Goal: Complete application form: Complete application form

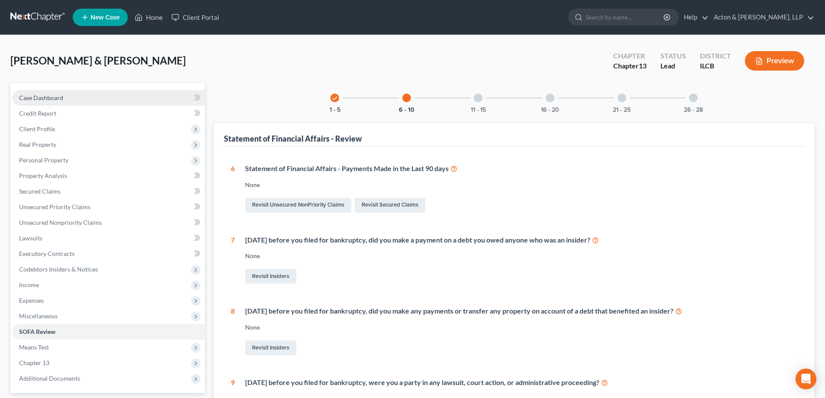
click at [26, 100] on span "Case Dashboard" at bounding box center [41, 97] width 44 height 7
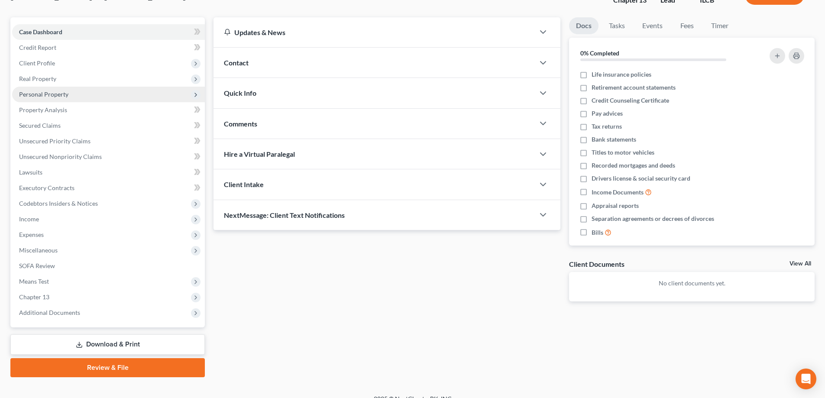
scroll to position [78, 0]
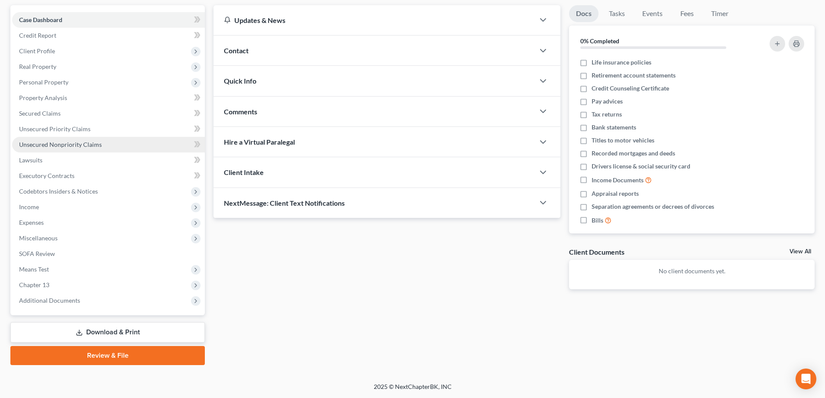
click at [54, 143] on span "Unsecured Nonpriority Claims" at bounding box center [60, 144] width 83 height 7
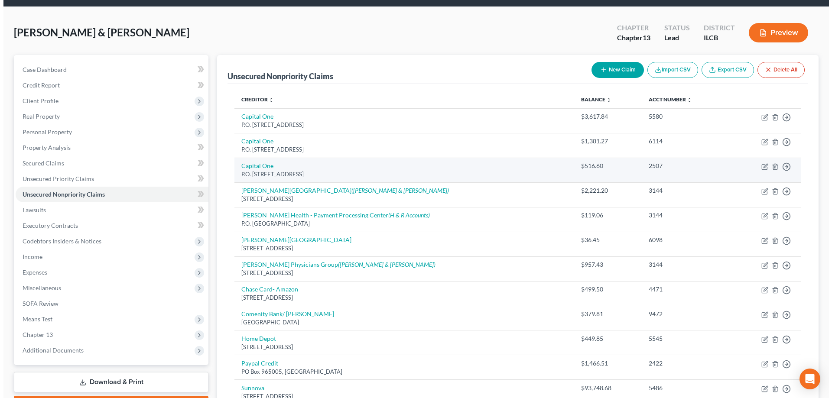
scroll to position [43, 0]
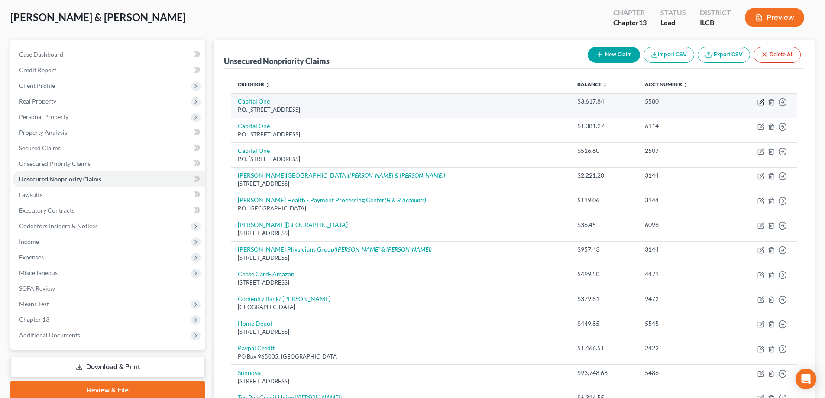
click at [758, 101] on icon "button" at bounding box center [760, 102] width 5 height 5
select select "14"
select select "2"
select select "0"
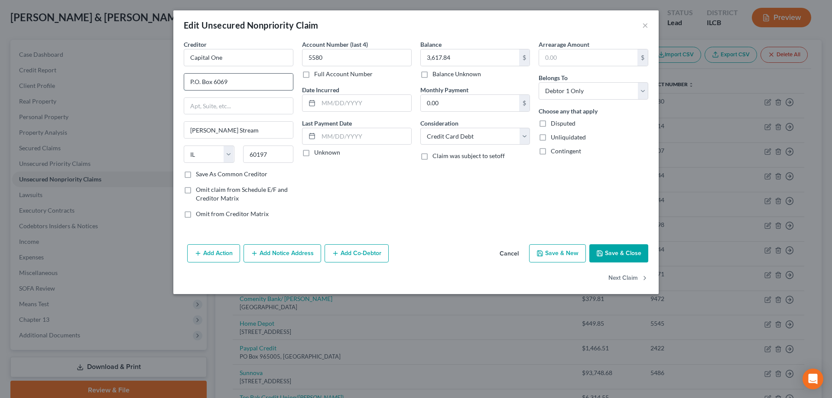
click at [195, 82] on input "P.O. Box 6069" at bounding box center [238, 82] width 109 height 16
type input "PO Box 6069"
click at [350, 104] on input "text" at bounding box center [364, 103] width 93 height 16
type input "01/2020"
click at [340, 174] on div "Account Number (last 4) 5580 Full Account Number Date Incurred 01/2020 Last Pay…" at bounding box center [357, 132] width 118 height 185
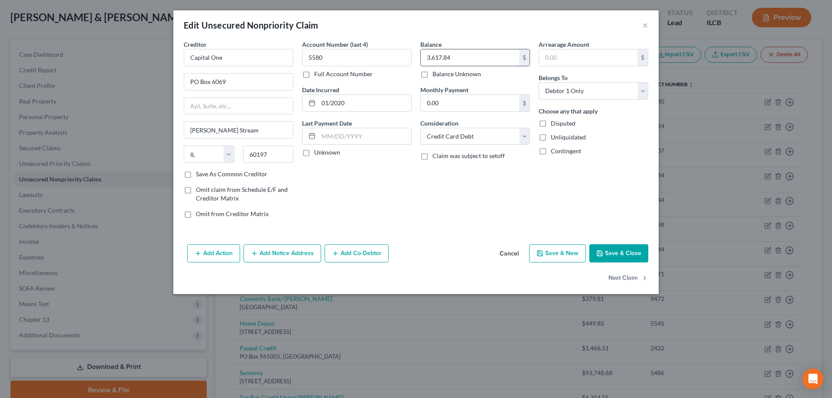
click at [457, 55] on input "3,617.84" at bounding box center [470, 57] width 98 height 16
type input "3,618"
click at [397, 177] on div "Account Number (last 4) 5580 Full Account Number Date Incurred 01/2020 Last Pay…" at bounding box center [357, 132] width 118 height 185
click at [642, 90] on select "Select Debtor 1 Only Debtor 2 Only Debtor 1 And Debtor 2 Only At Least One Of T…" at bounding box center [593, 90] width 110 height 17
select select "1"
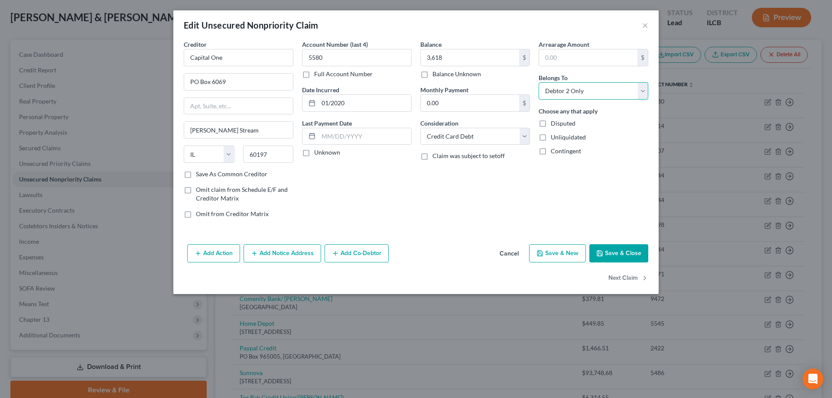
click at [538, 82] on select "Select Debtor 1 Only Debtor 2 Only Debtor 1 And Debtor 2 Only At Least One Of T…" at bounding box center [593, 90] width 110 height 17
click at [552, 173] on div "Arrearage Amount $ Belongs To * Select Debtor 1 Only Debtor 2 Only Debtor 1 And…" at bounding box center [593, 132] width 118 height 185
click at [609, 255] on button "Save & Close" at bounding box center [618, 253] width 59 height 18
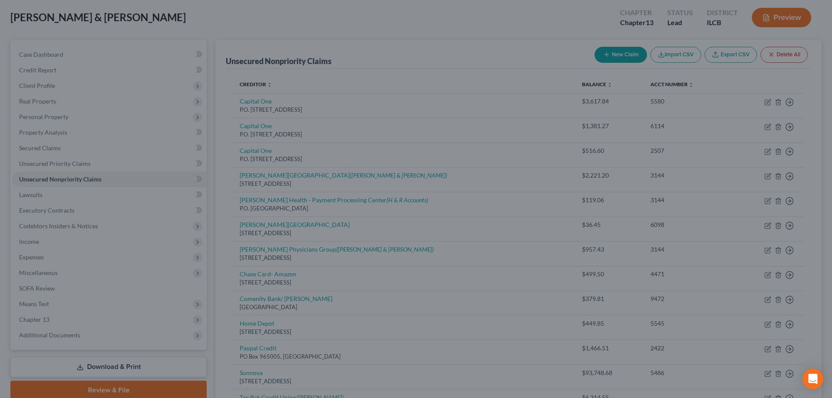
type input "3,618.00"
type input "0"
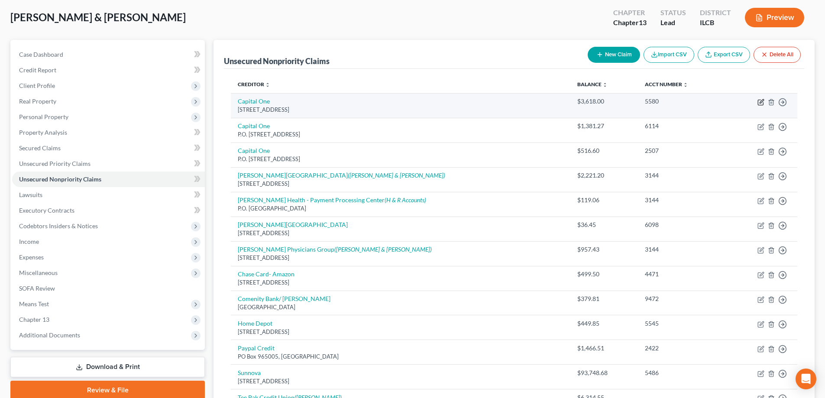
click at [762, 103] on icon "button" at bounding box center [761, 102] width 7 height 7
select select "14"
select select "2"
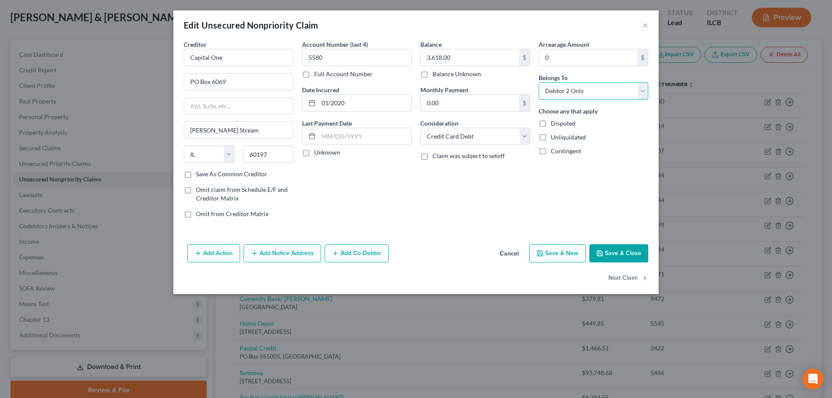
click at [642, 91] on select "Select Debtor 1 Only Debtor 2 Only Debtor 1 And Debtor 2 Only At Least One Of T…" at bounding box center [593, 90] width 110 height 17
select select "0"
click at [538, 82] on select "Select Debtor 1 Only Debtor 2 Only Debtor 1 And Debtor 2 Only At Least One Of T…" at bounding box center [593, 90] width 110 height 17
click at [635, 251] on button "Save & Close" at bounding box center [618, 253] width 59 height 18
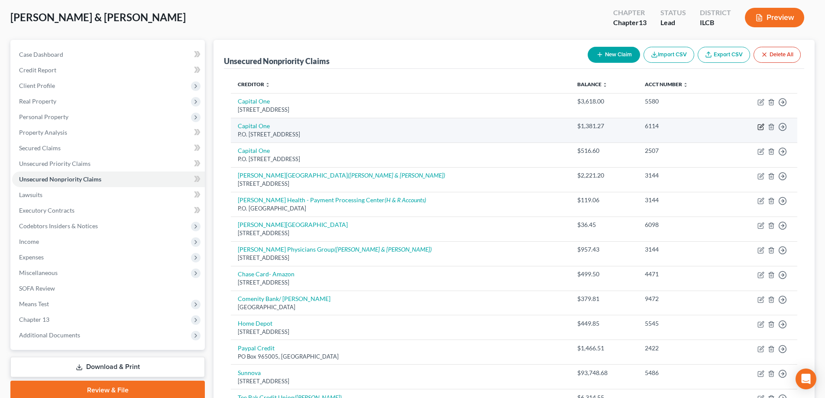
click at [760, 125] on icon "button" at bounding box center [760, 127] width 5 height 5
select select "14"
select select "2"
select select "0"
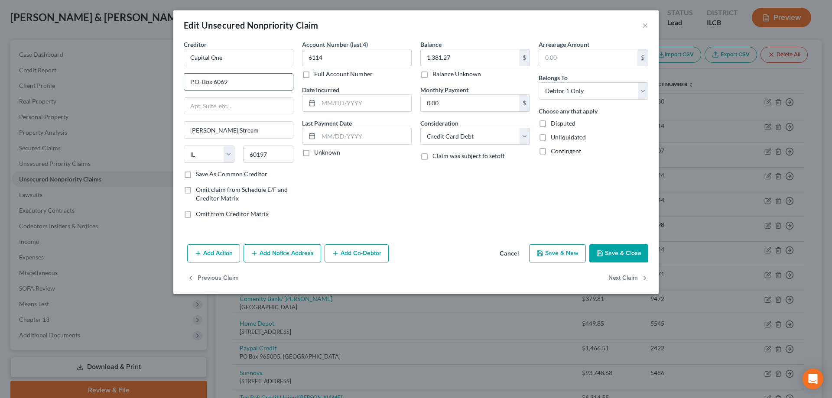
click at [199, 80] on input "P.O. Box 6069" at bounding box center [238, 82] width 109 height 16
click at [191, 81] on input "P.O Box 6069" at bounding box center [238, 82] width 109 height 16
type input "PO Box 6069"
click at [196, 213] on label "Omit from Creditor Matrix" at bounding box center [232, 214] width 73 height 9
click at [199, 213] on input "Omit from Creditor Matrix" at bounding box center [202, 213] width 6 height 6
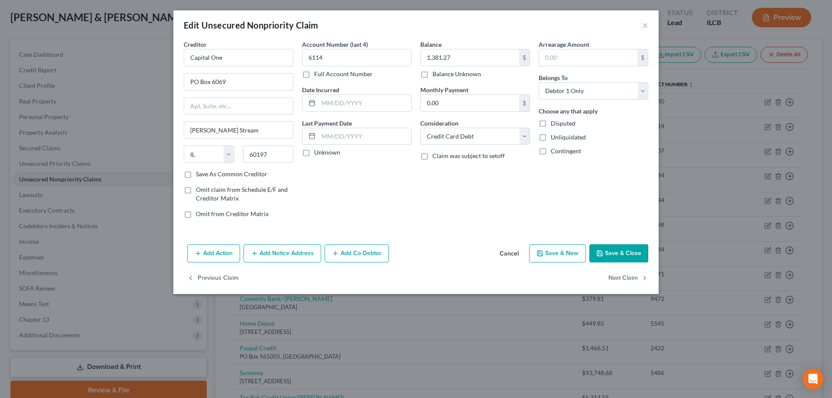
checkbox input "true"
click at [339, 103] on input "text" at bounding box center [364, 103] width 93 height 16
type input "03/2021"
click at [389, 178] on div "Account Number (last 4) 6114 Full Account Number Date Incurred 03/2021 Last Pay…" at bounding box center [357, 132] width 118 height 185
click at [631, 247] on button "Save & Close" at bounding box center [618, 253] width 59 height 18
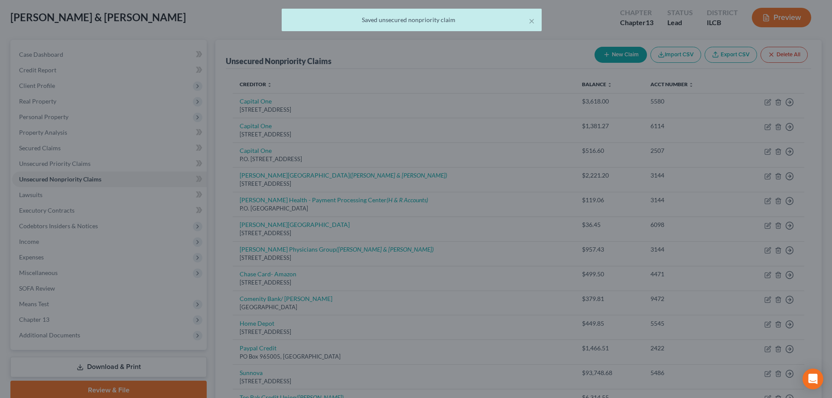
type input "0"
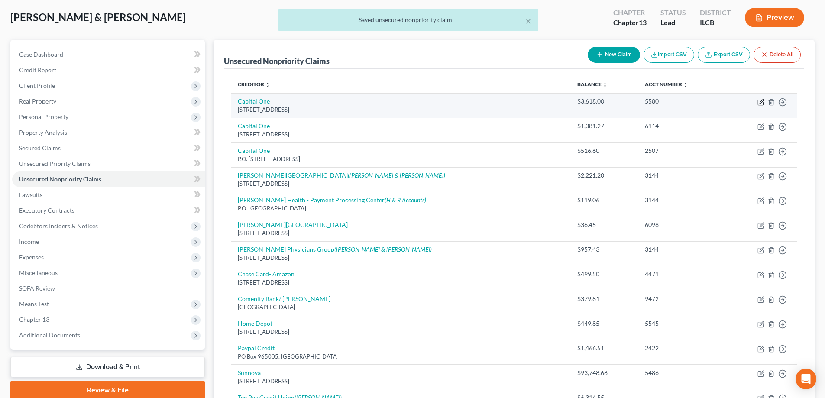
click at [762, 100] on icon "button" at bounding box center [761, 102] width 7 height 7
select select "14"
select select "2"
select select "0"
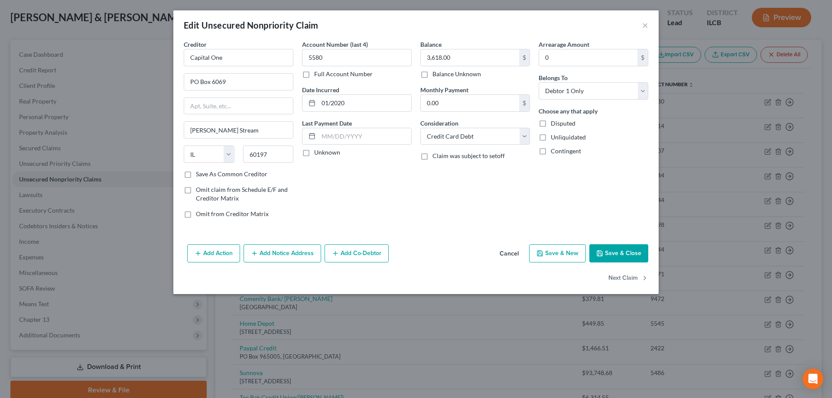
click at [279, 254] on button "Add Notice Address" at bounding box center [282, 253] width 78 height 18
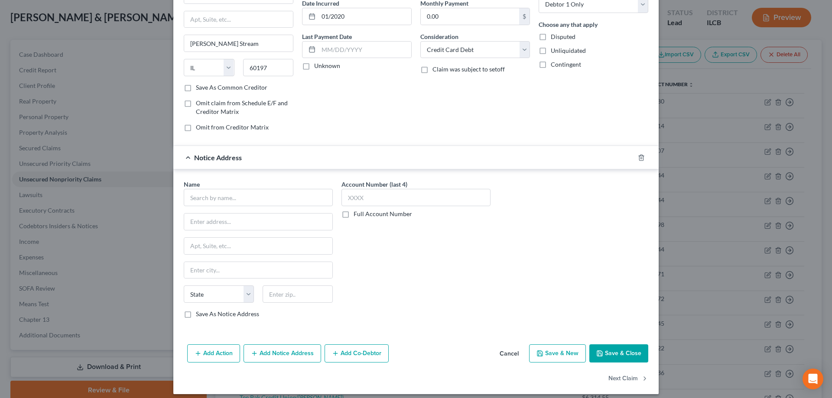
scroll to position [93, 0]
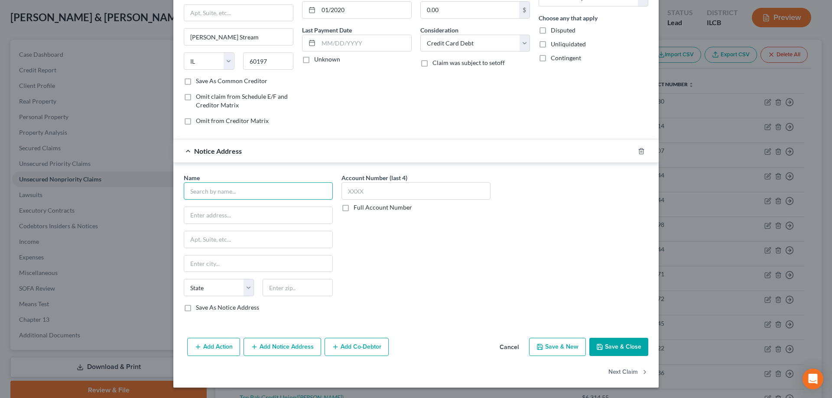
click at [219, 193] on input "text" at bounding box center [258, 190] width 149 height 17
type input "Capital One"
type input "ATTN Bankruptcy Dept"
click at [215, 240] on input "text" at bounding box center [258, 239] width 148 height 16
type input "PO Box 30285"
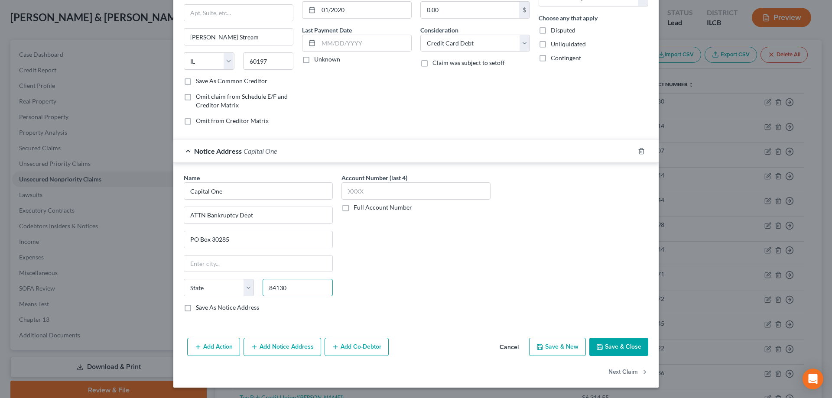
type input "84130"
click at [441, 262] on div "Account Number (last 4) Full Account Number" at bounding box center [416, 246] width 158 height 146
type input "[GEOGRAPHIC_DATA]"
select select "46"
click at [196, 311] on label "Save As Notice Address" at bounding box center [227, 307] width 63 height 9
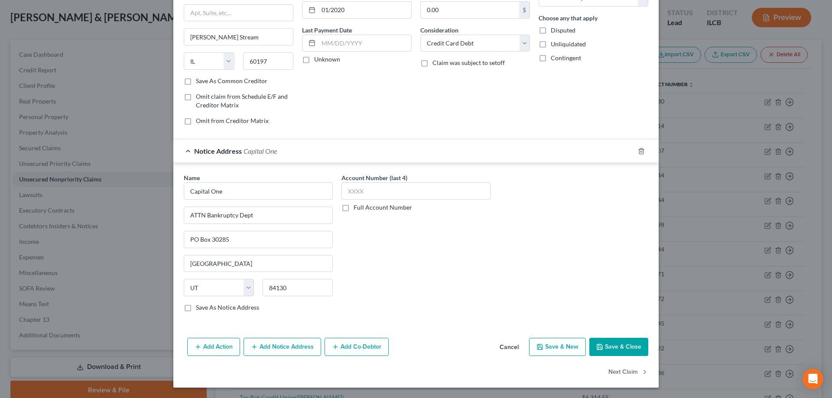
click at [199, 309] on input "Save As Notice Address" at bounding box center [202, 306] width 6 height 6
checkbox input "true"
click at [364, 192] on input "text" at bounding box center [415, 190] width 149 height 17
type input "5580"
click at [411, 217] on div "Account Number (last 4) 5580 Full Account Number" at bounding box center [416, 246] width 158 height 146
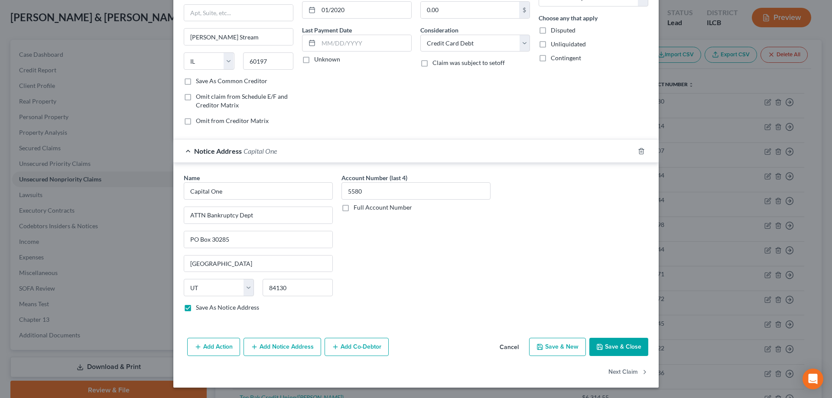
click at [614, 344] on button "Save & Close" at bounding box center [618, 347] width 59 height 18
checkbox input "false"
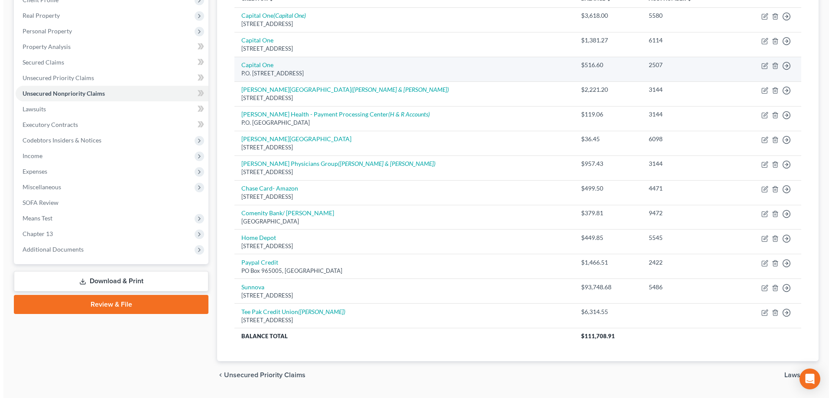
scroll to position [110, 0]
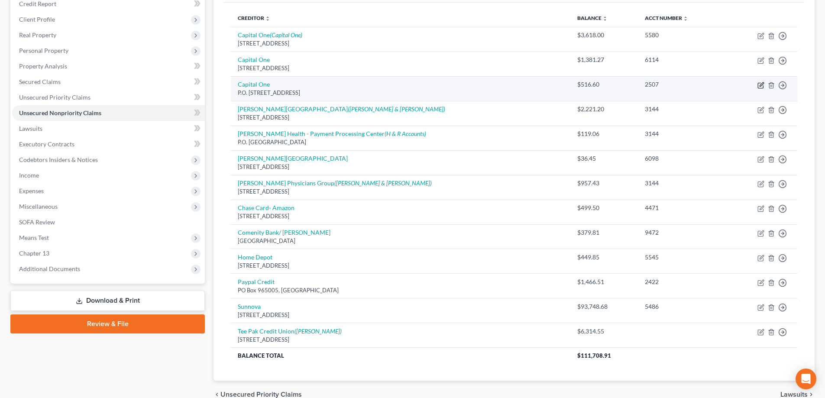
click at [762, 85] on icon "button" at bounding box center [762, 84] width 4 height 4
select select "14"
select select "2"
select select "1"
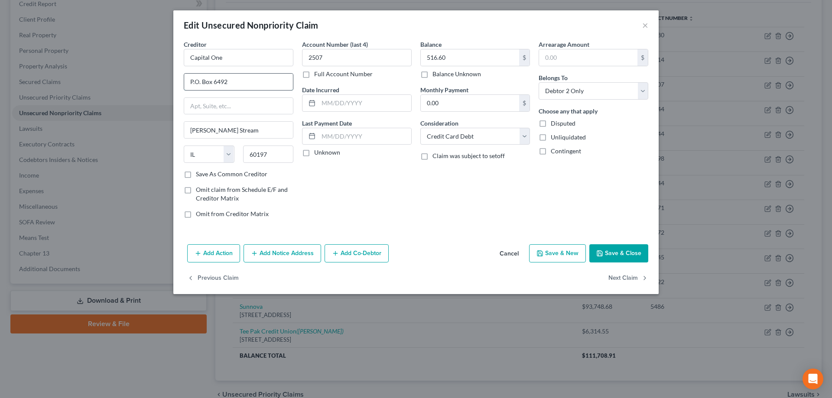
click at [196, 81] on input "P.O. Box 6492" at bounding box center [238, 82] width 109 height 16
type input "PO Box 6492"
click at [351, 185] on div "Account Number (last 4) 2507 Full Account Number Date Incurred Last Payment Dat…" at bounding box center [357, 132] width 118 height 185
click at [350, 104] on input "text" at bounding box center [364, 103] width 93 height 16
type input "05/2021"
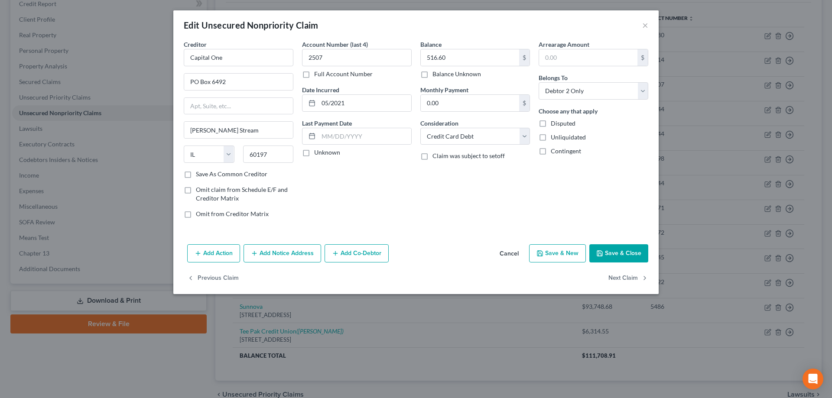
click at [345, 151] on div "Unknown" at bounding box center [357, 152] width 110 height 9
click at [602, 248] on button "Save & Close" at bounding box center [618, 253] width 59 height 18
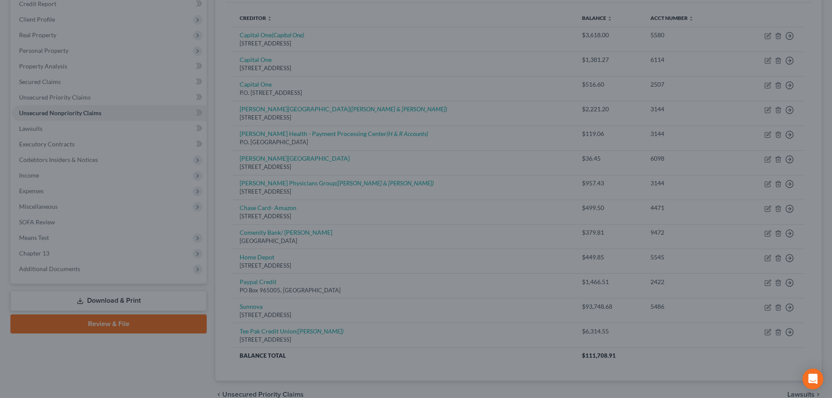
type input "0"
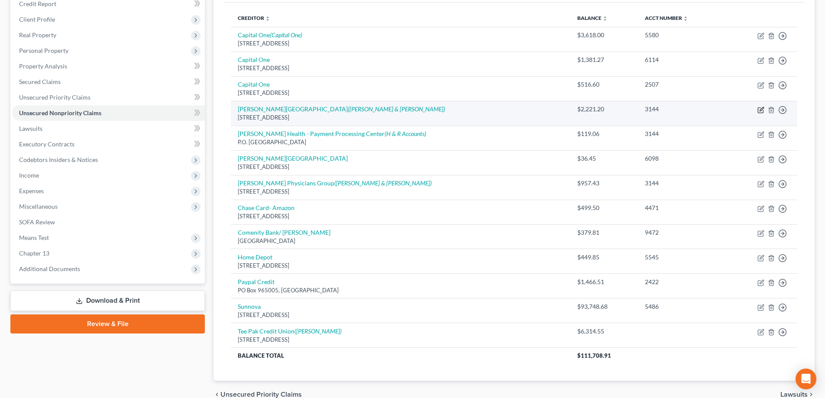
click at [758, 110] on icon "button" at bounding box center [761, 110] width 7 height 7
select select "14"
select select "9"
select select "2"
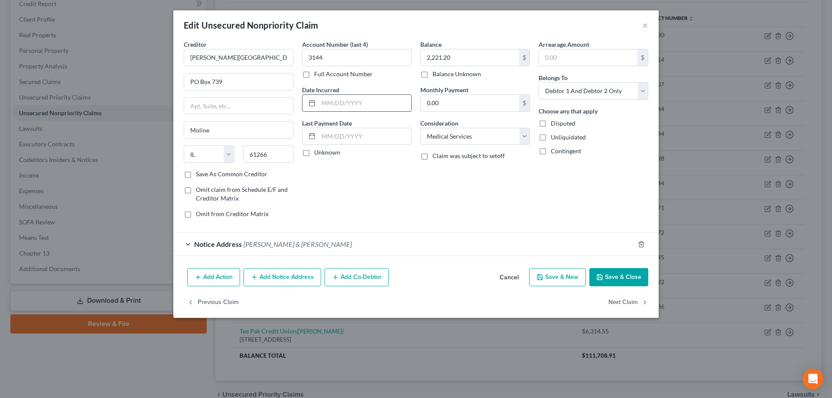
click at [339, 105] on input "text" at bounding box center [364, 103] width 93 height 16
type input "08/2020"
click at [351, 177] on div "Account Number (last 4) 3144 Full Account Number Date Incurred 08/2020 Last Pay…" at bounding box center [357, 132] width 118 height 185
click at [187, 244] on div "Notice Address [PERSON_NAME] & [PERSON_NAME]" at bounding box center [403, 244] width 461 height 23
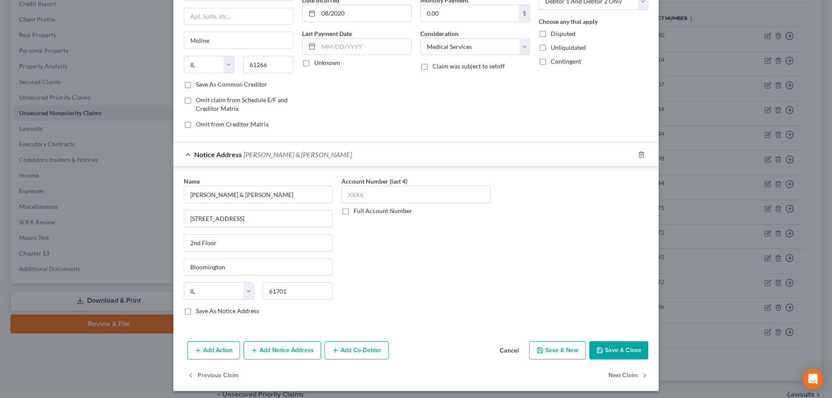
scroll to position [93, 0]
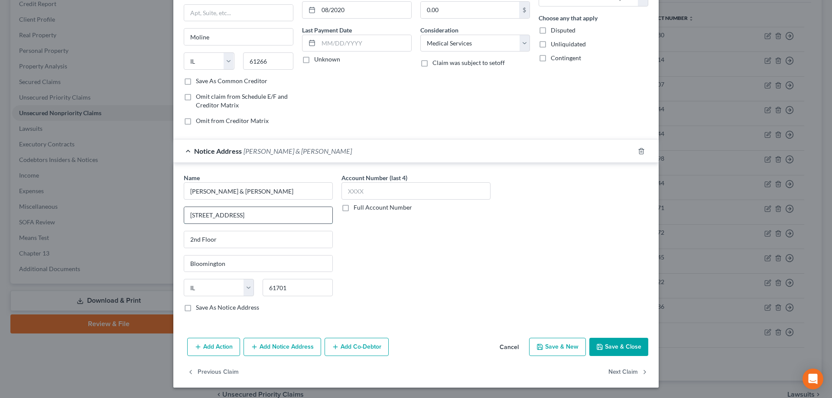
click at [262, 211] on input "[STREET_ADDRESS]" at bounding box center [258, 215] width 148 height 16
type input "[STREET_ADDRESS]"
click at [389, 184] on input "text" at bounding box center [415, 190] width 149 height 17
type input "3144"
click at [408, 254] on div "Account Number (last 4) 3144 Full Account Number" at bounding box center [416, 246] width 158 height 146
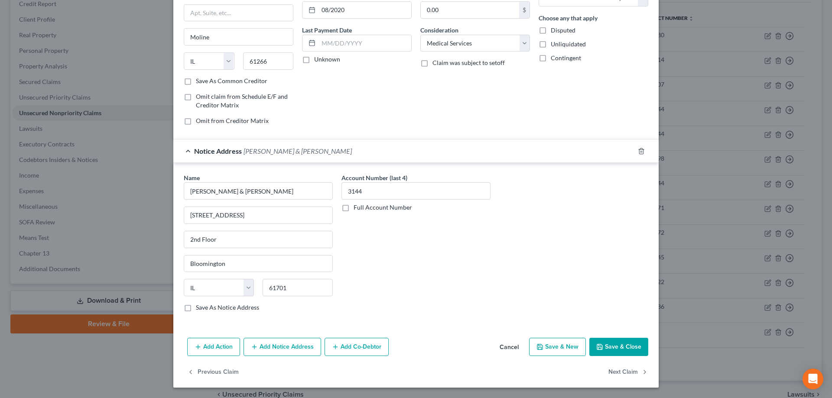
click at [625, 345] on button "Save & Close" at bounding box center [618, 347] width 59 height 18
type input "0"
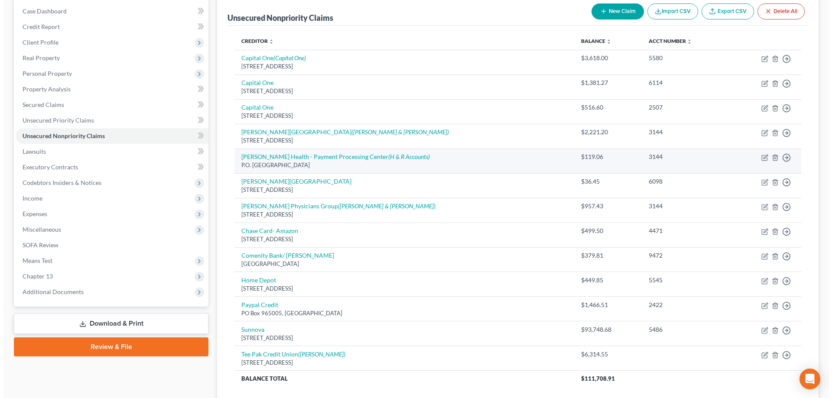
scroll to position [130, 0]
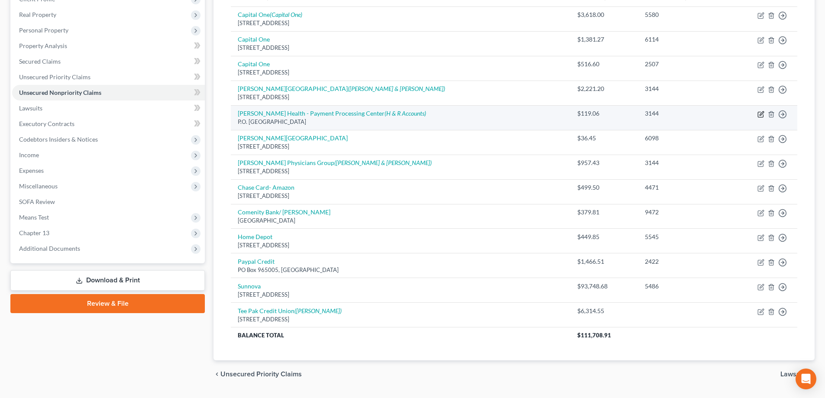
click at [760, 114] on icon "button" at bounding box center [761, 114] width 7 height 7
select select "14"
select select "9"
select select "2"
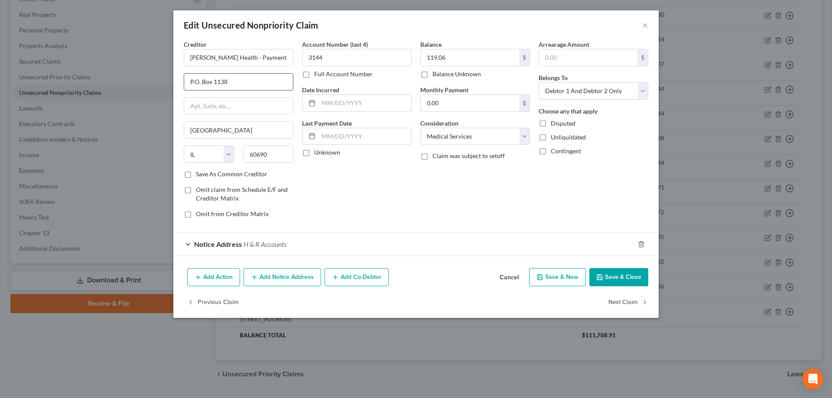
click at [193, 79] on input "P.O. Box 1138" at bounding box center [238, 82] width 109 height 16
type input "PO Box 1138"
click at [402, 185] on div "Account Number (last 4) 3144 Full Account Number Date Incurred Last Payment Dat…" at bounding box center [357, 132] width 118 height 185
drag, startPoint x: 347, startPoint y: 104, endPoint x: 355, endPoint y: 104, distance: 8.2
click at [347, 104] on input "text" at bounding box center [364, 103] width 93 height 16
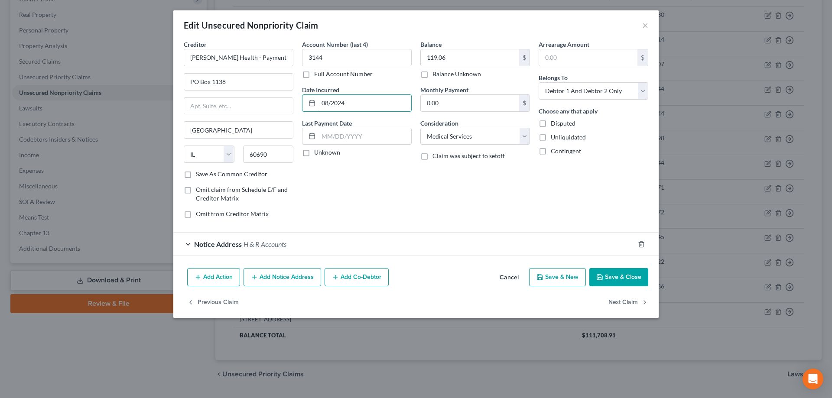
type input "08/2024"
click at [373, 181] on div "Account Number (last 4) 3144 Full Account Number Date Incurred 08/2024 Last Pay…" at bounding box center [357, 132] width 118 height 185
click at [189, 243] on div "Notice Address H & R Accounts" at bounding box center [403, 244] width 461 height 23
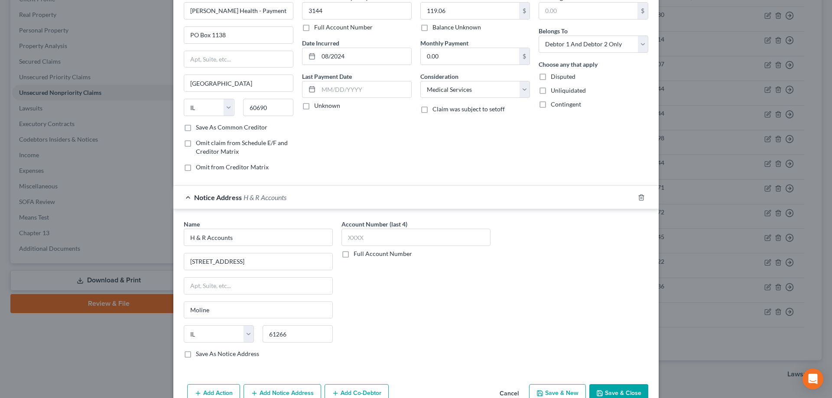
scroll to position [93, 0]
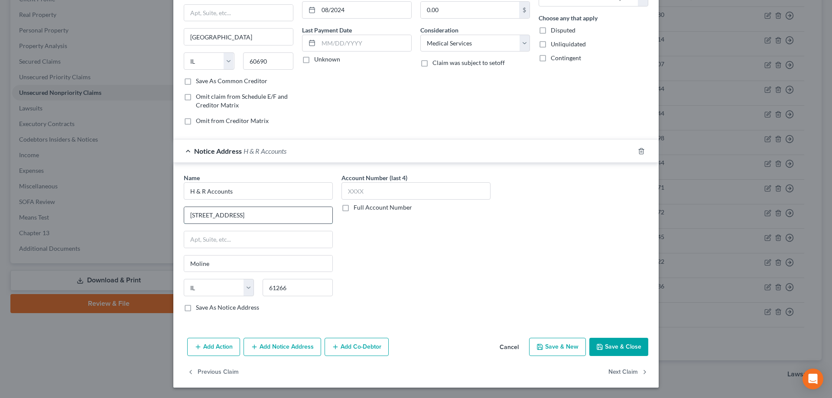
click at [254, 211] on input "[STREET_ADDRESS]" at bounding box center [258, 215] width 148 height 16
type input "[STREET_ADDRESS]"
click at [408, 245] on div "Account Number (last 4) Full Account Number" at bounding box center [416, 246] width 158 height 146
click at [356, 183] on input "text" at bounding box center [415, 190] width 149 height 17
type input "3144"
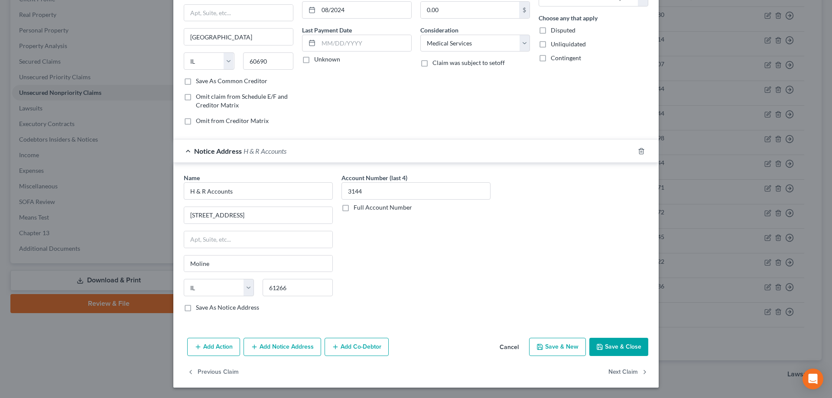
click at [390, 244] on div "Account Number (last 4) 3144 Full Account Number" at bounding box center [416, 246] width 158 height 146
click at [605, 343] on button "Save & Close" at bounding box center [618, 347] width 59 height 18
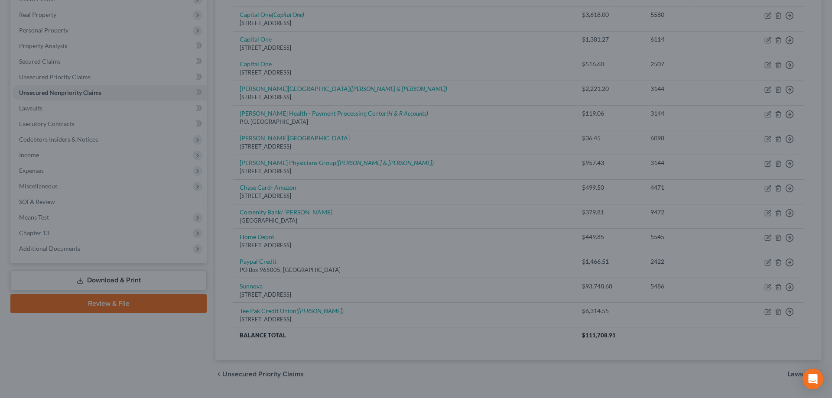
type input "0"
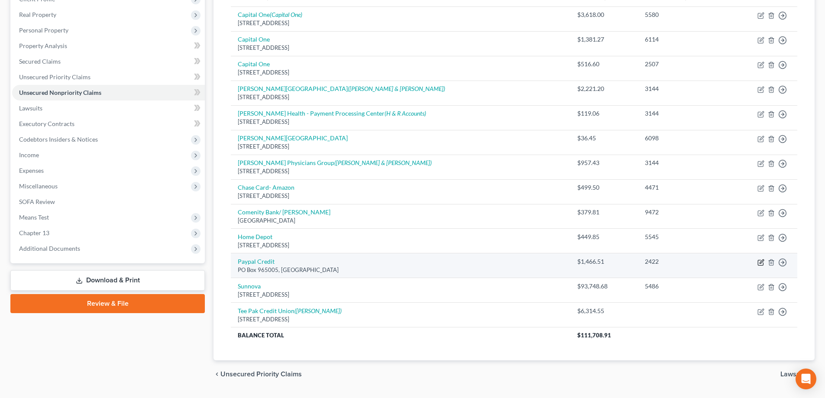
click at [761, 260] on icon "button" at bounding box center [761, 262] width 7 height 7
select select "9"
select select "2"
select select "0"
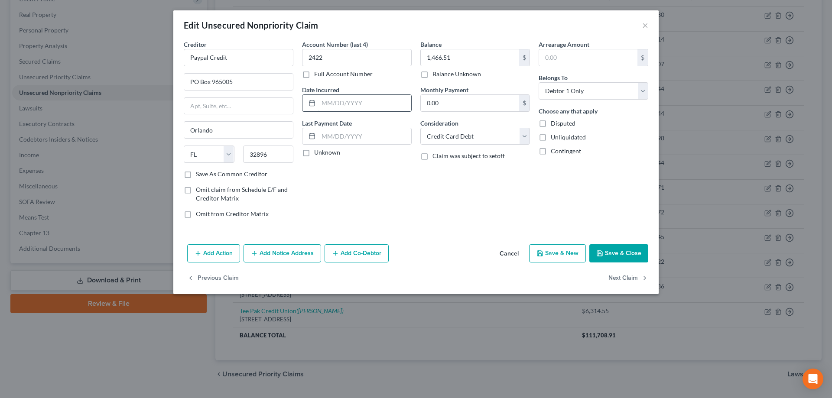
click at [344, 100] on input "text" at bounding box center [364, 103] width 93 height 16
type input "02/2023"
click at [345, 202] on div "Account Number (last 4) 2422 Full Account Number Date Incurred 02/2023 Last Pay…" at bounding box center [357, 132] width 118 height 185
click at [605, 248] on button "Save & Close" at bounding box center [618, 253] width 59 height 18
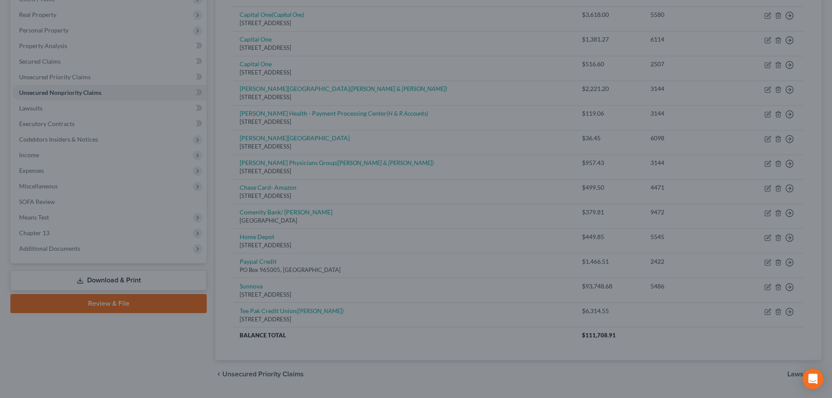
type input "0"
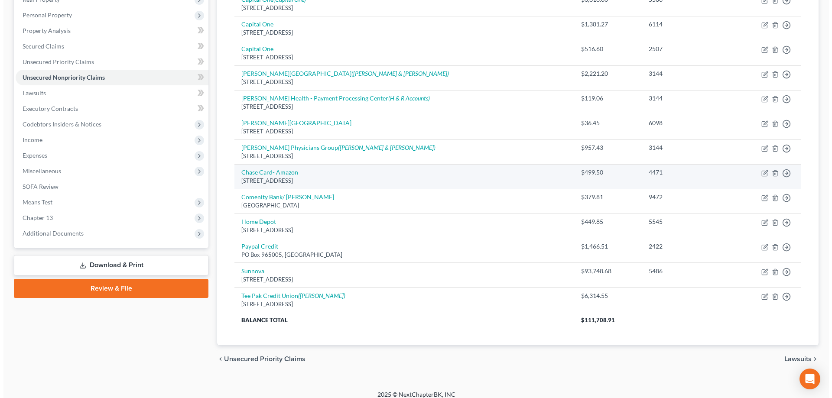
scroll to position [153, 0]
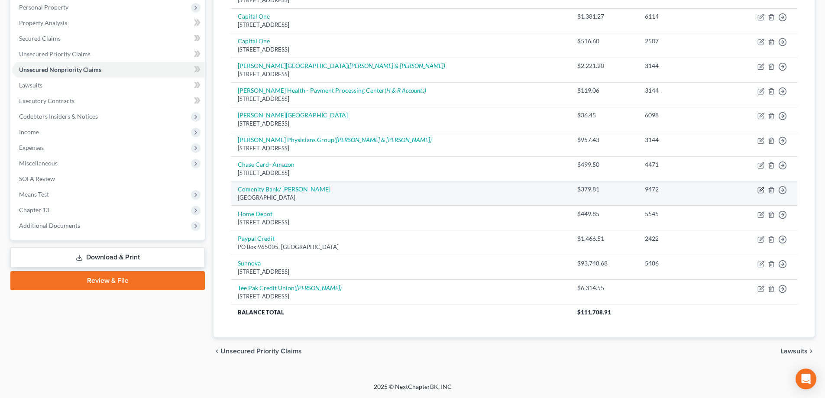
click at [761, 188] on icon "button" at bounding box center [760, 190] width 5 height 5
select select "36"
select select "2"
select select "1"
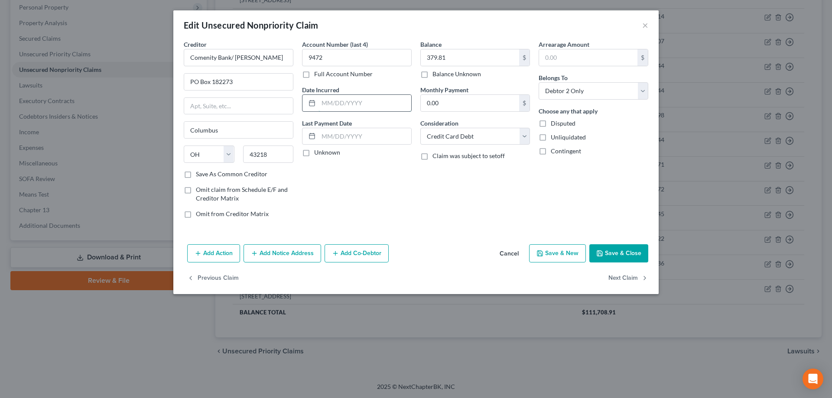
click at [347, 99] on input "text" at bounding box center [364, 103] width 93 height 16
type input "09/2022"
click at [422, 191] on div "Balance 379.81 $ Balance Unknown Balance Undetermined 379.81 $ Balance Unknown …" at bounding box center [475, 132] width 118 height 185
click at [276, 251] on button "Add Notice Address" at bounding box center [282, 253] width 78 height 18
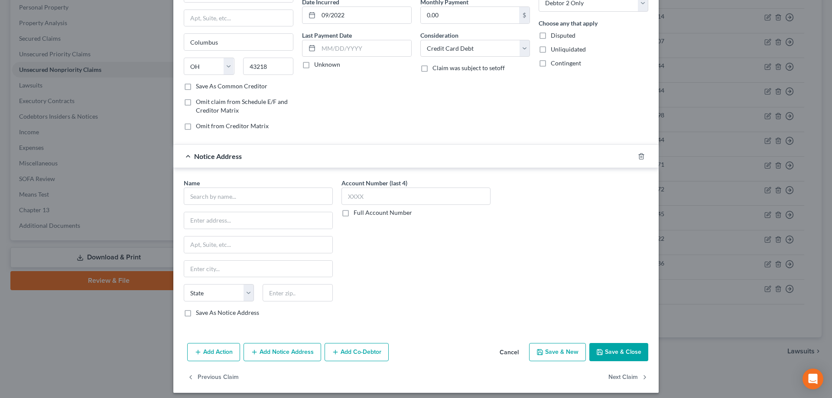
scroll to position [93, 0]
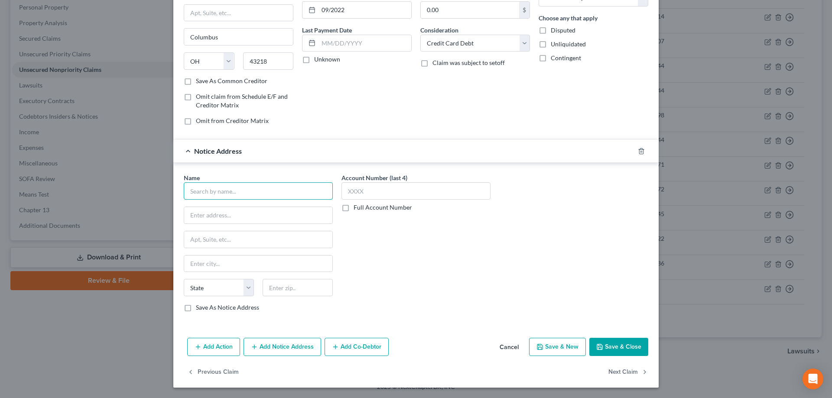
click at [229, 190] on input "text" at bounding box center [258, 190] width 149 height 17
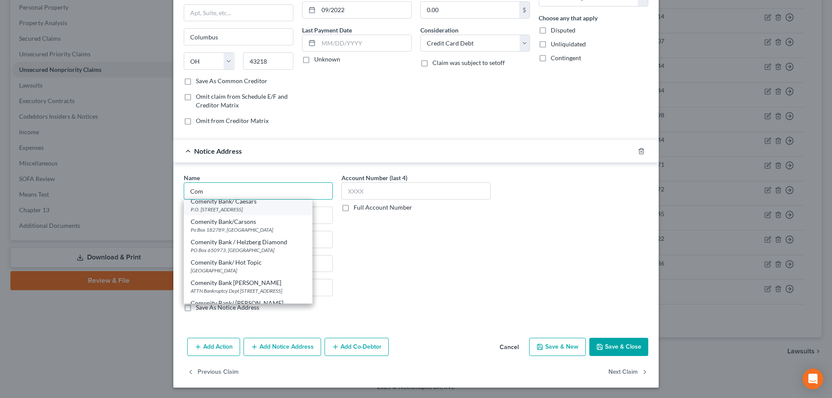
scroll to position [130, 0]
click at [244, 246] on div "ATTN Bankruptcy Dept [STREET_ADDRESS]" at bounding box center [248, 247] width 115 height 7
type input "Comenity Bank [PERSON_NAME]"
type input "ATTN Bankruptcy Dept"
type input "PO Box 182125"
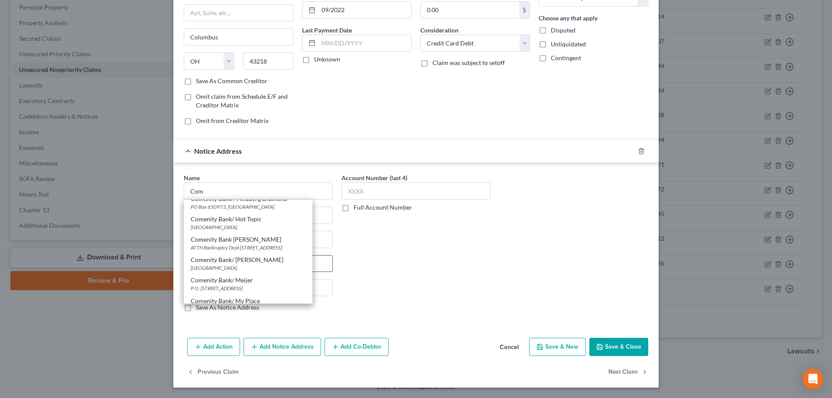
type input "Columbus"
select select "36"
type input "43218"
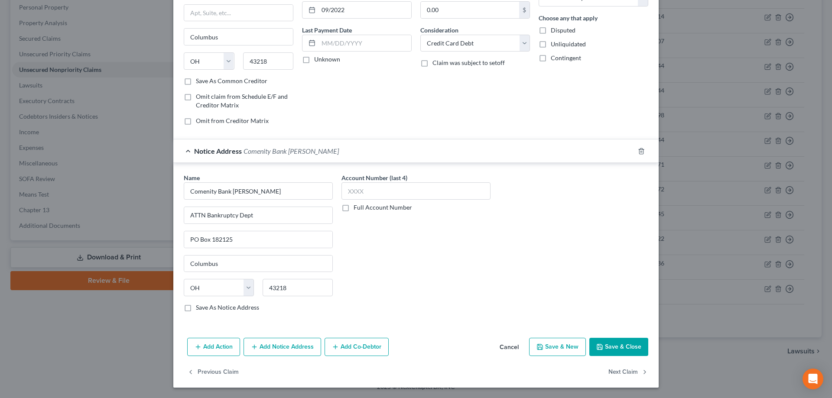
scroll to position [0, 0]
click at [461, 282] on div "Account Number (last 4) Full Account Number" at bounding box center [416, 246] width 158 height 146
click at [374, 185] on input "text" at bounding box center [415, 190] width 149 height 17
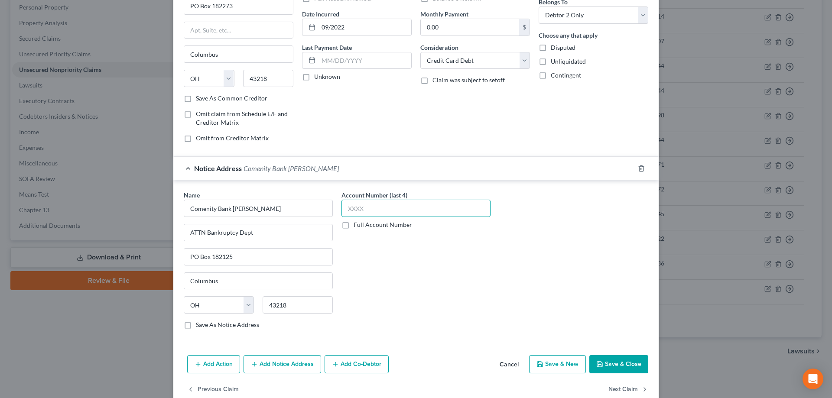
scroll to position [93, 0]
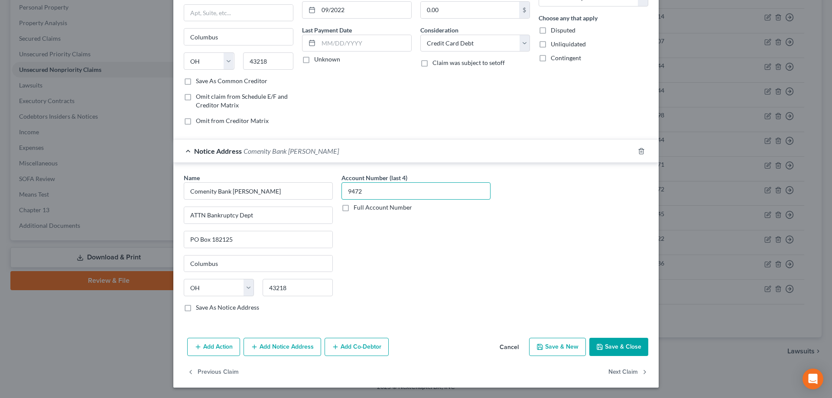
type input "9472"
click at [622, 347] on button "Save & Close" at bounding box center [618, 347] width 59 height 18
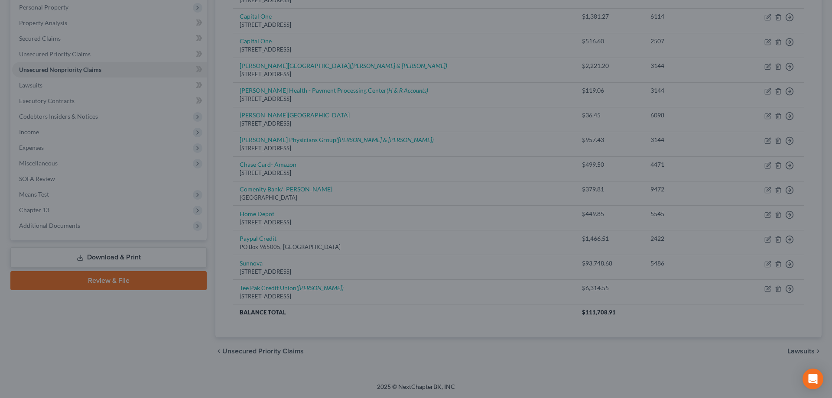
type input "0"
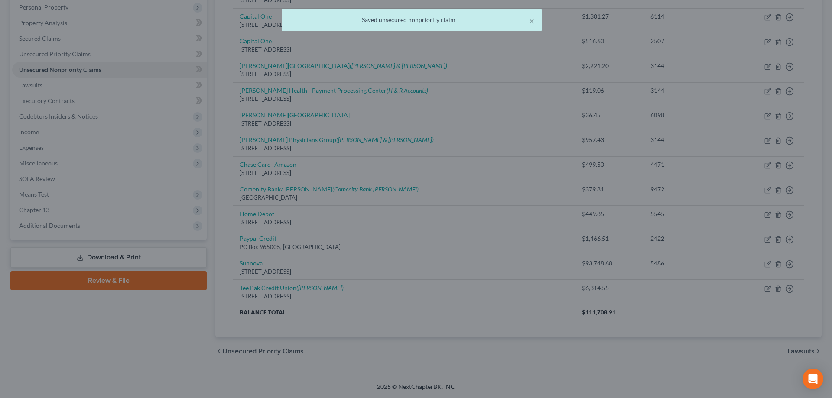
scroll to position [0, 0]
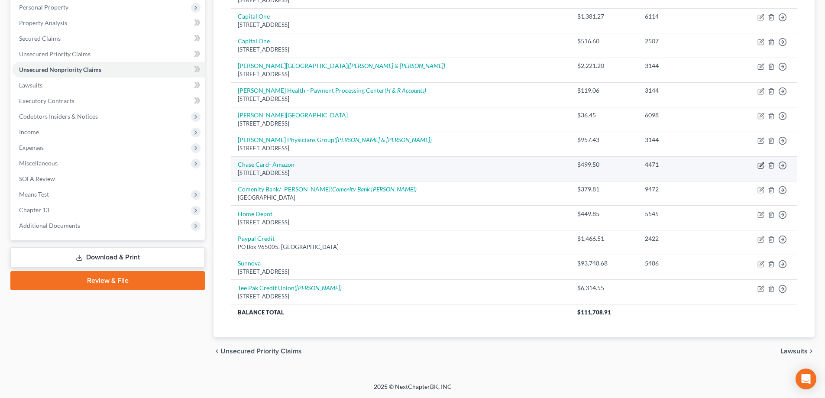
click at [763, 167] on icon "button" at bounding box center [760, 165] width 5 height 5
select select "7"
select select "2"
select select "1"
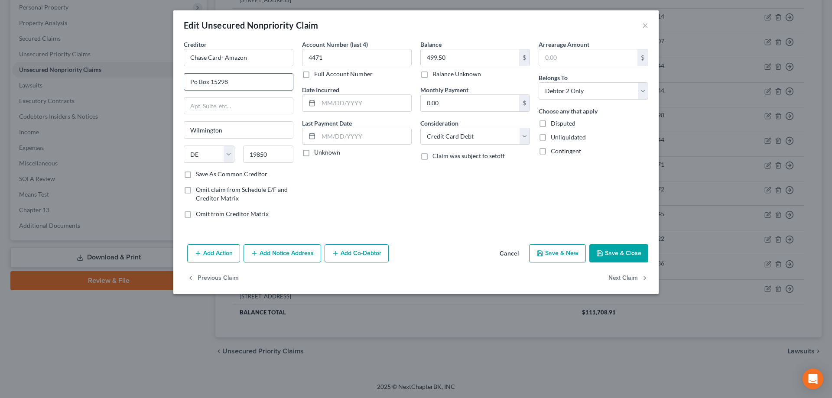
drag, startPoint x: 196, startPoint y: 81, endPoint x: 211, endPoint y: 76, distance: 15.9
click at [196, 81] on input "Po Box 15298" at bounding box center [238, 82] width 109 height 16
type input "PO Box 15298"
click at [354, 166] on div "Account Number (last 4) 4471 Full Account Number Date Incurred Last Payment Dat…" at bounding box center [357, 132] width 118 height 185
click at [347, 97] on input "text" at bounding box center [364, 103] width 93 height 16
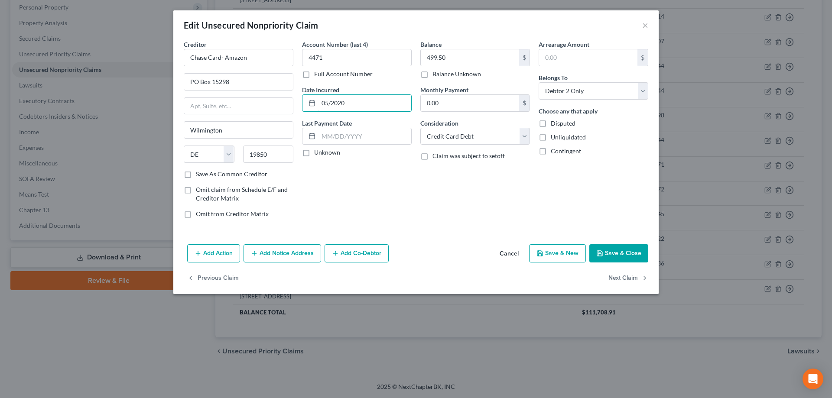
type input "05/2020"
click at [378, 208] on div "Account Number (last 4) 4471 Full Account Number Date Incurred 05/2020 Last Pay…" at bounding box center [357, 132] width 118 height 185
click at [624, 253] on button "Save & Close" at bounding box center [618, 253] width 59 height 18
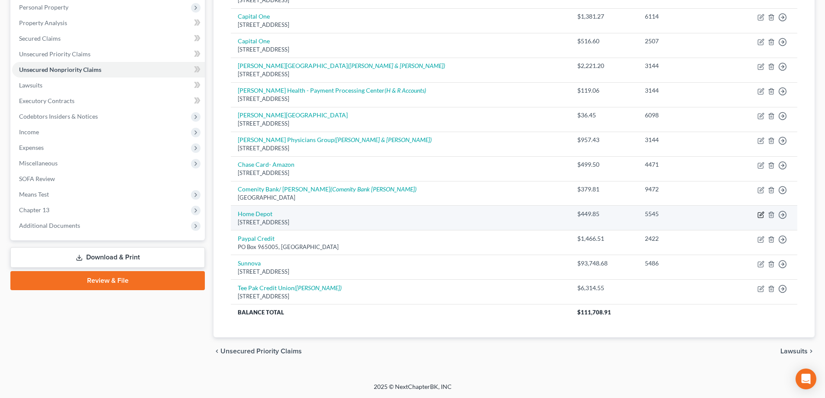
click at [759, 216] on icon "button" at bounding box center [761, 214] width 7 height 7
select select "43"
select select "2"
select select "1"
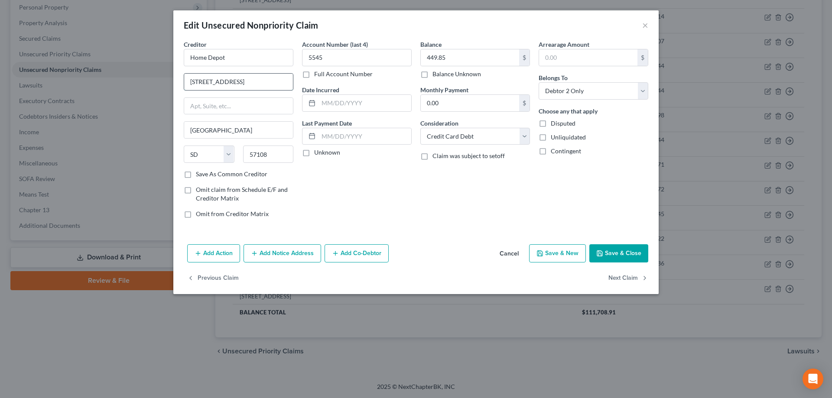
click at [209, 82] on input "[STREET_ADDRESS]" at bounding box center [238, 82] width 109 height 16
type input "5800 S Corporate Pl"
click at [360, 172] on div "Account Number (last 4) 5545 Full Account Number Date Incurred Last Payment Dat…" at bounding box center [357, 132] width 118 height 185
click at [346, 103] on input "text" at bounding box center [364, 103] width 93 height 16
type input "02/2021"
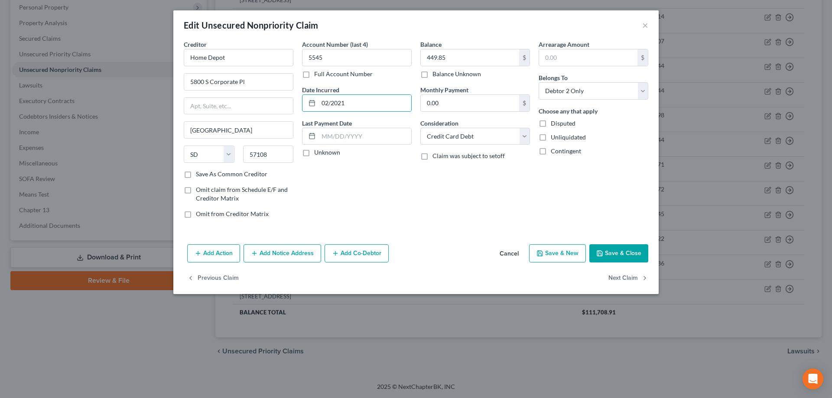
click at [381, 172] on div "Account Number (last 4) 5545 Full Account Number Date Incurred 02/2021 Last Pay…" at bounding box center [357, 132] width 118 height 185
click at [305, 254] on button "Add Notice Address" at bounding box center [282, 253] width 78 height 18
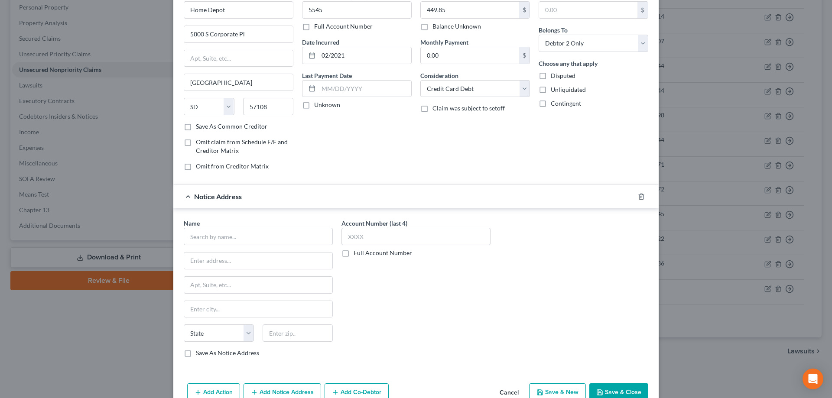
scroll to position [93, 0]
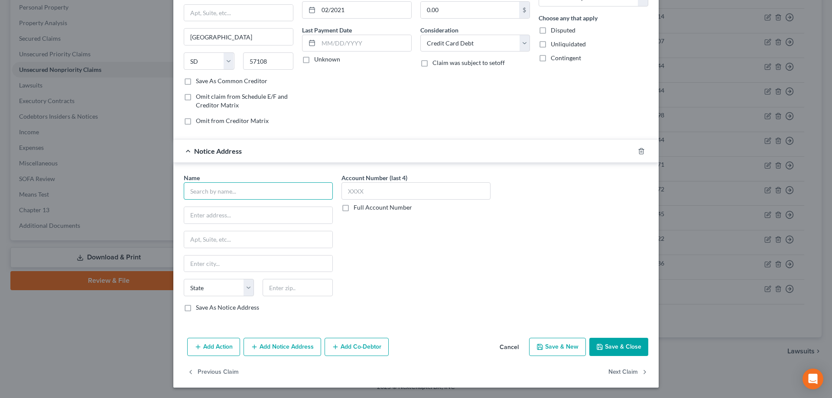
click at [214, 194] on input "text" at bounding box center [258, 190] width 149 height 17
type input "Home Depot Credit Services"
type input "ATTN Bankruptcy Dept"
click at [247, 240] on input "text" at bounding box center [258, 239] width 148 height 16
type input "PO Box 790328"
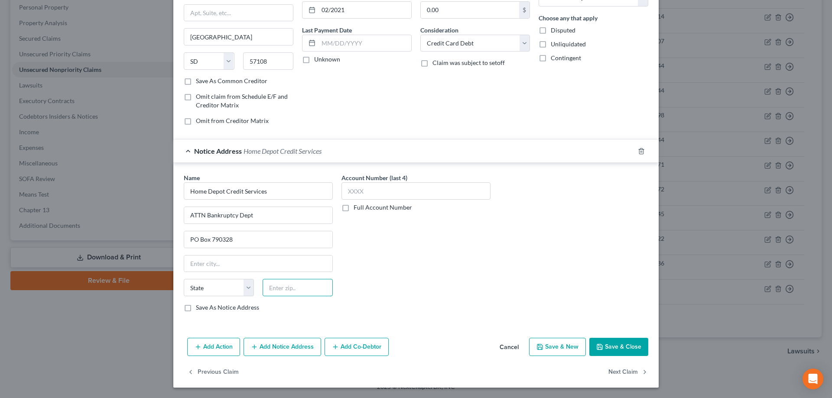
click at [266, 280] on input "text" at bounding box center [297, 287] width 70 height 17
type input "63179"
type input "Saint Louis"
select select "26"
click at [418, 235] on div "Account Number (last 4) Full Account Number" at bounding box center [416, 246] width 158 height 146
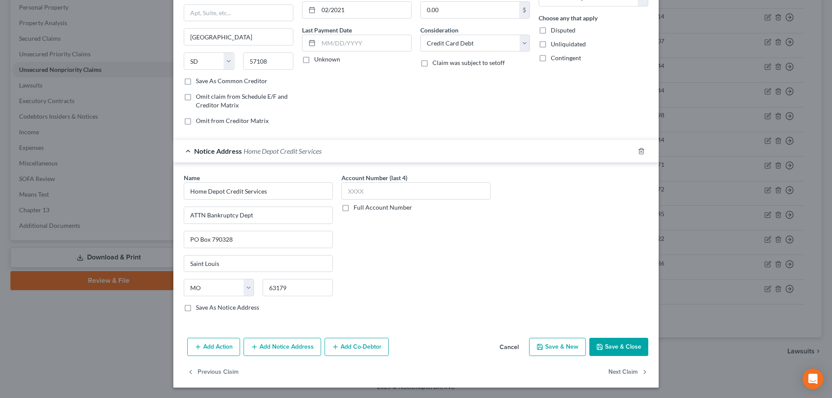
scroll to position [0, 0]
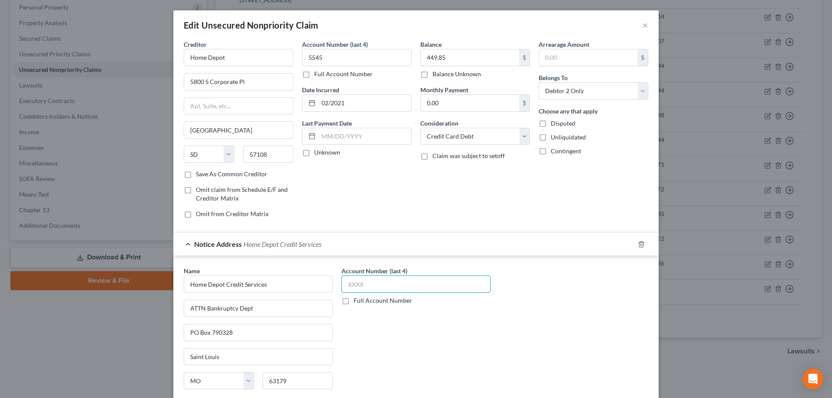
click at [377, 291] on input "text" at bounding box center [415, 283] width 149 height 17
type input "5545"
click at [401, 322] on div "Account Number (last 4) 5545 Full Account Number" at bounding box center [416, 339] width 158 height 146
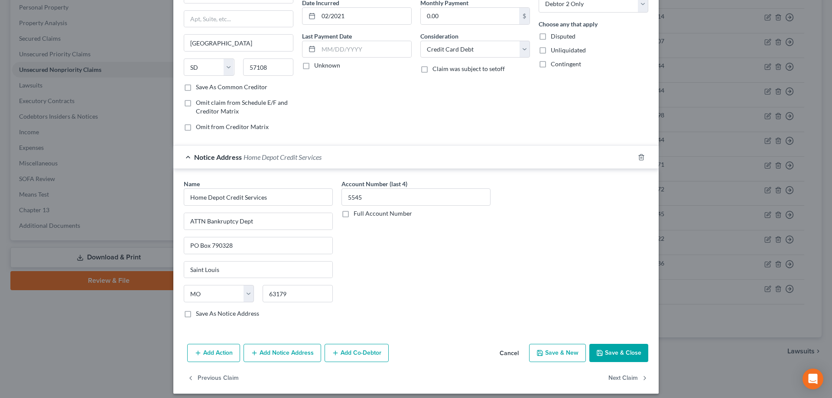
scroll to position [93, 0]
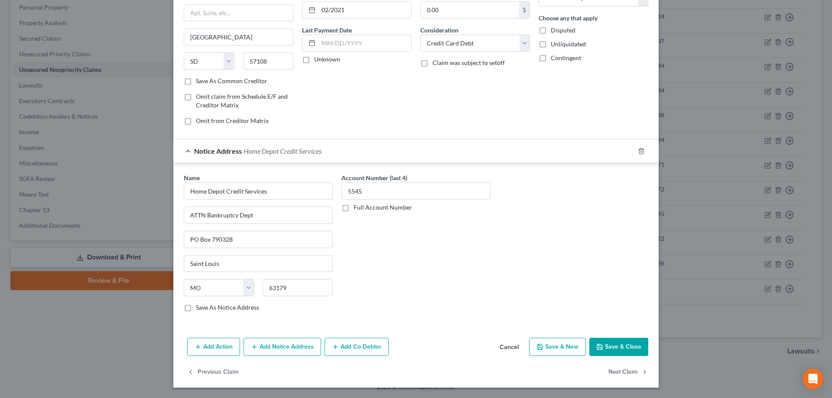
click at [622, 343] on button "Save & Close" at bounding box center [618, 347] width 59 height 18
type input "0"
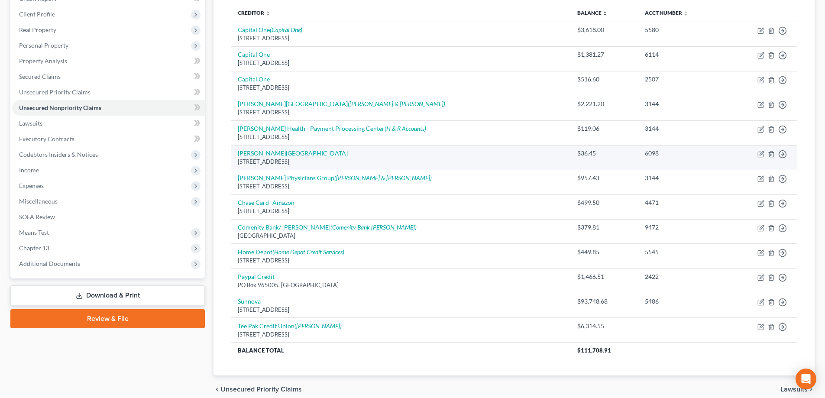
scroll to position [66, 0]
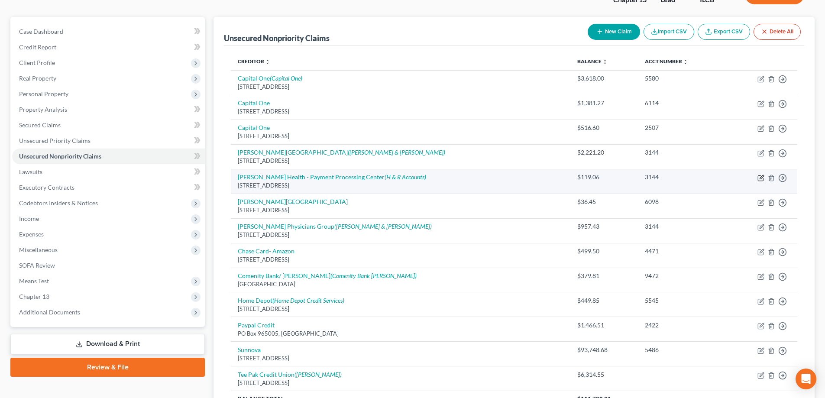
click at [762, 177] on icon "button" at bounding box center [762, 177] width 4 height 4
select select "14"
select select "9"
select select "2"
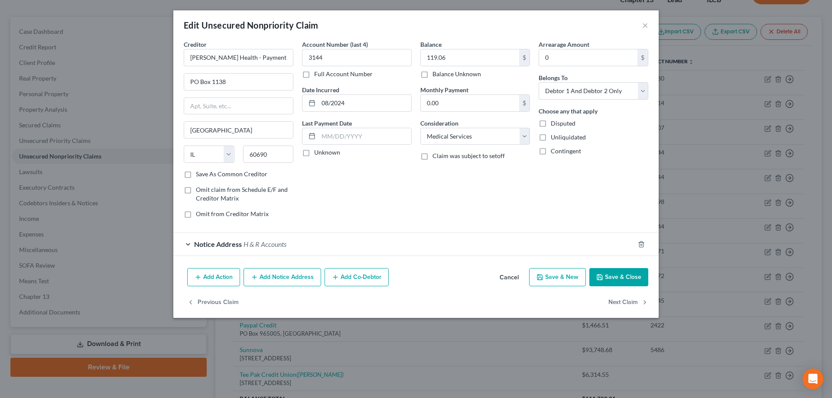
click at [610, 274] on button "Save & Close" at bounding box center [618, 277] width 59 height 18
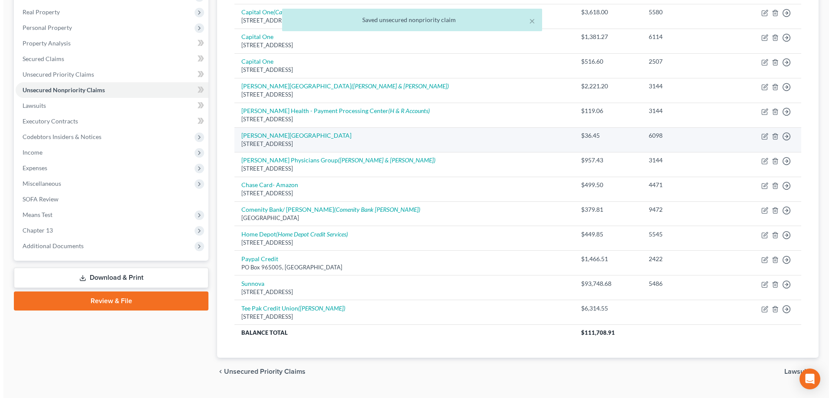
scroll to position [153, 0]
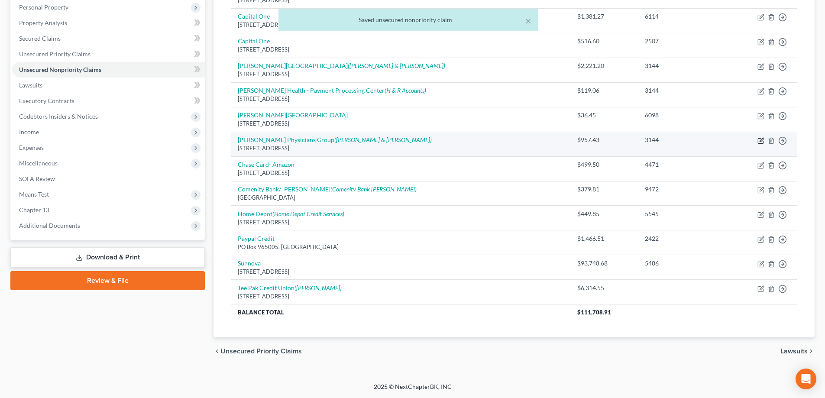
click at [759, 143] on icon "button" at bounding box center [760, 140] width 5 height 5
select select "14"
select select "9"
select select "2"
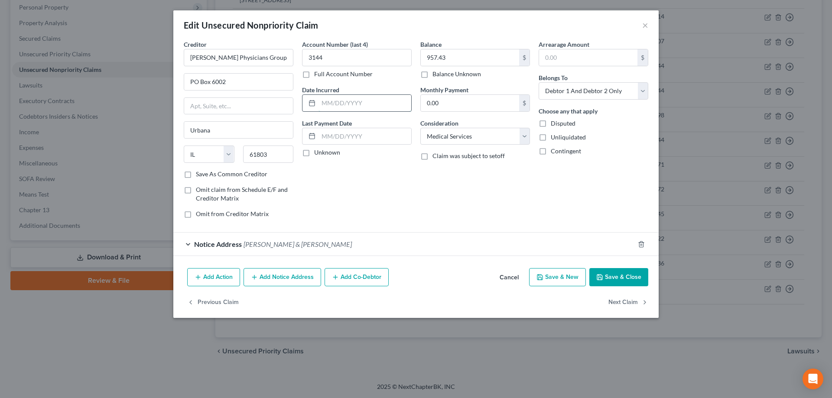
click at [332, 107] on input "text" at bounding box center [364, 103] width 93 height 16
type input "08/2023"
click at [368, 175] on div "Account Number (last 4) 3144 Full Account Number Date Incurred 08/2023 Last Pay…" at bounding box center [357, 132] width 118 height 185
click at [188, 243] on div "Notice Address [PERSON_NAME] & [PERSON_NAME]" at bounding box center [403, 244] width 461 height 23
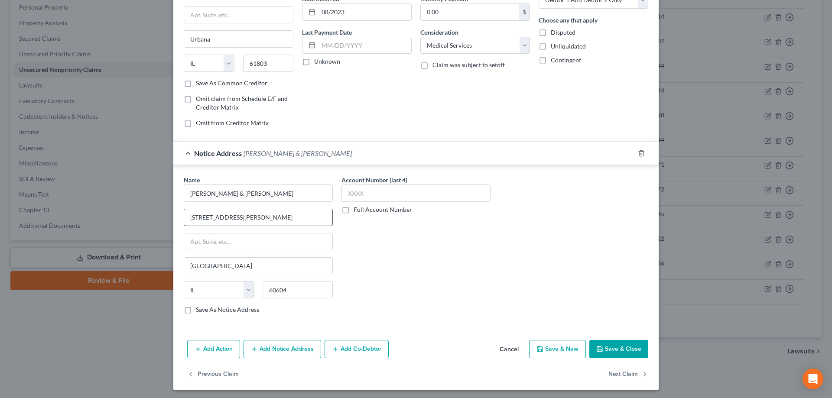
scroll to position [93, 0]
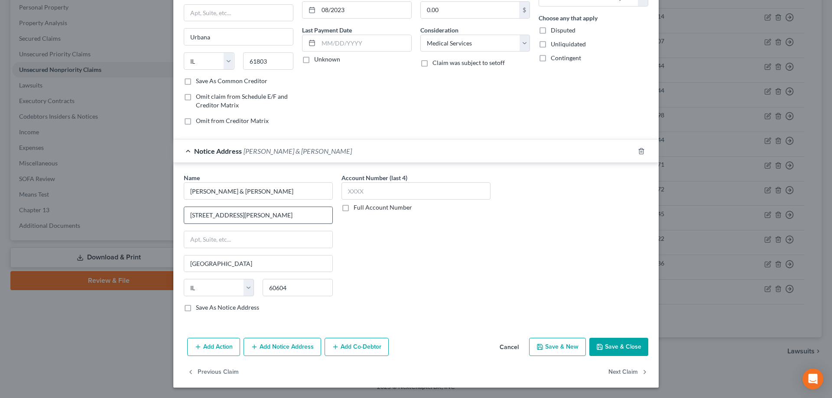
click at [209, 215] on input "[STREET_ADDRESS][PERSON_NAME]" at bounding box center [258, 215] width 148 height 16
type input "[STREET_ADDRESS][PERSON_NAME]"
click at [224, 236] on input "text" at bounding box center [258, 239] width 148 height 16
type input "Suite 400"
click at [295, 216] on input "[STREET_ADDRESS][PERSON_NAME]" at bounding box center [258, 215] width 148 height 16
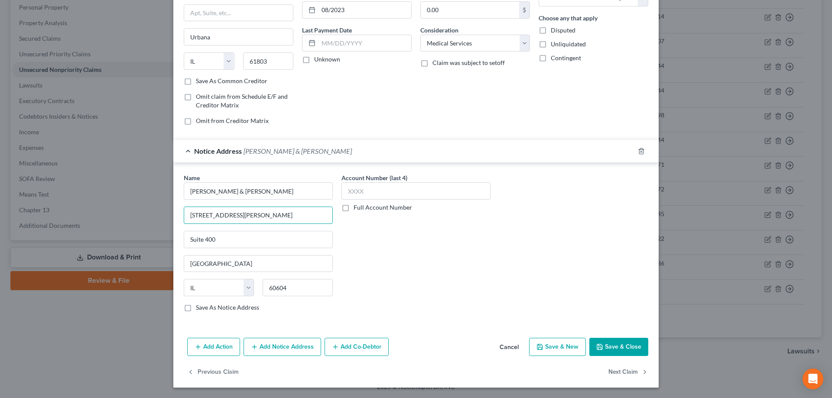
scroll to position [0, 0]
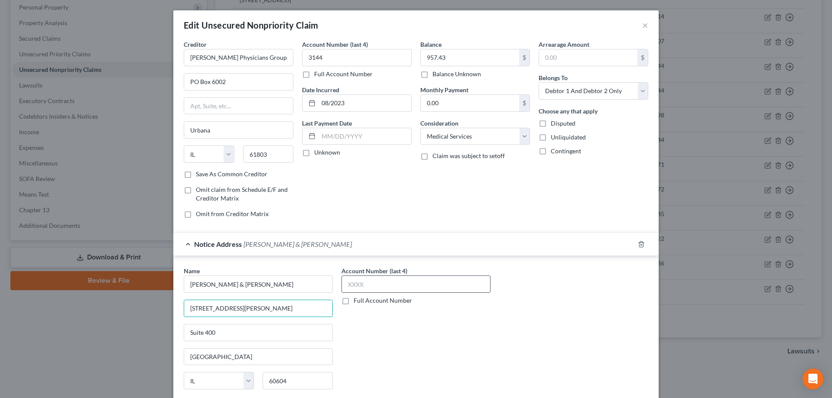
type input "[STREET_ADDRESS][PERSON_NAME]"
click at [380, 284] on input "text" at bounding box center [415, 283] width 149 height 17
type input "3144"
click at [384, 337] on div "Account Number (last 4) 3144 Full Account Number" at bounding box center [416, 339] width 158 height 146
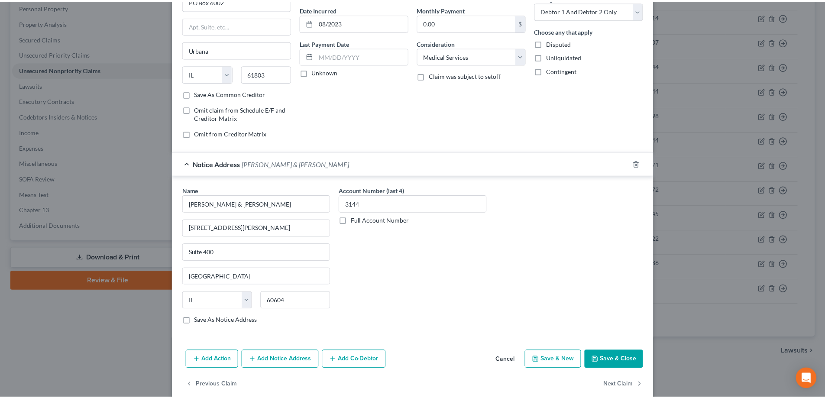
scroll to position [93, 0]
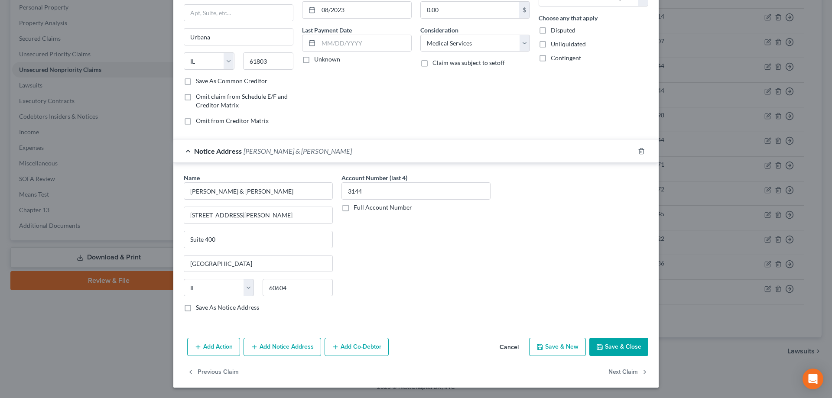
click at [619, 349] on button "Save & Close" at bounding box center [618, 347] width 59 height 18
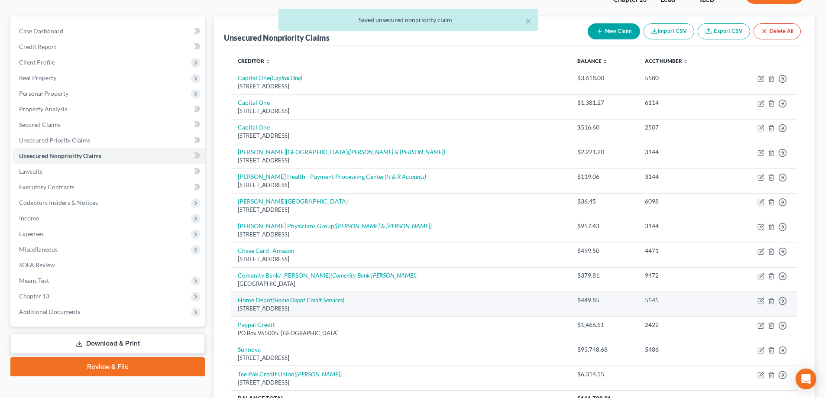
scroll to position [66, 0]
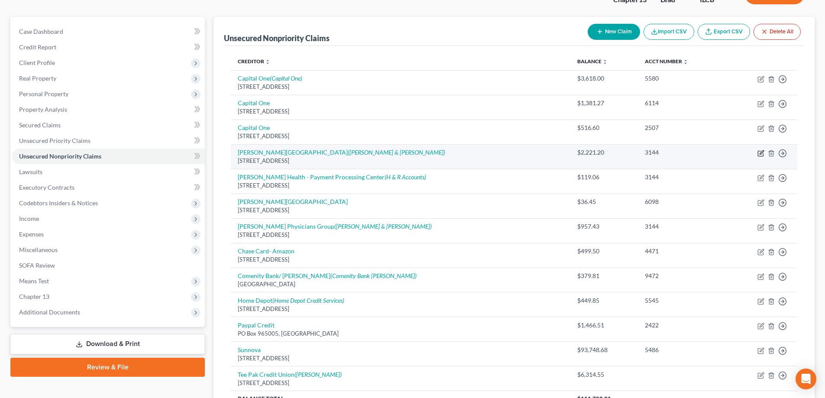
click at [762, 152] on icon "button" at bounding box center [761, 153] width 7 height 7
select select "14"
select select "9"
select select "2"
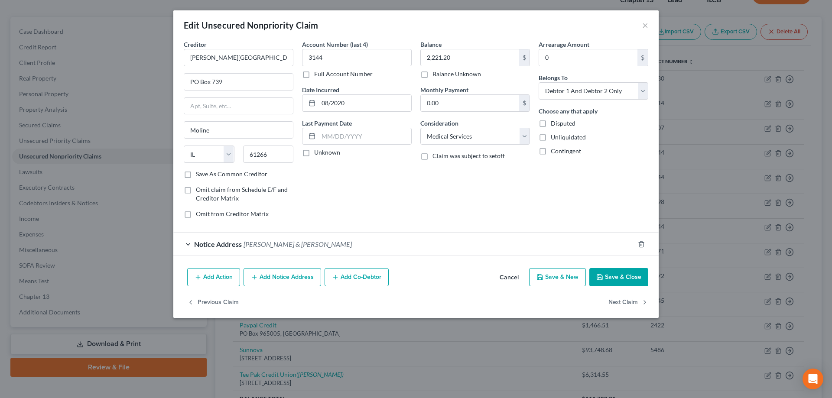
click at [628, 280] on button "Save & Close" at bounding box center [618, 277] width 59 height 18
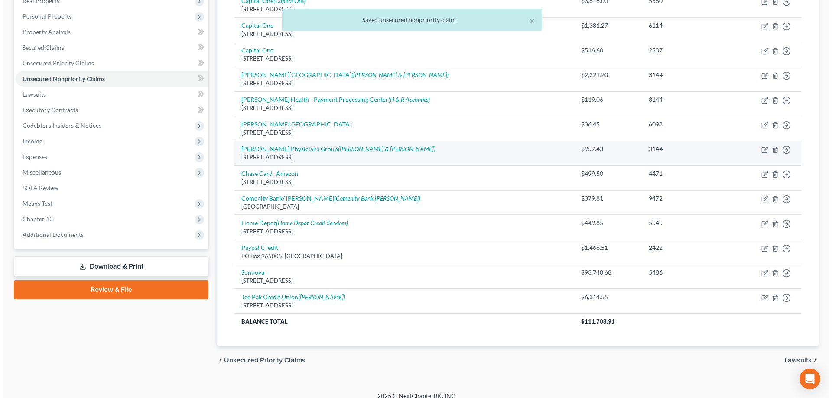
scroll to position [153, 0]
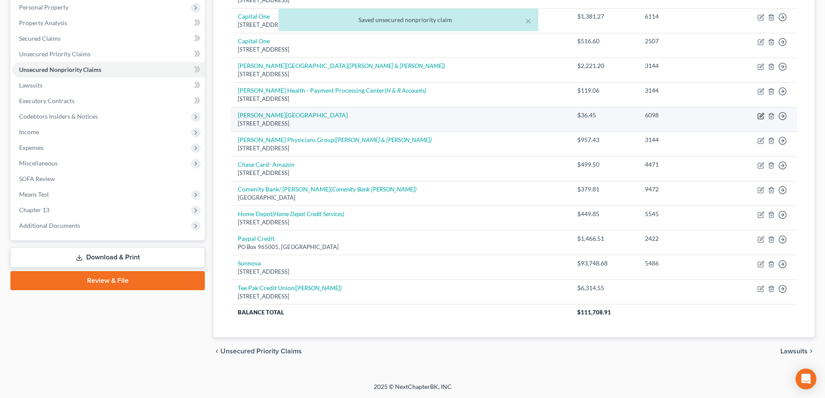
click at [763, 116] on icon "button" at bounding box center [760, 115] width 5 height 5
select select "14"
select select "9"
select select "2"
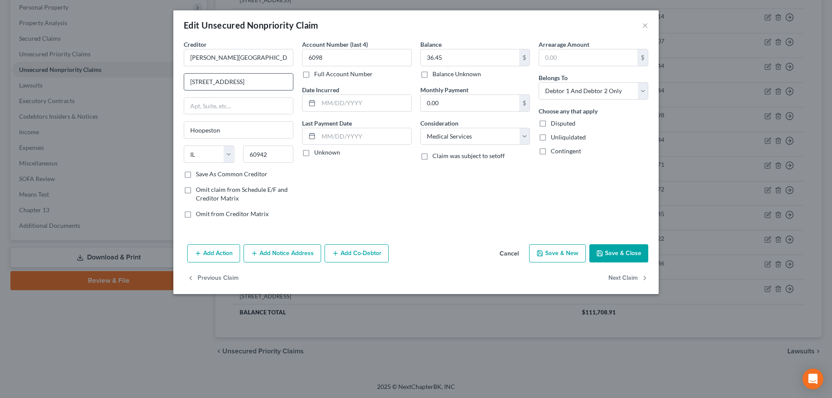
drag, startPoint x: 203, startPoint y: 82, endPoint x: 276, endPoint y: 83, distance: 72.8
click at [204, 81] on input "[STREET_ADDRESS]" at bounding box center [238, 82] width 109 height 16
type input "[STREET_ADDRESS]"
click at [393, 183] on div "Account Number (last 4) 6098 Full Account Number Date Incurred Last Payment Dat…" at bounding box center [357, 132] width 118 height 185
click at [350, 106] on input "text" at bounding box center [364, 103] width 93 height 16
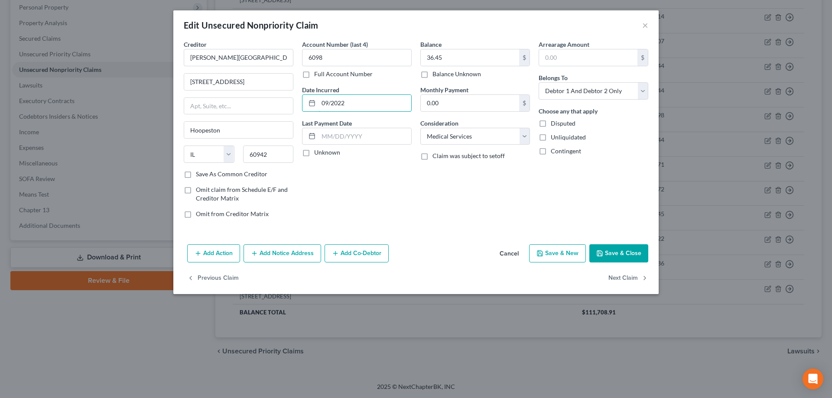
type input "09/2022"
click at [386, 169] on div "Account Number (last 4) 6098 Full Account Number Date Incurred 09/2022 Last Pay…" at bounding box center [357, 132] width 118 height 185
click at [621, 255] on button "Save & Close" at bounding box center [618, 253] width 59 height 18
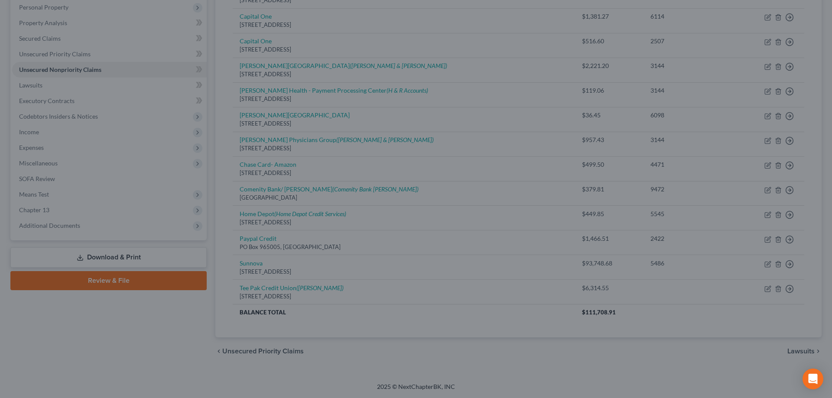
type input "0"
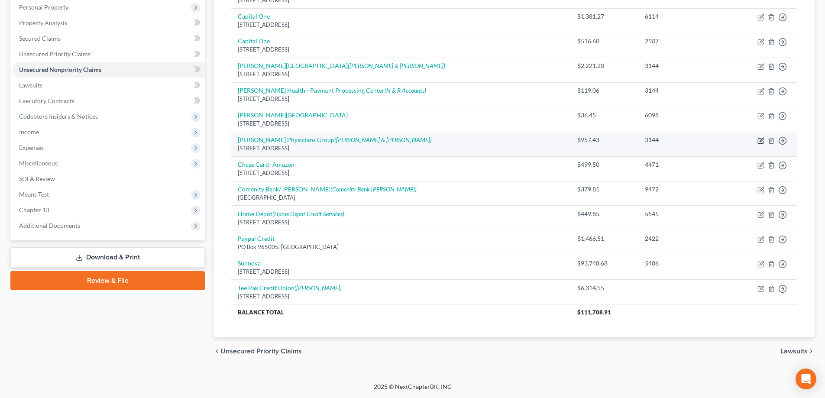
click at [761, 142] on icon "button" at bounding box center [762, 140] width 4 height 4
select select "14"
select select "9"
select select "2"
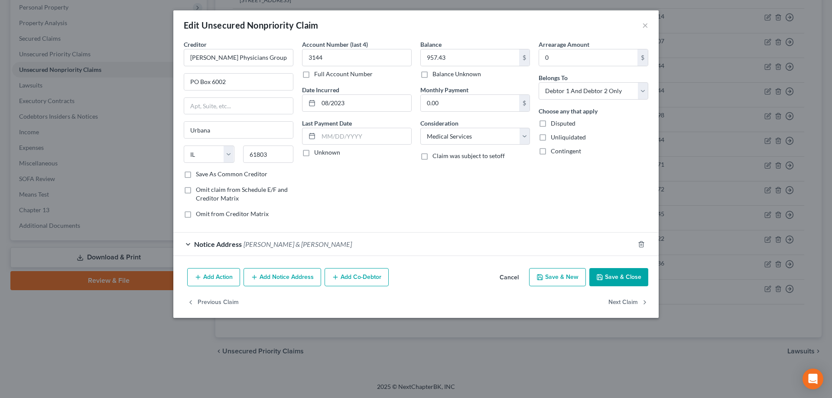
click at [188, 244] on div "Notice Address [PERSON_NAME] & [PERSON_NAME]" at bounding box center [403, 244] width 461 height 23
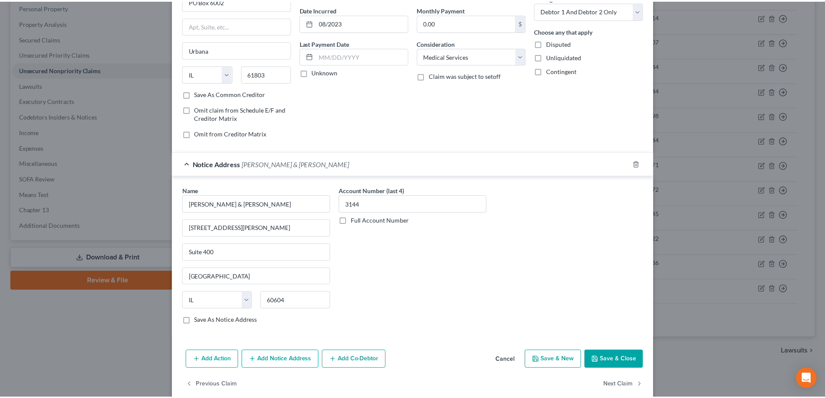
scroll to position [93, 0]
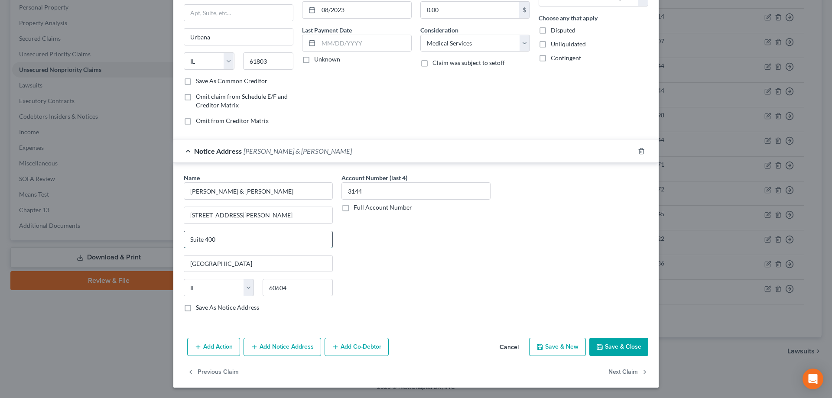
click at [226, 240] on input "Suite 400" at bounding box center [258, 239] width 148 height 16
type input "Suite 650"
click at [387, 287] on div "Account Number (last 4) 3144 Full Account Number" at bounding box center [416, 246] width 158 height 146
click at [622, 344] on button "Save & Close" at bounding box center [618, 347] width 59 height 18
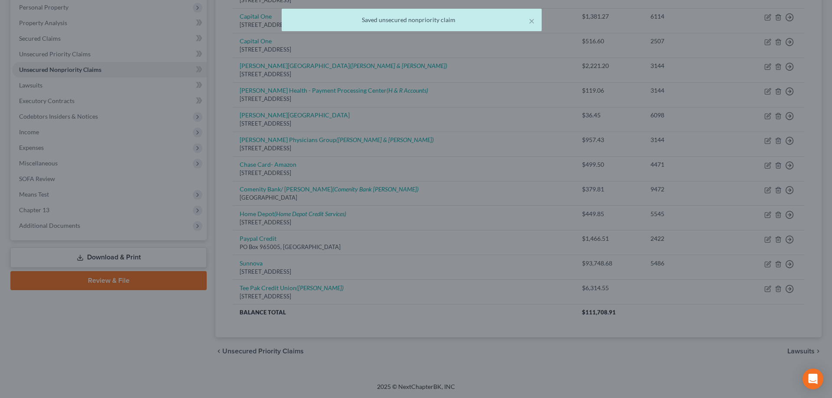
scroll to position [0, 0]
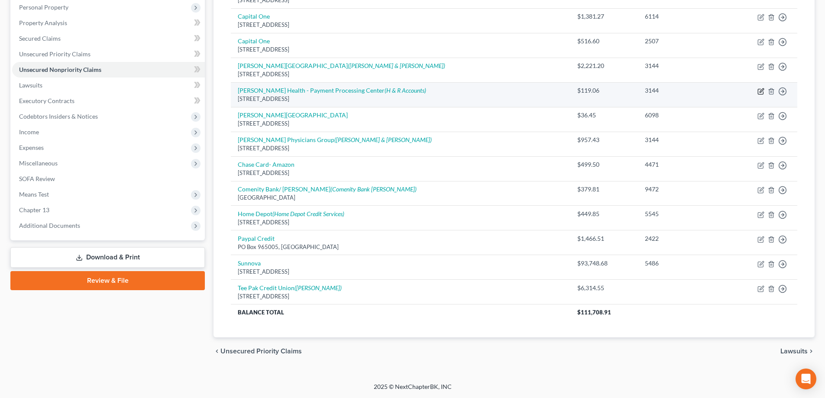
click at [762, 91] on icon "button" at bounding box center [762, 90] width 4 height 4
select select "14"
select select "9"
select select "2"
select select "14"
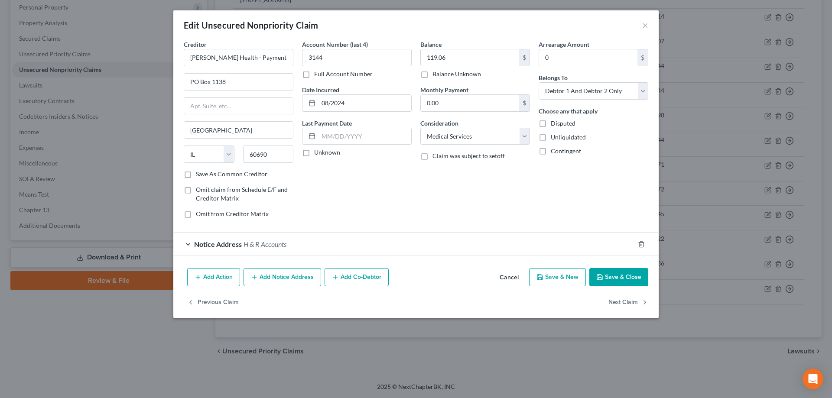
click at [191, 245] on div "Notice Address H & R Accounts" at bounding box center [403, 244] width 461 height 23
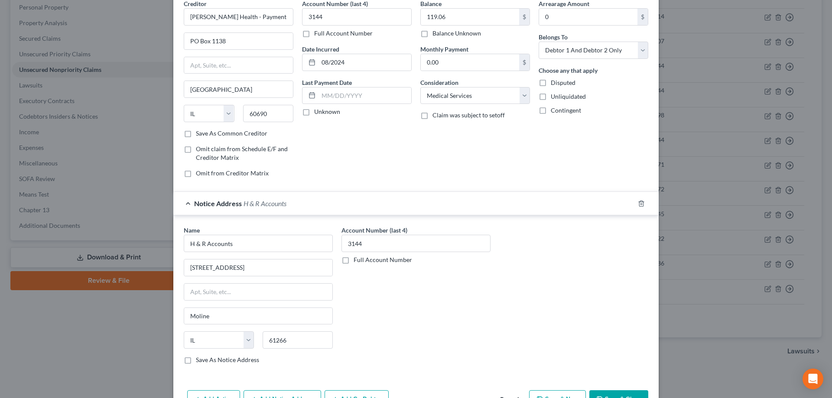
scroll to position [93, 0]
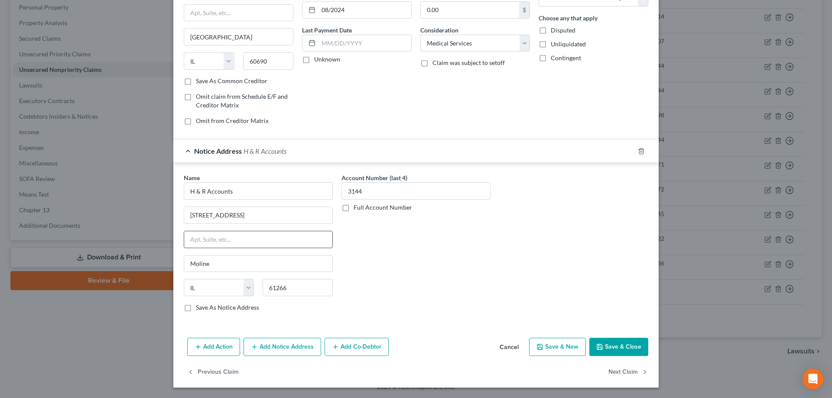
click at [239, 235] on input "text" at bounding box center [258, 239] width 148 height 16
type input "PO Box 672"
click at [613, 350] on button "Save & Close" at bounding box center [618, 347] width 59 height 18
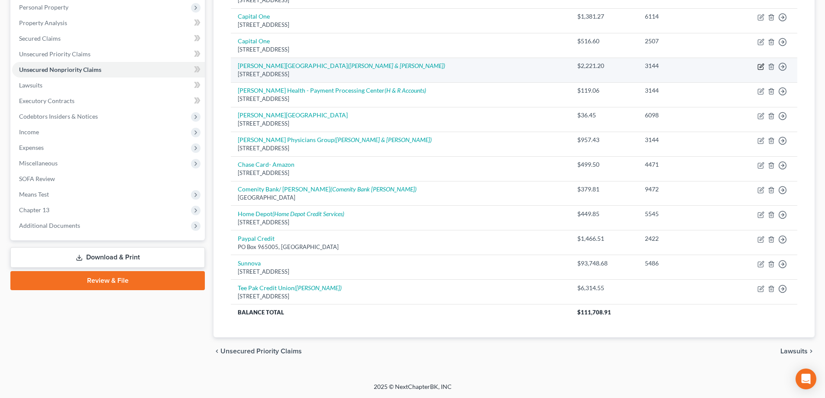
click at [761, 64] on icon "button" at bounding box center [761, 66] width 7 height 7
select select "14"
select select "9"
select select "2"
select select "14"
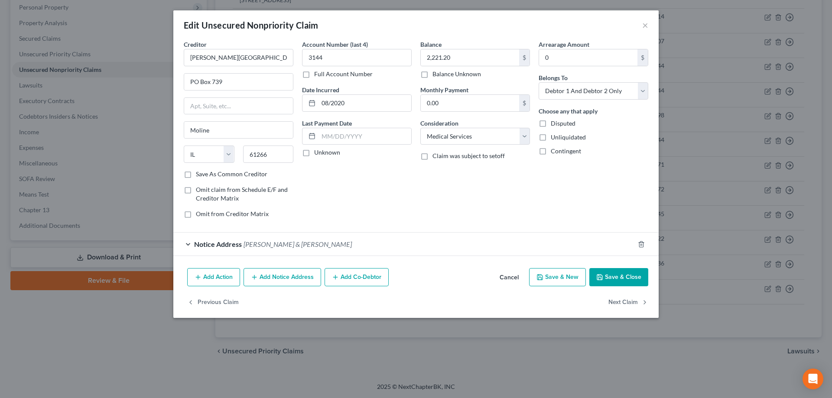
click at [187, 246] on div "Notice Address [PERSON_NAME] & [PERSON_NAME]" at bounding box center [403, 244] width 461 height 23
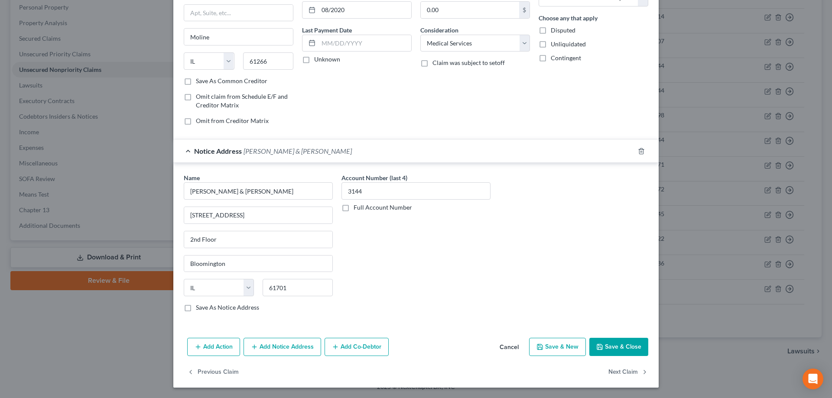
click at [608, 341] on button "Save & Close" at bounding box center [618, 347] width 59 height 18
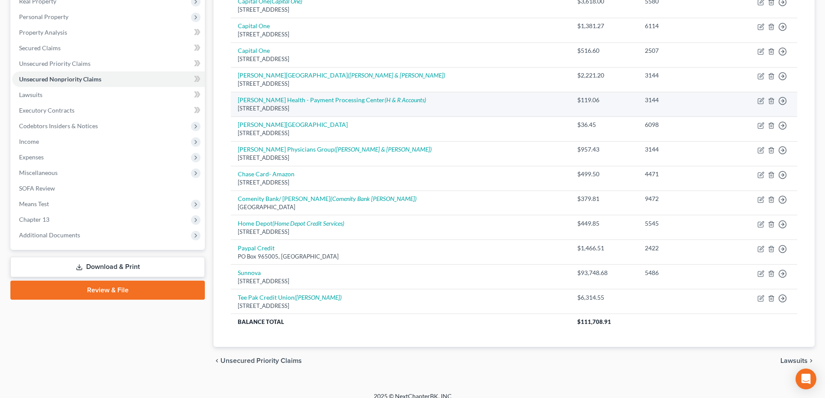
scroll to position [153, 0]
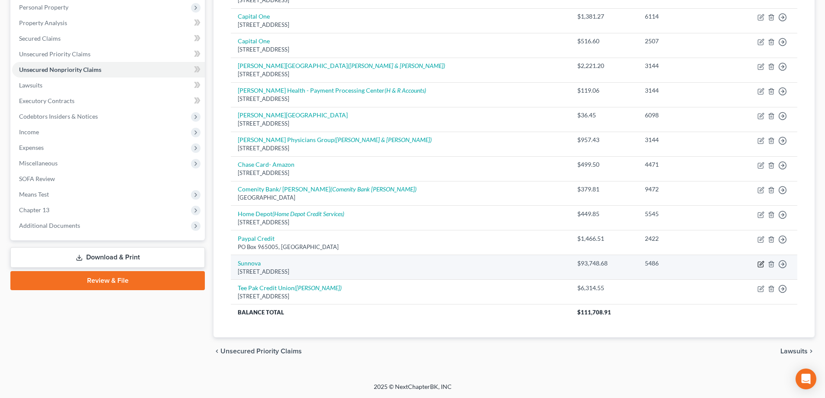
click at [759, 263] on icon "button" at bounding box center [761, 264] width 7 height 7
select select "45"
select select "18"
select select "2"
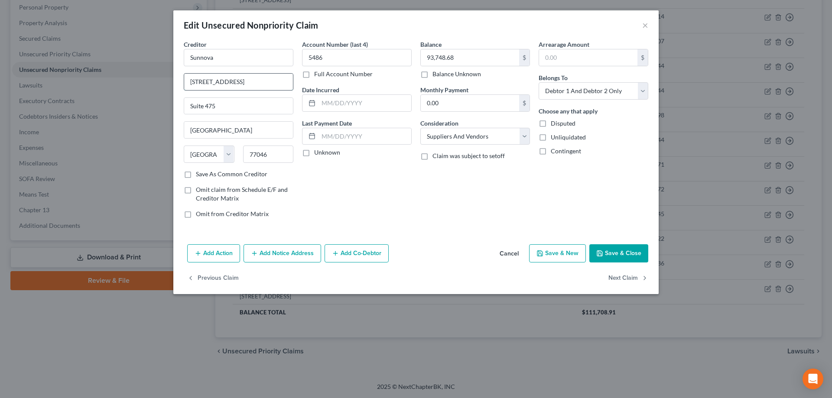
click at [210, 80] on input "[STREET_ADDRESS]" at bounding box center [238, 82] width 109 height 16
type input "[STREET_ADDRESS]"
click at [392, 185] on div "Account Number (last 4) 5486 Full Account Number Date Incurred Last Payment Dat…" at bounding box center [357, 132] width 118 height 185
click at [330, 108] on input "text" at bounding box center [364, 103] width 93 height 16
type input "04/2022"
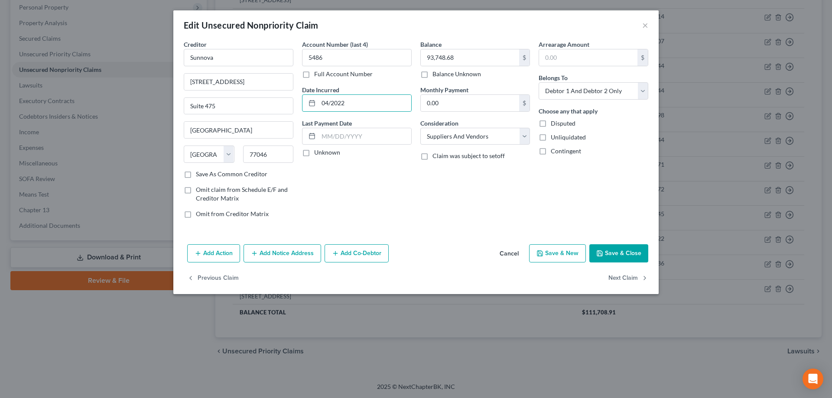
click at [382, 213] on div "Account Number (last 4) 5486 Full Account Number Date Incurred 04/2022 Last Pay…" at bounding box center [357, 132] width 118 height 185
click at [524, 136] on select "Select Cable / Satellite Services Collection Agency Credit Card Debt Debt Couns…" at bounding box center [475, 136] width 110 height 17
select select "2"
click at [420, 128] on select "Select Cable / Satellite Services Collection Agency Credit Card Debt Debt Couns…" at bounding box center [475, 136] width 110 height 17
click at [496, 181] on div "Balance 93,748.68 $ Balance Unknown Balance Undetermined 93,748.68 $ Balance Un…" at bounding box center [475, 132] width 118 height 185
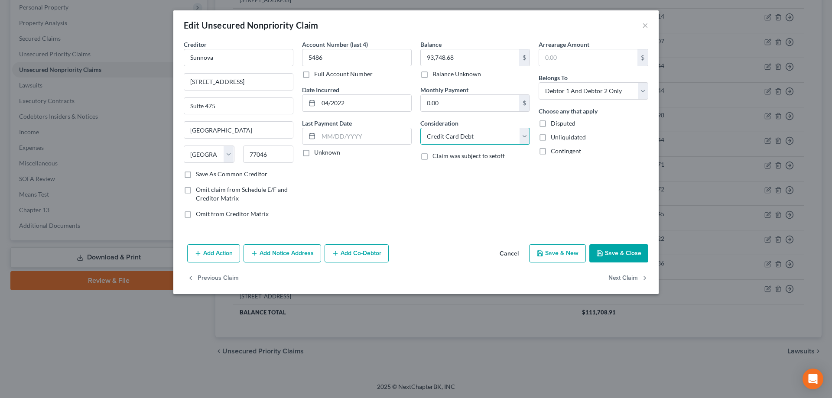
click at [524, 138] on select "Select Cable / Satellite Services Collection Agency Credit Card Debt Debt Couns…" at bounding box center [475, 136] width 110 height 17
click at [359, 165] on div "Account Number (last 4) 5486 Full Account Number Date Incurred 04/2022 Last Pay…" at bounding box center [357, 132] width 118 height 185
click at [365, 104] on input "04/2022" at bounding box center [364, 103] width 93 height 16
type input "0"
type input "07/2023"
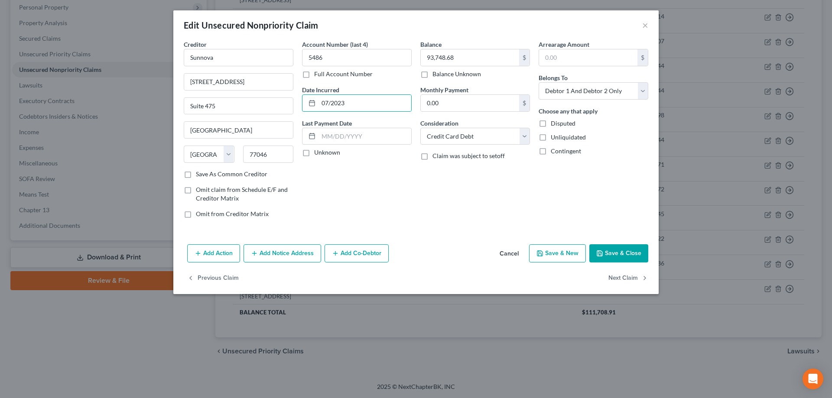
click at [417, 205] on div "Balance 93,748.68 $ Balance Unknown Balance Undetermined 93,748.68 $ Balance Un…" at bounding box center [475, 132] width 118 height 185
click at [524, 140] on select "Select Cable / Satellite Services Collection Agency Credit Card Debt Debt Couns…" at bounding box center [475, 136] width 110 height 17
select select "14"
click at [420, 128] on select "Select Cable / Satellite Services Collection Agency Credit Card Debt Debt Couns…" at bounding box center [475, 136] width 110 height 17
click at [460, 165] on input "text" at bounding box center [475, 169] width 109 height 16
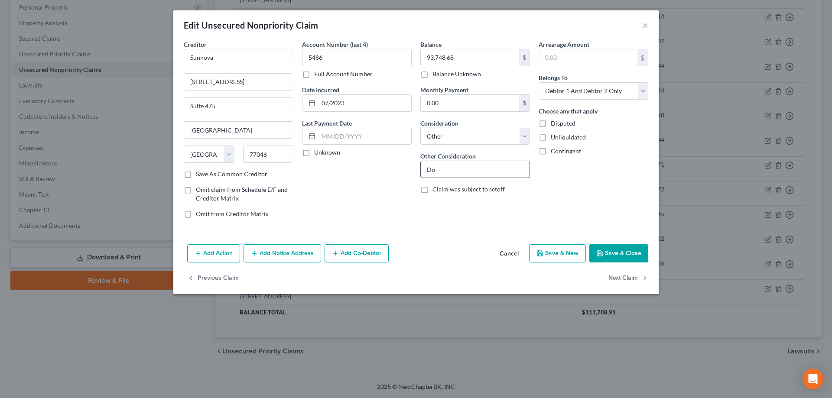
type input "D"
type input "Solar Panel Lease"
click at [617, 256] on button "Save & Close" at bounding box center [618, 253] width 59 height 18
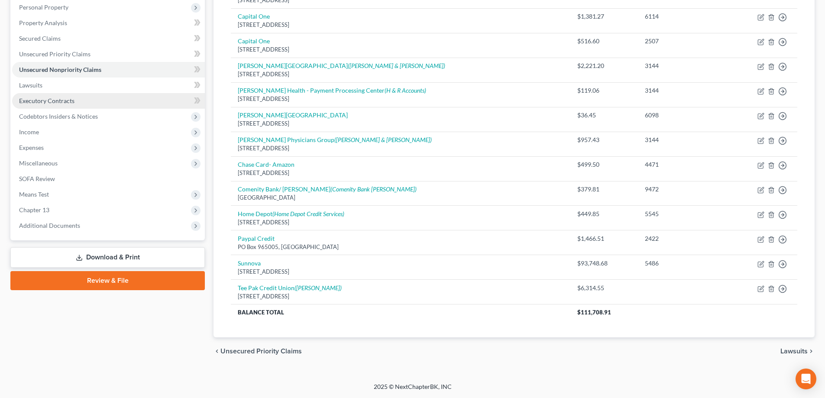
click at [53, 97] on span "Executory Contracts" at bounding box center [46, 100] width 55 height 7
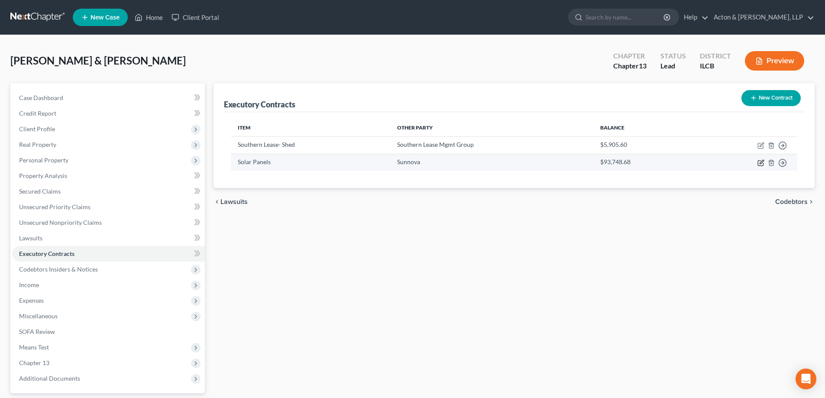
click at [759, 162] on icon "button" at bounding box center [761, 162] width 7 height 7
select select "45"
select select "2"
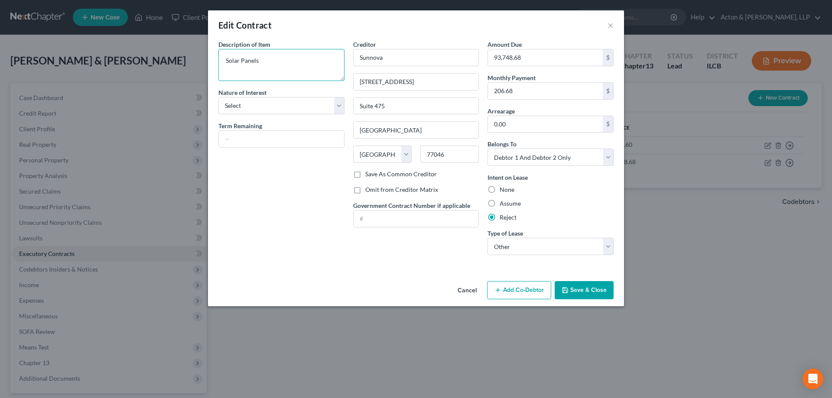
click at [280, 61] on textarea "Solar Panels" at bounding box center [281, 65] width 126 height 32
type textarea "Solar Panel Lease"
click at [339, 107] on select "Select Purchaser Agent Lessor Lessee" at bounding box center [281, 105] width 126 height 17
select select "3"
click at [218, 97] on select "Select Purchaser Agent Lessor Lessee" at bounding box center [281, 105] width 126 height 17
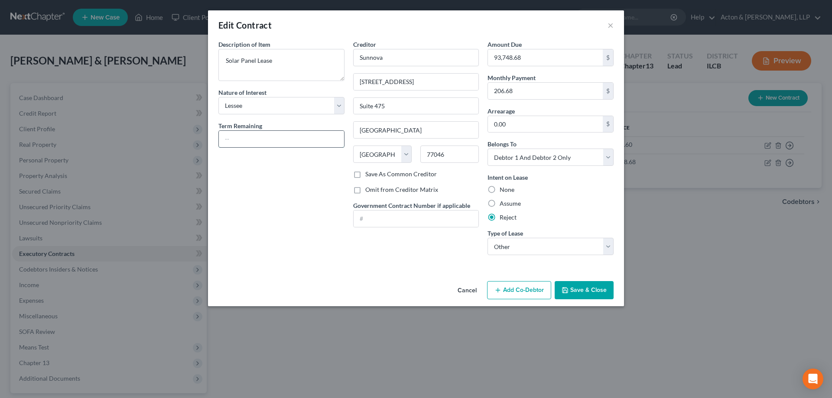
click at [240, 141] on input "text" at bounding box center [281, 139] width 125 height 16
type input "24 years"
click at [377, 82] on input "[STREET_ADDRESS]" at bounding box center [415, 82] width 125 height 16
type input "[STREET_ADDRESS]"
click at [610, 248] on select "Select Real Estate Car Other" at bounding box center [550, 246] width 126 height 17
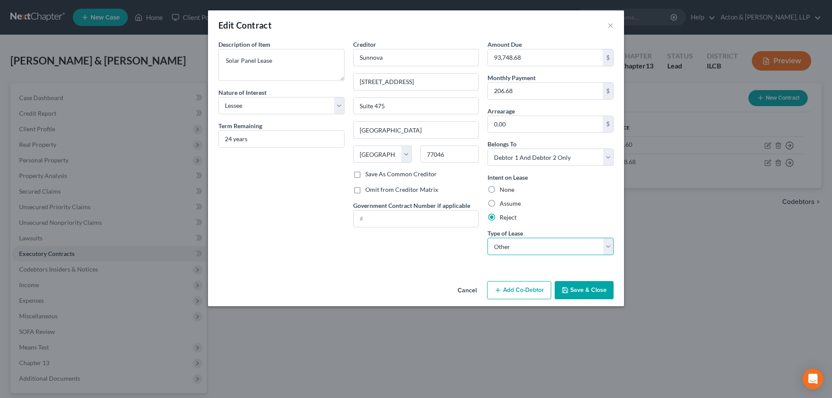
click at [487, 238] on select "Select Real Estate Car Other" at bounding box center [550, 246] width 126 height 17
click at [477, 269] on div "Description of non-residential real property * Description of Item * Solar Pane…" at bounding box center [416, 159] width 416 height 238
click at [609, 247] on select "Select Real Estate Car Other" at bounding box center [550, 246] width 126 height 17
click at [586, 288] on button "Save & Close" at bounding box center [583, 290] width 59 height 18
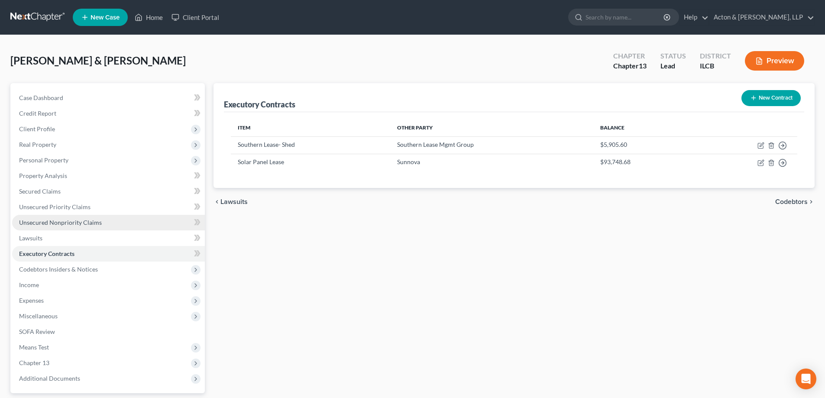
click at [62, 220] on span "Unsecured Nonpriority Claims" at bounding box center [60, 222] width 83 height 7
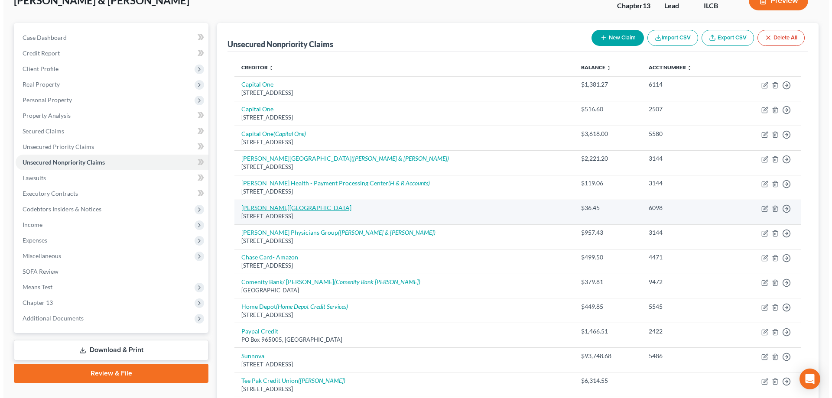
scroll to position [153, 0]
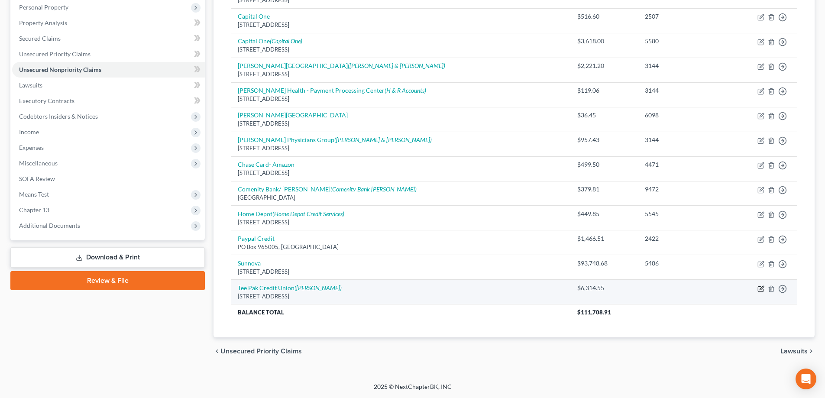
click at [761, 285] on icon "button" at bounding box center [761, 288] width 7 height 7
select select "14"
select select "10"
select select "1"
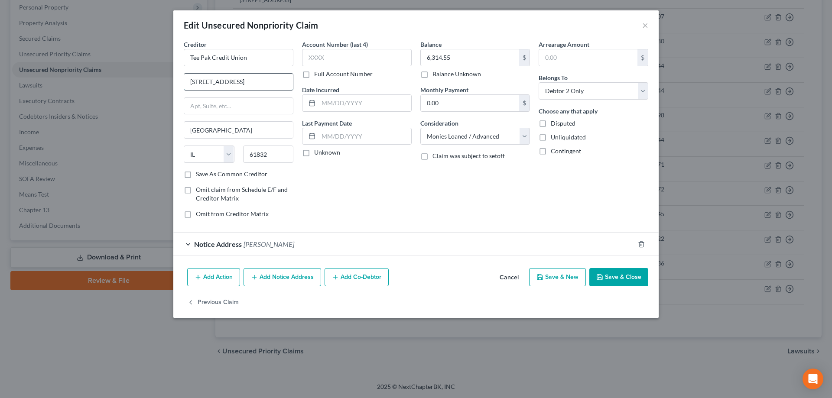
click at [205, 81] on input "[STREET_ADDRESS]" at bounding box center [238, 82] width 109 height 16
type input "[STREET_ADDRESS]"
click at [331, 59] on input "text" at bounding box center [357, 57] width 110 height 17
click at [343, 108] on input "text" at bounding box center [364, 103] width 93 height 16
type input "07/2023"
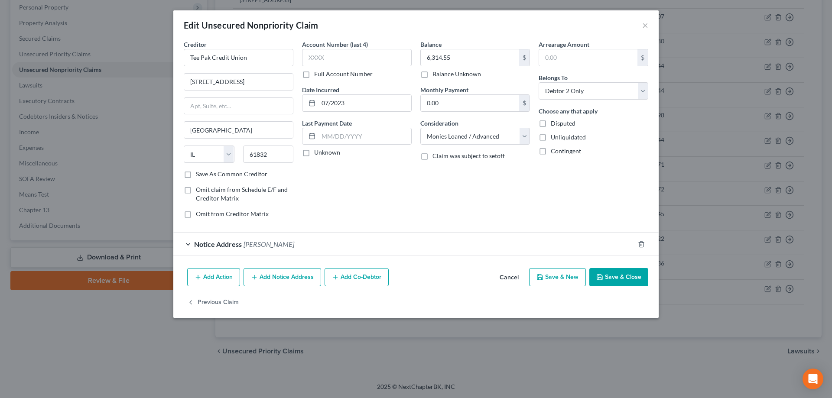
click at [337, 217] on div "Account Number (last 4) Full Account Number Date Incurred 07/2023 Last Payment …" at bounding box center [357, 132] width 118 height 185
click at [321, 58] on input "text" at bounding box center [357, 57] width 110 height 17
type input "1001"
click at [372, 188] on div "Account Number (last 4) 1001 Full Account Number Date Incurred 07/2023 Last Pay…" at bounding box center [357, 132] width 118 height 185
click at [187, 243] on div "Notice Address [PERSON_NAME]" at bounding box center [403, 244] width 461 height 23
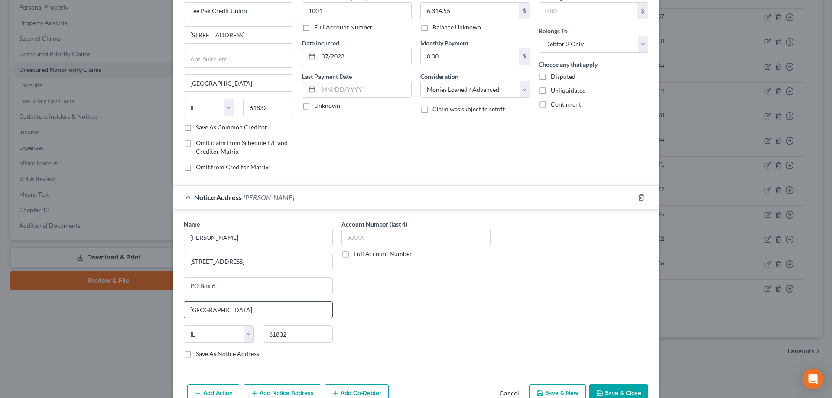
scroll to position [93, 0]
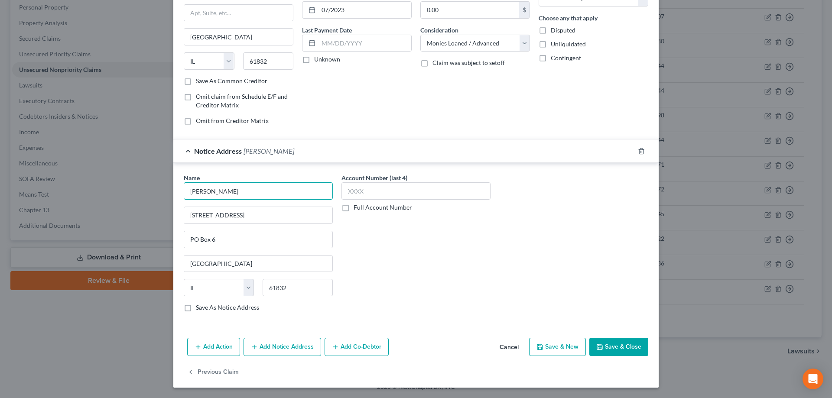
click at [209, 193] on input "[PERSON_NAME]" at bounding box center [258, 190] width 149 height 17
type input "[PERSON_NAME]"
click at [245, 217] on input "[STREET_ADDRESS]" at bounding box center [258, 215] width 148 height 16
click at [203, 214] on input "[STREET_ADDRESS]" at bounding box center [258, 215] width 148 height 16
type input "[STREET_ADDRESS]"
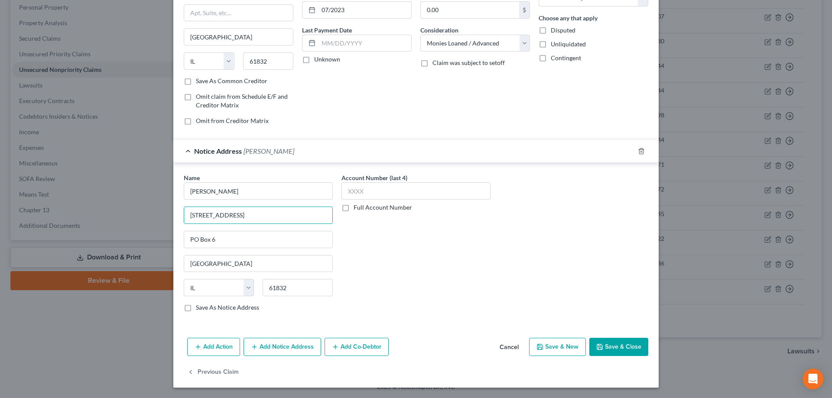
click at [376, 292] on div "Account Number (last 4) Full Account Number" at bounding box center [416, 246] width 158 height 146
click at [363, 191] on input "text" at bounding box center [415, 190] width 149 height 17
type input "1001"
click at [378, 252] on div "Account Number (last 4) 1001 Full Account Number" at bounding box center [416, 246] width 158 height 146
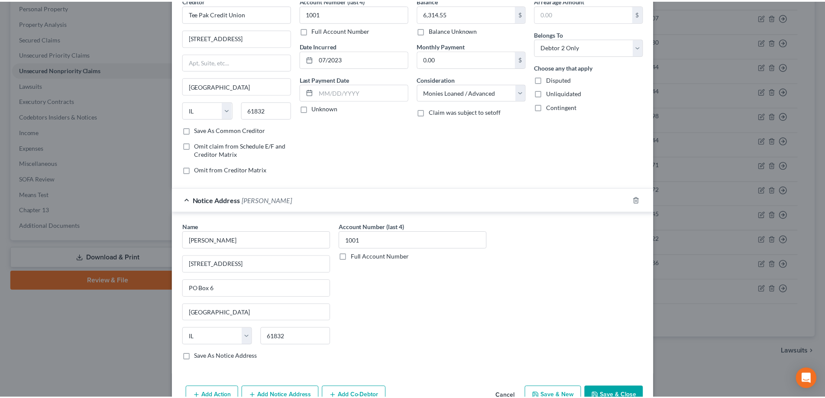
scroll to position [87, 0]
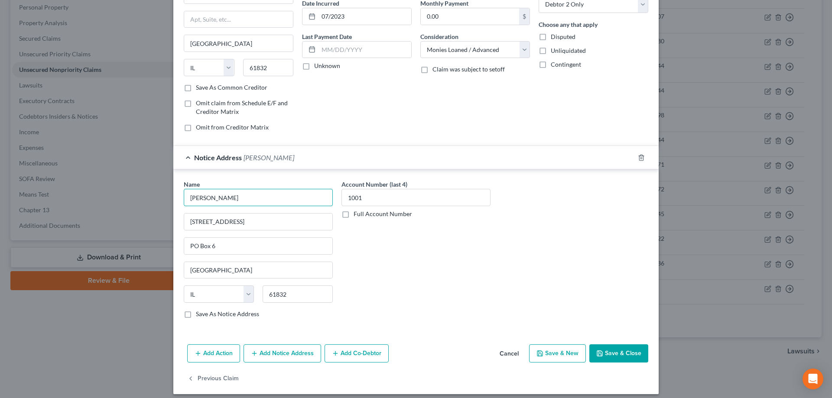
click at [235, 198] on input "[PERSON_NAME]" at bounding box center [258, 197] width 149 height 17
type input "[PERSON_NAME]"
click at [395, 274] on div "Account Number (last 4) 1001 Full Account Number" at bounding box center [416, 253] width 158 height 146
click at [622, 354] on button "Save & Close" at bounding box center [618, 353] width 59 height 18
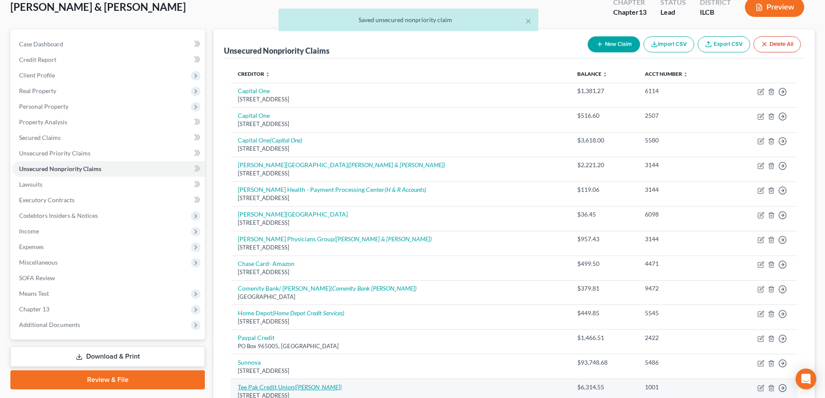
scroll to position [0, 0]
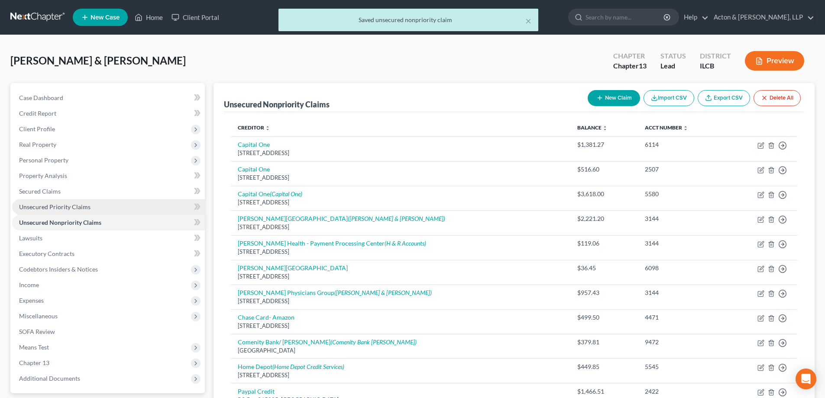
click at [53, 205] on span "Unsecured Priority Claims" at bounding box center [54, 206] width 71 height 7
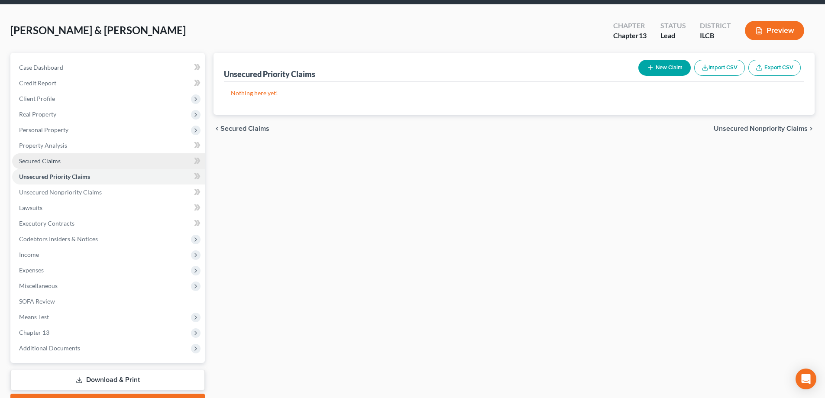
scroll to position [78, 0]
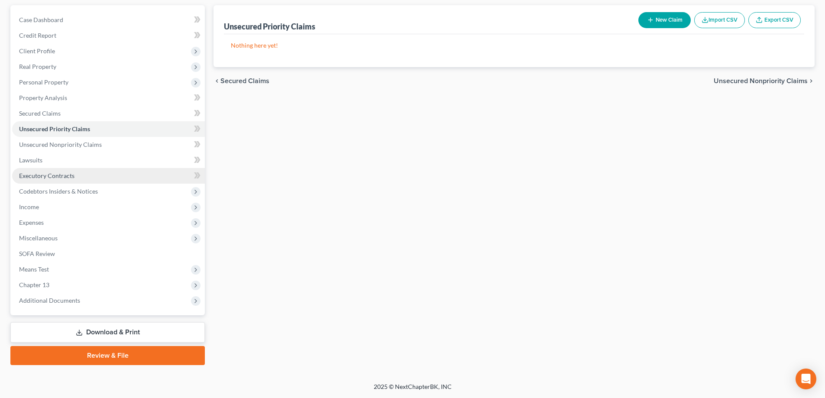
click at [41, 171] on link "Executory Contracts" at bounding box center [108, 176] width 193 height 16
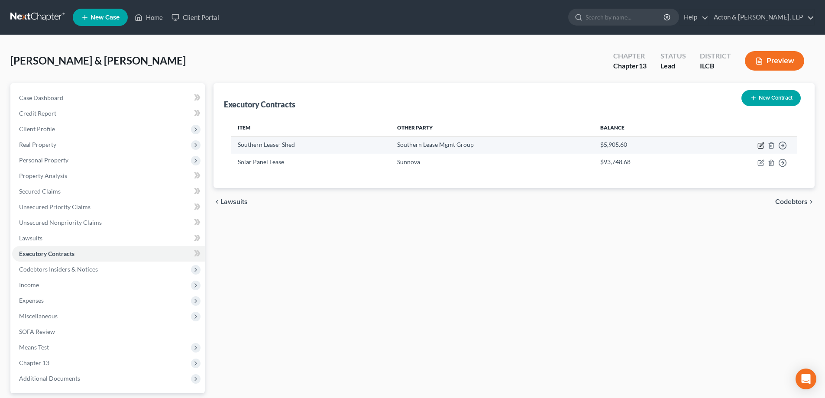
click at [760, 145] on icon "button" at bounding box center [762, 145] width 4 height 4
select select "44"
select select "1"
select select "2"
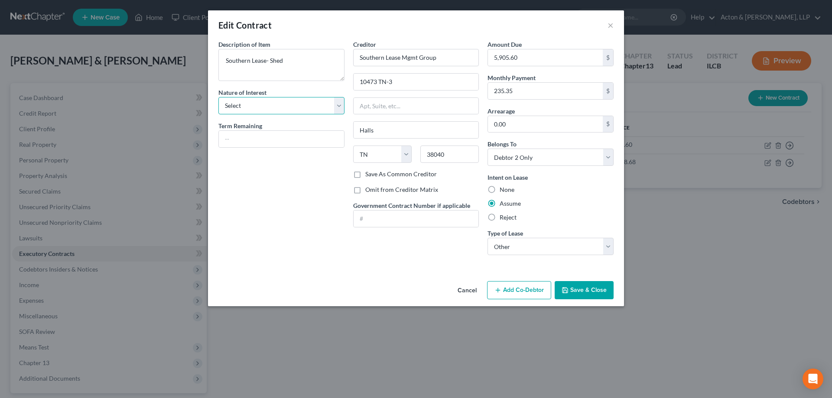
drag, startPoint x: 337, startPoint y: 108, endPoint x: 330, endPoint y: 112, distance: 8.0
click at [337, 108] on select "Select Purchaser Agent Lessor Lessee" at bounding box center [281, 105] width 126 height 17
select select "3"
click at [218, 97] on select "Select Purchaser Agent Lessor Lessee" at bounding box center [281, 105] width 126 height 17
click at [262, 133] on input "text" at bounding box center [281, 139] width 125 height 16
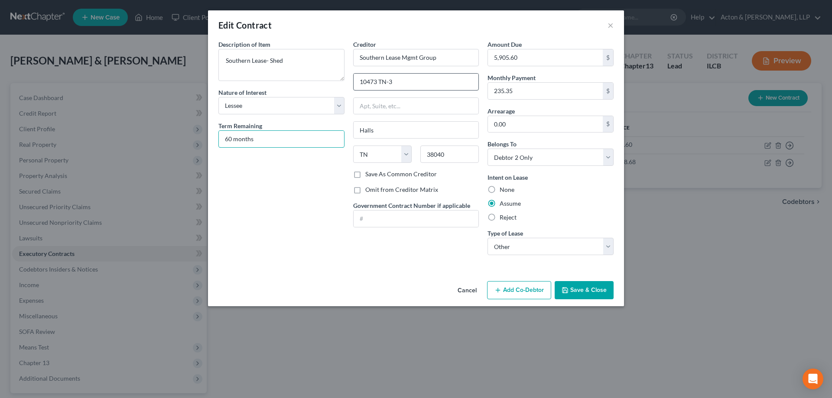
type input "60 months"
click at [408, 83] on input "10473 TN-3" at bounding box center [415, 82] width 125 height 16
drag, startPoint x: 404, startPoint y: 85, endPoint x: 253, endPoint y: 84, distance: 151.2
click at [253, 84] on div "Description of non-residential real property * Description of Item * Southern L…" at bounding box center [416, 151] width 404 height 222
type input "PO Box 278"
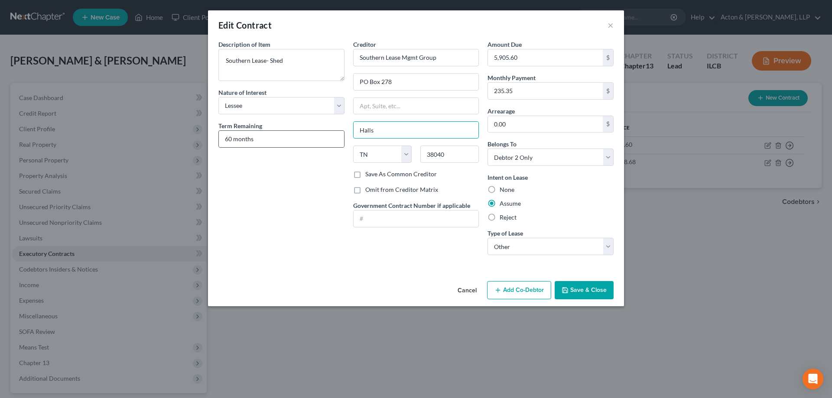
drag, startPoint x: 418, startPoint y: 126, endPoint x: 256, endPoint y: 130, distance: 162.9
click at [256, 130] on div "Description of non-residential real property * Description of Item * Southern L…" at bounding box center [416, 151] width 404 height 222
type input "[GEOGRAPHIC_DATA]"
type input "38242"
click at [290, 257] on div "Description of non-residential real property * Description of Item * Southern L…" at bounding box center [281, 151] width 135 height 222
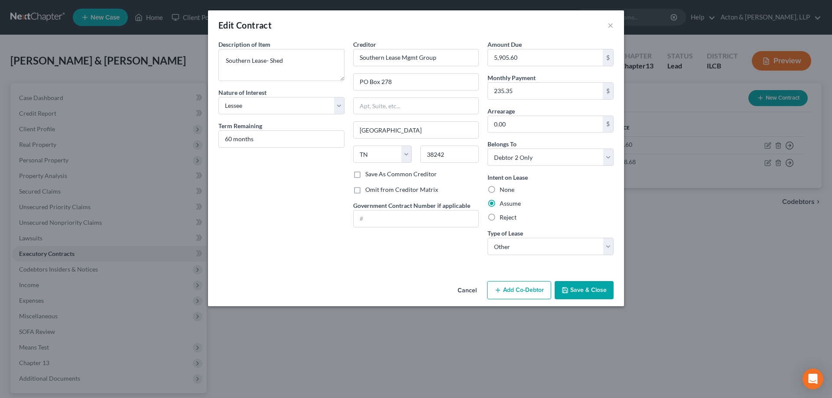
click at [298, 156] on div "Description of non-residential real property * Description of Item * Southern L…" at bounding box center [281, 151] width 135 height 222
click at [365, 193] on label "Omit from Creditor Matrix" at bounding box center [401, 189] width 73 height 9
click at [369, 191] on input "Omit from Creditor Matrix" at bounding box center [372, 188] width 6 height 6
checkbox input "true"
click at [583, 291] on button "Save & Close" at bounding box center [583, 290] width 59 height 18
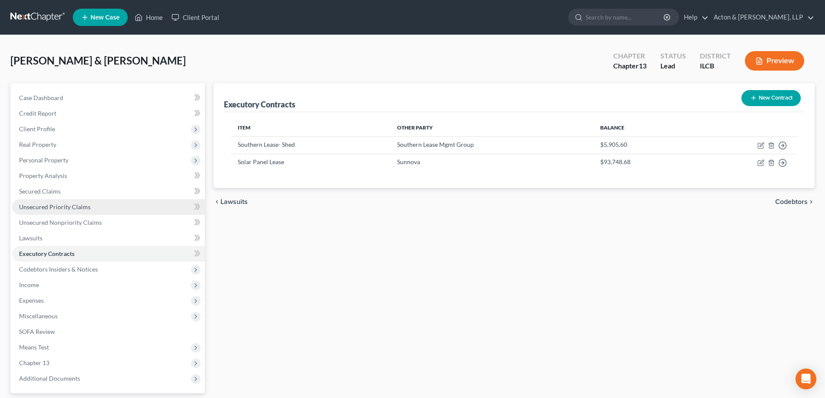
click at [63, 204] on span "Unsecured Priority Claims" at bounding box center [54, 206] width 71 height 7
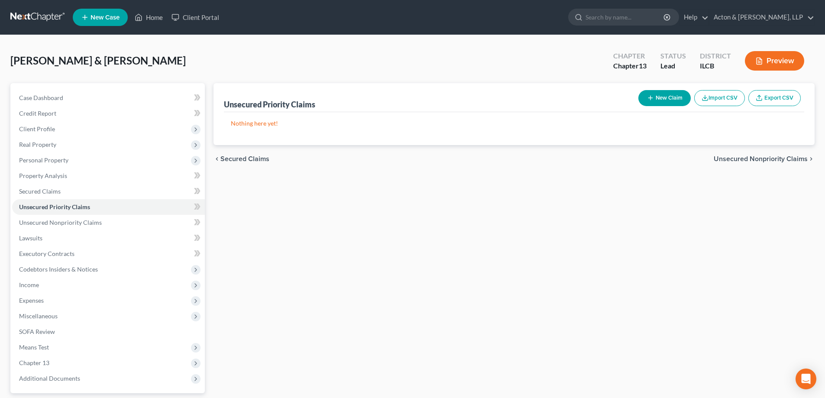
click at [658, 99] on button "New Claim" at bounding box center [664, 98] width 52 height 16
select select "2"
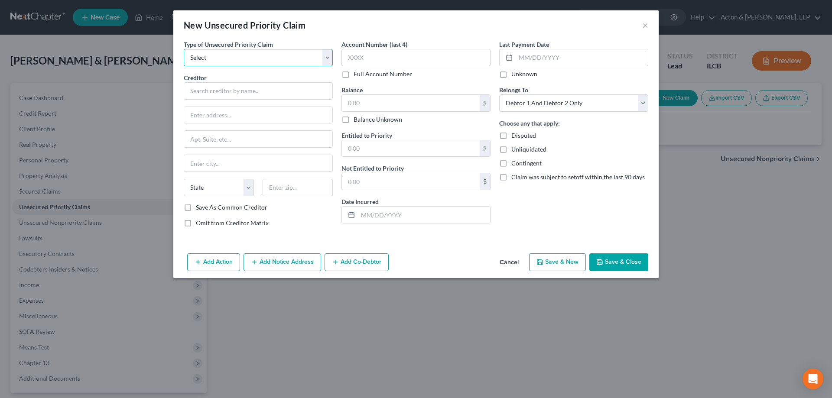
click at [325, 58] on select "Select Taxes & Other Government Units Domestic Support Obligations Extensions o…" at bounding box center [258, 57] width 149 height 17
select select "1"
click at [184, 49] on select "Select Taxes & Other Government Units Domestic Support Obligations Extensions o…" at bounding box center [258, 57] width 149 height 17
click at [221, 94] on input "text" at bounding box center [258, 90] width 149 height 17
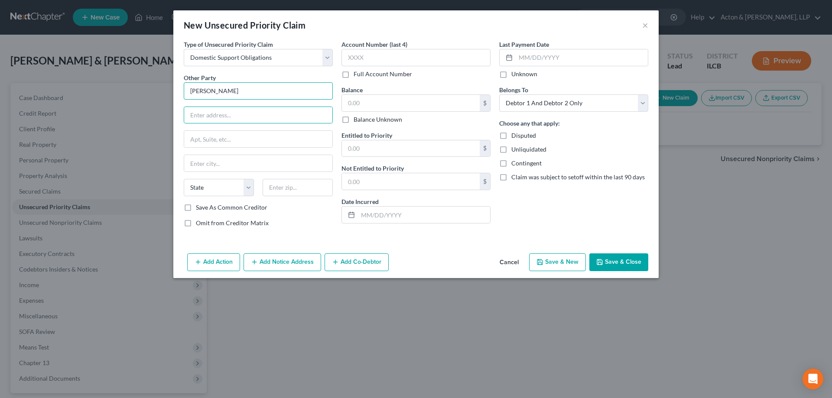
click at [233, 96] on input "[PERSON_NAME]" at bounding box center [258, 90] width 149 height 17
type input "[PERSON_NAME]"
type input "C/O State Disbursement Unit"
type input "PO Box 5400"
type input "60197"
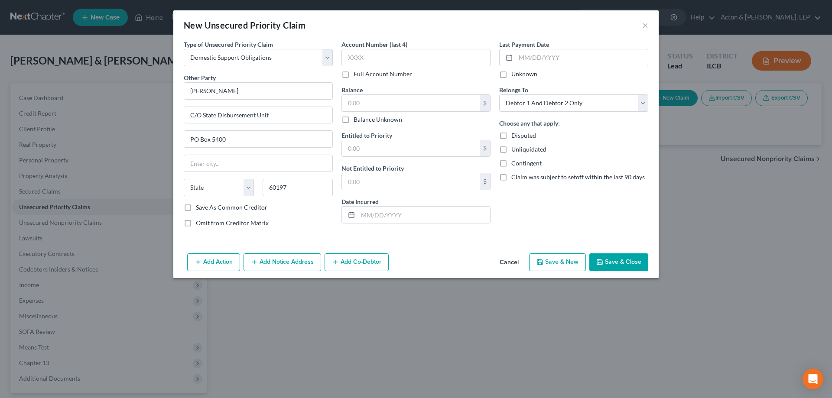
type input "[PERSON_NAME] Stream"
select select "14"
click at [287, 220] on div "Omit from Creditor Matrix" at bounding box center [258, 223] width 149 height 9
click at [196, 207] on label "Save As Common Creditor" at bounding box center [231, 207] width 71 height 9
click at [199, 207] on input "Save As Common Creditor" at bounding box center [202, 206] width 6 height 6
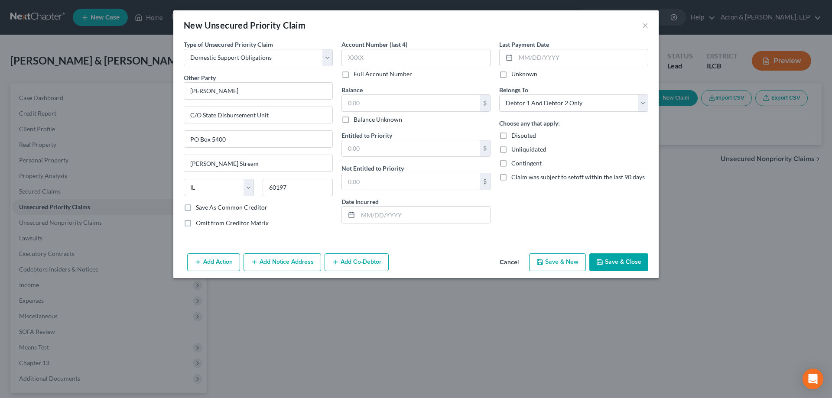
checkbox input "true"
click at [196, 224] on label "Omit from Creditor Matrix" at bounding box center [232, 223] width 73 height 9
click at [199, 224] on input "Omit from Creditor Matrix" at bounding box center [202, 222] width 6 height 6
checkbox input "true"
click at [363, 57] on input "text" at bounding box center [415, 57] width 149 height 17
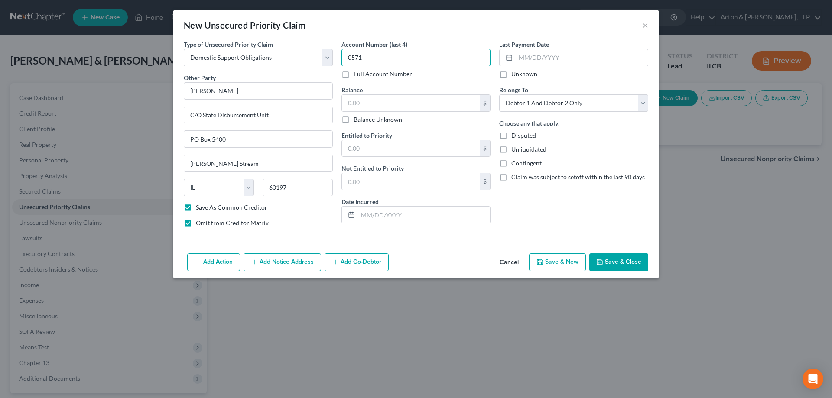
type input "0571"
click at [443, 243] on div "Type of Unsecured Priority Claim * Select Taxes & Other Government Units Domest…" at bounding box center [415, 145] width 485 height 210
click at [369, 103] on input "text" at bounding box center [411, 103] width 138 height 16
click at [353, 119] on label "Balance Unknown" at bounding box center [377, 119] width 49 height 9
click at [357, 119] on input "Balance Unknown" at bounding box center [360, 118] width 6 height 6
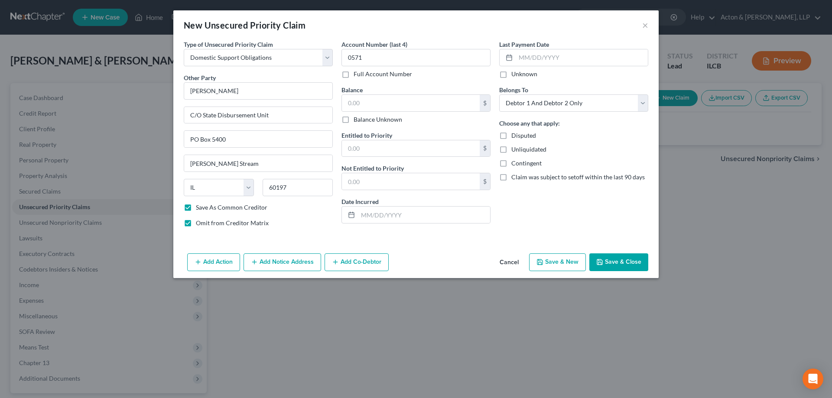
checkbox input "true"
type input "0.00"
click at [371, 217] on input "text" at bounding box center [424, 215] width 132 height 16
type input "[DATE]"
click at [422, 257] on div "Add Action Add Notice Address Add Co-Debtor Cancel Save & New Save & Close" at bounding box center [415, 264] width 485 height 29
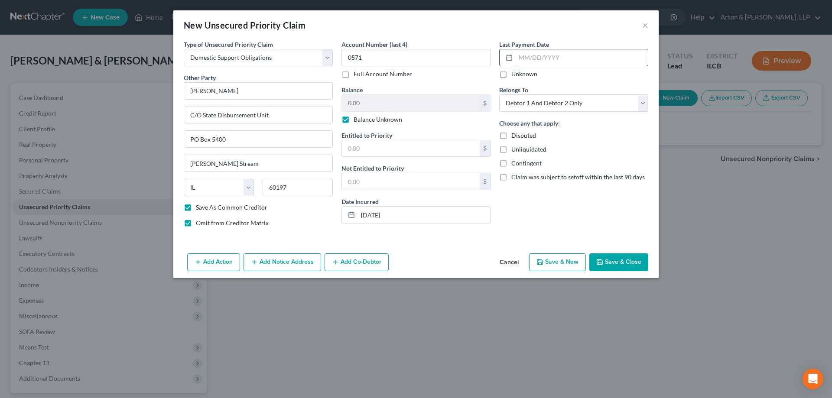
click at [545, 61] on input "text" at bounding box center [581, 57] width 132 height 16
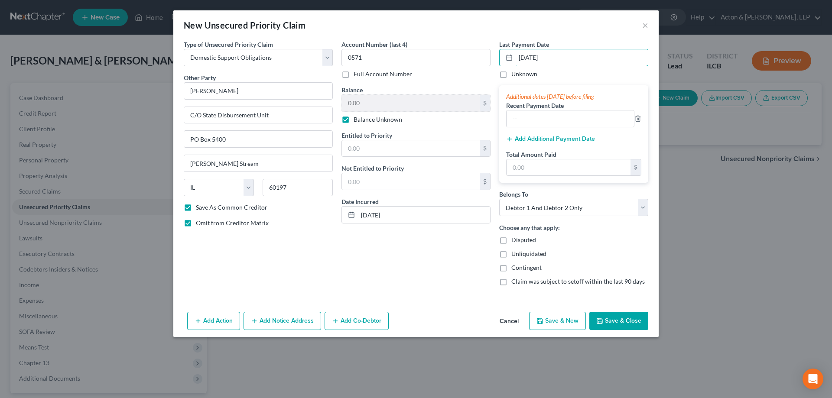
type input "[DATE]"
click at [445, 251] on div "Account Number (last 4) 0571 Full Account Number Balance 0.00 $ Balance Unknown…" at bounding box center [416, 166] width 158 height 253
click at [538, 117] on input "text" at bounding box center [569, 118] width 127 height 16
click at [645, 211] on select "Select Debtor 1 Only Debtor 2 Only Debtor 1 And Debtor 2 Only At Least One Of T…" at bounding box center [573, 207] width 149 height 17
select select "0"
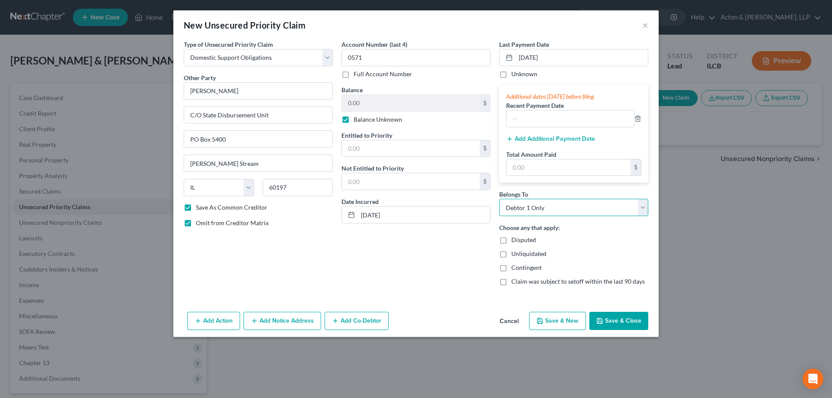
click at [499, 199] on select "Select Debtor 1 Only Debtor 2 Only Debtor 1 And Debtor 2 Only At Least One Of T…" at bounding box center [573, 207] width 149 height 17
click at [445, 270] on div "Account Number (last 4) 0571 Full Account Number Balance 0.00 $ Balance Unknown…" at bounding box center [416, 166] width 158 height 253
click at [375, 220] on input "[DATE]" at bounding box center [424, 215] width 132 height 16
type input "[DATE]"
click at [474, 289] on div "Account Number (last 4) 0571 Full Account Number Balance 0.00 $ Balance Unknown…" at bounding box center [416, 166] width 158 height 253
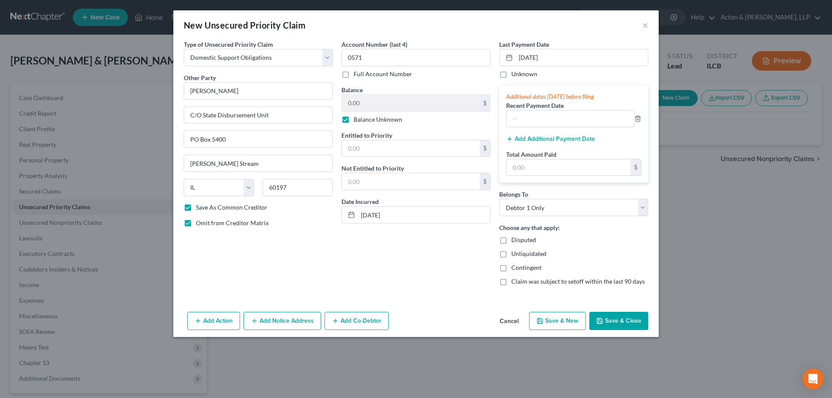
click at [622, 322] on button "Save & Close" at bounding box center [618, 321] width 59 height 18
checkbox input "false"
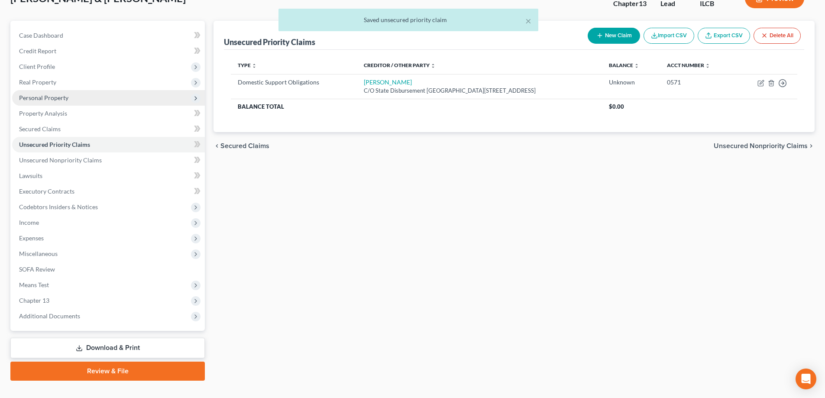
scroll to position [78, 0]
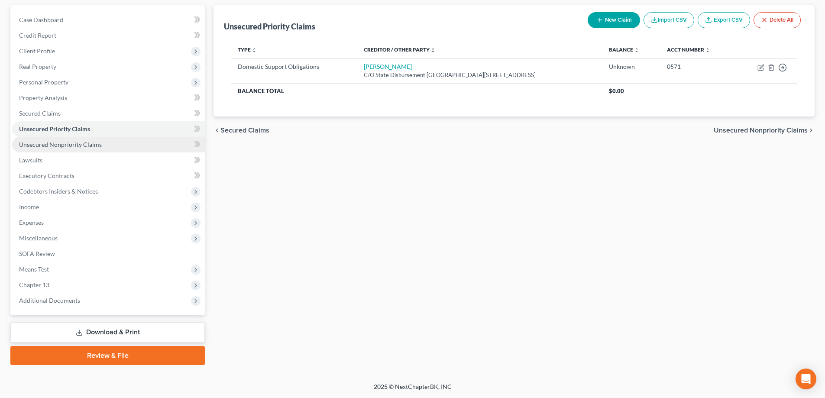
click at [65, 143] on span "Unsecured Nonpriority Claims" at bounding box center [60, 144] width 83 height 7
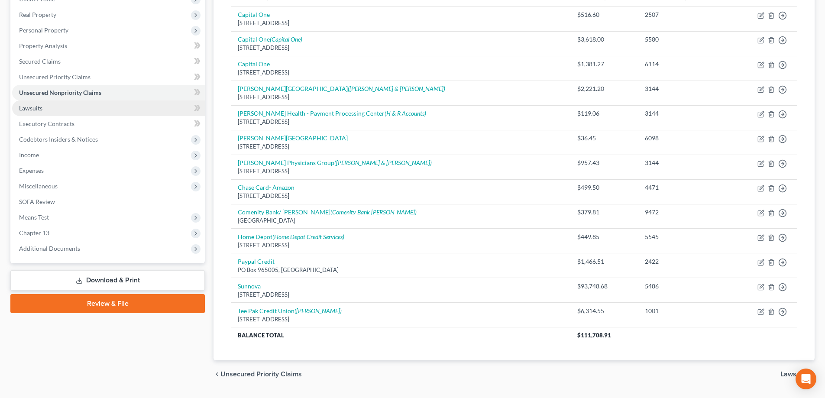
click at [26, 107] on span "Lawsuits" at bounding box center [30, 107] width 23 height 7
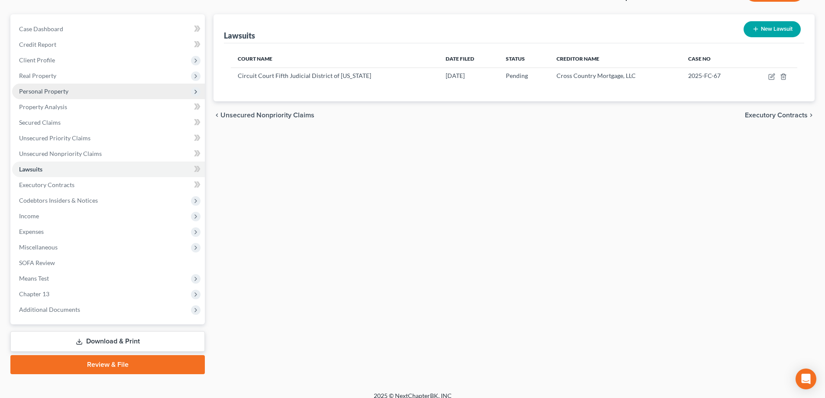
scroll to position [78, 0]
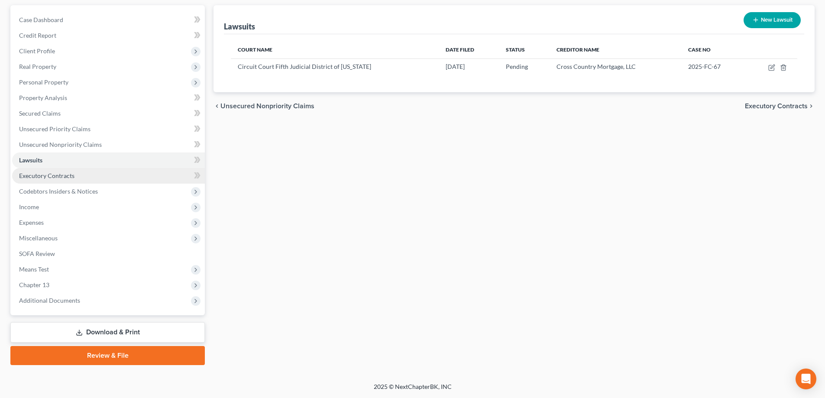
click at [45, 175] on span "Executory Contracts" at bounding box center [46, 175] width 55 height 7
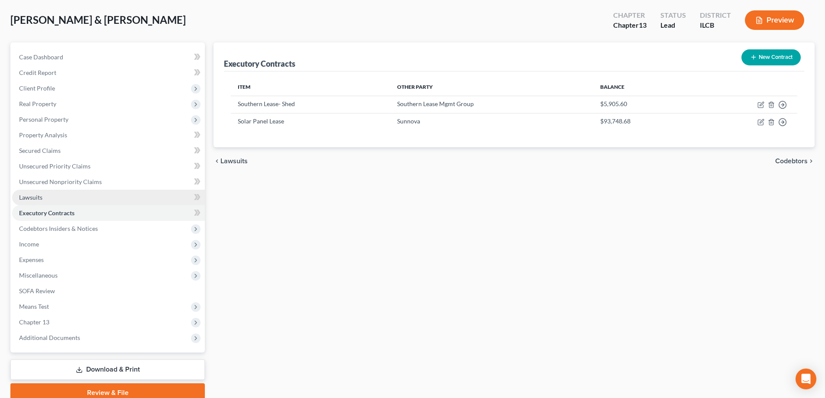
scroll to position [78, 0]
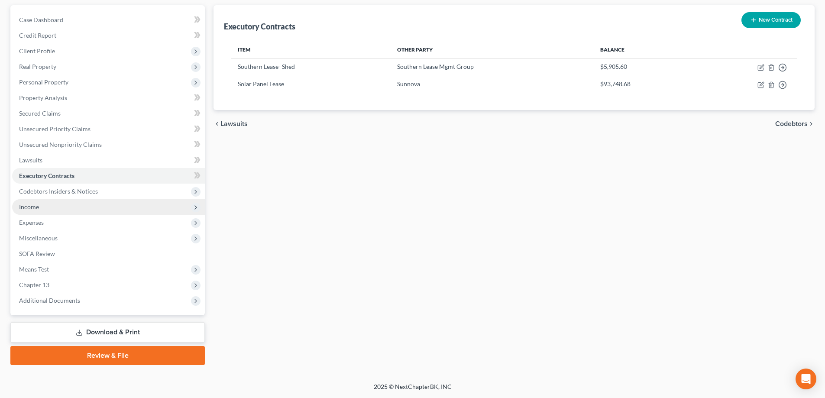
click at [32, 211] on span "Income" at bounding box center [108, 207] width 193 height 16
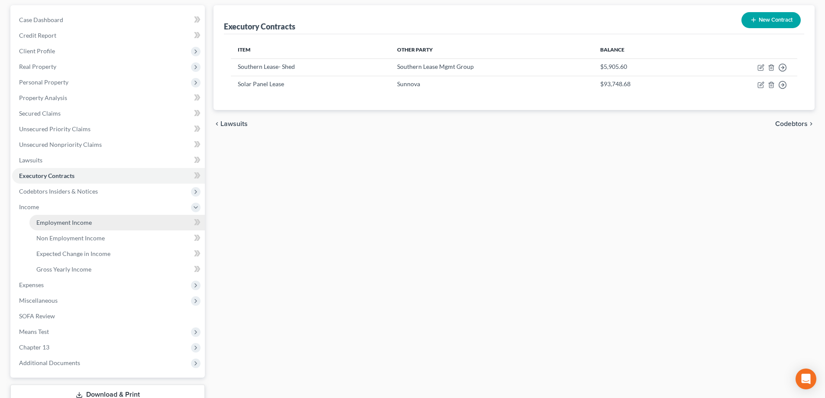
click at [78, 222] on span "Employment Income" at bounding box center [63, 222] width 55 height 7
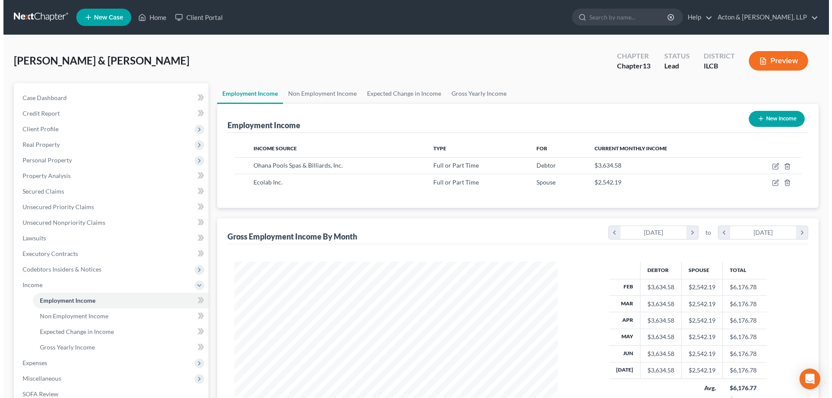
scroll to position [162, 340]
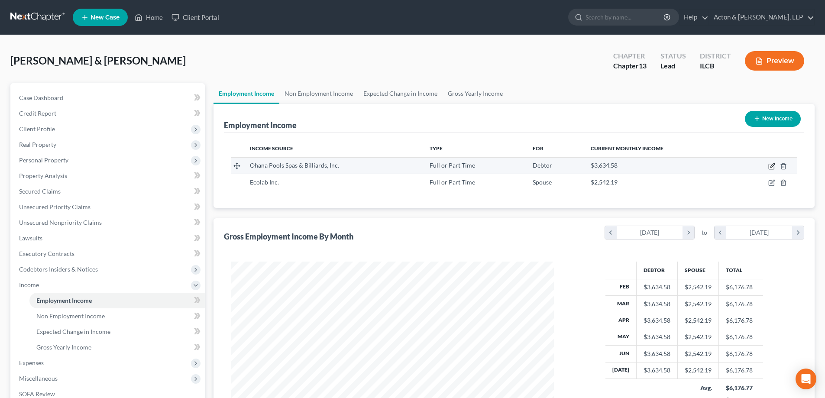
click at [770, 165] on icon "button" at bounding box center [771, 166] width 7 height 7
select select "0"
select select "14"
select select "2"
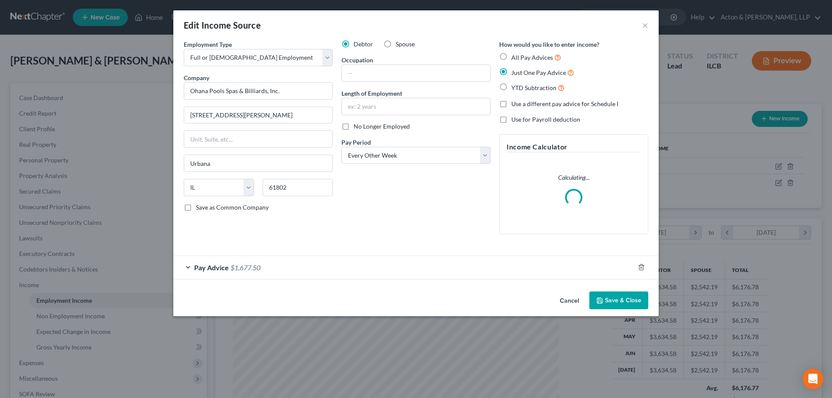
scroll to position [163, 343]
click at [304, 91] on input "Ohana Pools Spas & Billiards, Inc." at bounding box center [258, 90] width 149 height 17
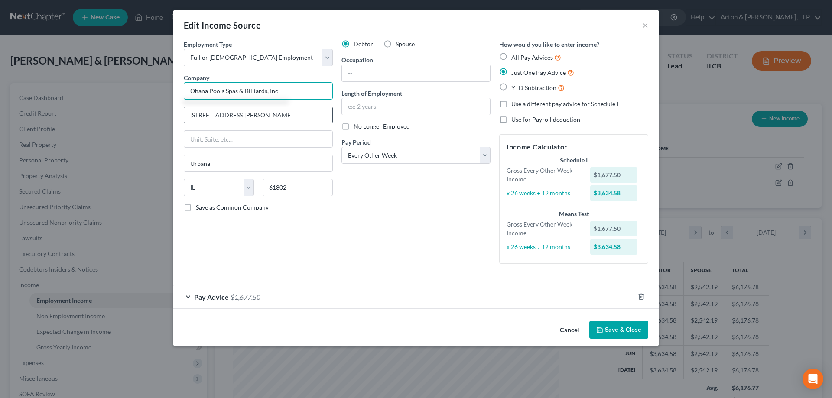
type input "Ohana Pools Spas & Billiards, Inc"
click at [274, 117] on input "[STREET_ADDRESS][PERSON_NAME]" at bounding box center [258, 115] width 148 height 16
type input "[STREET_ADDRESS][PERSON_NAME]"
click at [231, 243] on div "Employment Type * Select Full or [DEMOGRAPHIC_DATA] Employment Self Employment …" at bounding box center [258, 155] width 158 height 231
click at [368, 72] on input "text" at bounding box center [416, 73] width 148 height 16
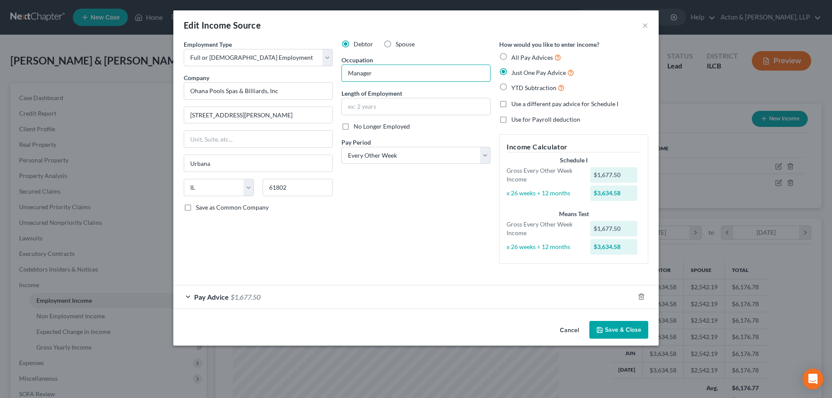
type input "Manager"
click at [412, 227] on div "Debtor Spouse Occupation Manager Length of Employment No Longer Employed Pay Pe…" at bounding box center [416, 155] width 158 height 231
drag, startPoint x: 369, startPoint y: 110, endPoint x: 381, endPoint y: 116, distance: 13.8
click at [369, 110] on input "text" at bounding box center [416, 106] width 148 height 16
click at [335, 227] on div "Employment Type * Select Full or [DEMOGRAPHIC_DATA] Employment Self Employment …" at bounding box center [258, 155] width 158 height 231
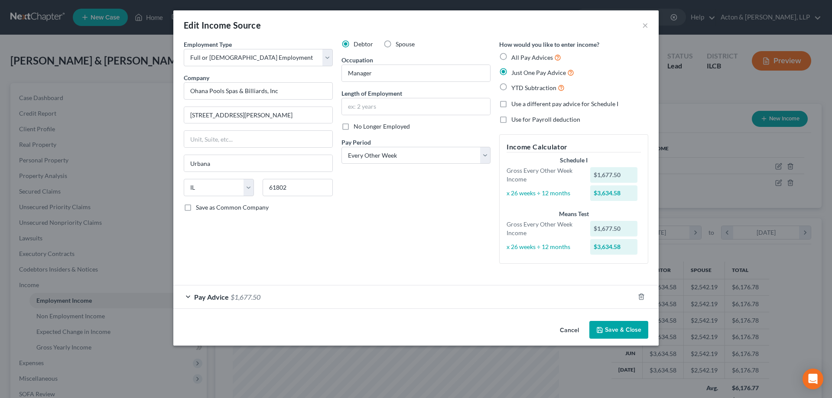
click at [189, 295] on div "Pay Advice $1,677.50" at bounding box center [403, 296] width 461 height 23
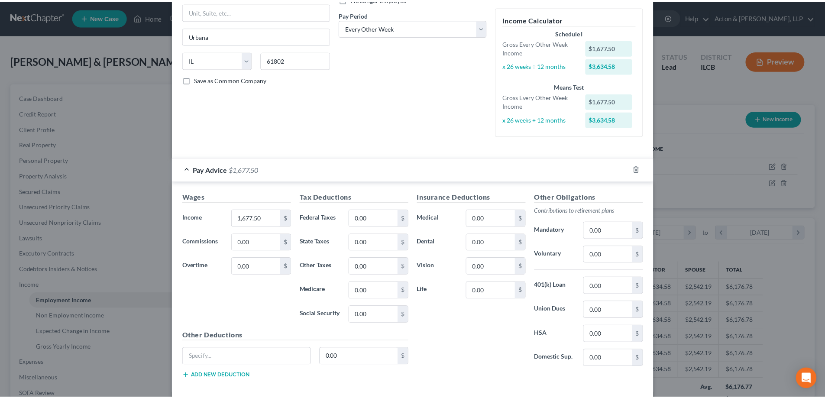
scroll to position [170, 0]
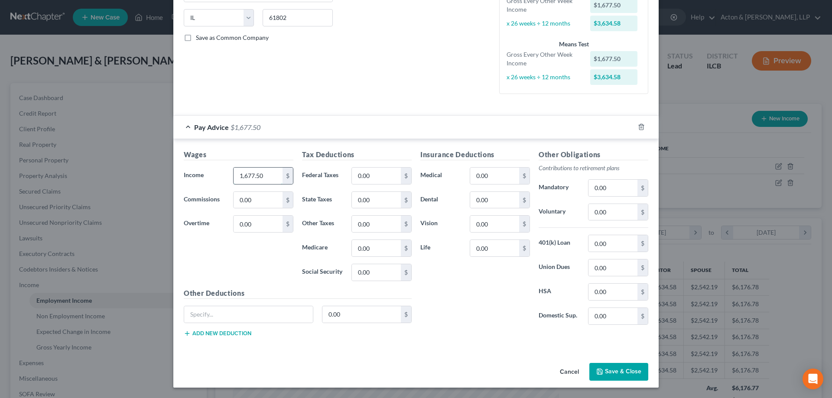
drag, startPoint x: 266, startPoint y: 176, endPoint x: 274, endPoint y: 174, distance: 8.0
click at [266, 176] on input "1,677.50" at bounding box center [257, 176] width 49 height 16
type input "1,694"
click at [352, 173] on input "0.00" at bounding box center [376, 176] width 49 height 16
type input "125"
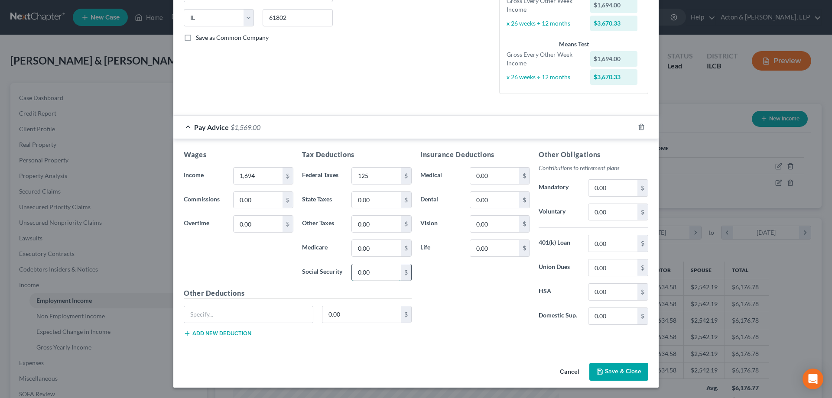
click at [352, 269] on input "0.00" at bounding box center [376, 272] width 49 height 16
type input "105"
click at [356, 247] on input "0.00" at bounding box center [376, 248] width 49 height 16
type input "25"
type input "84"
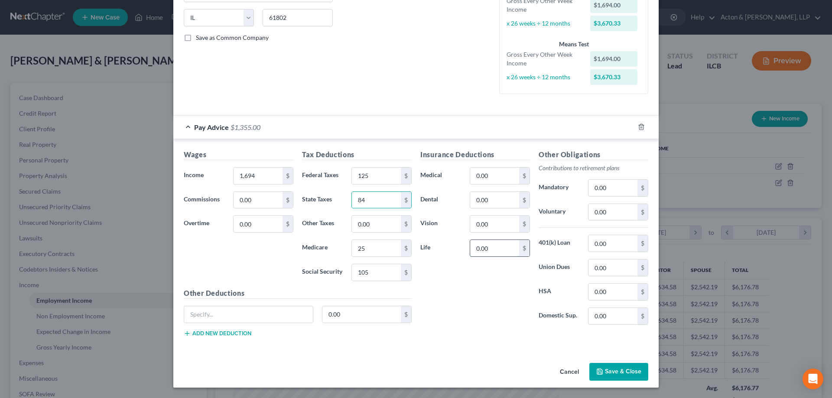
click at [494, 246] on input "0.00" at bounding box center [494, 248] width 49 height 16
click at [473, 227] on input "0.00" at bounding box center [494, 224] width 49 height 16
click at [591, 313] on input "0.00" at bounding box center [612, 316] width 49 height 16
type input "132"
click at [474, 314] on div "Insurance Deductions Medical 0.00 $ Dental 0.00 $ Vision 0.00 $ Life 0.00 $" at bounding box center [475, 240] width 118 height 182
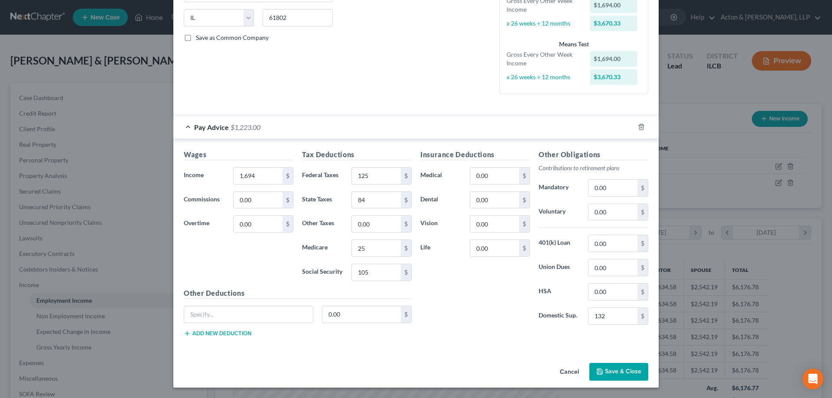
click at [459, 284] on div "Insurance Deductions Medical 0.00 $ Dental 0.00 $ Vision 0.00 $ Life 0.00 $" at bounding box center [475, 240] width 118 height 182
click at [619, 372] on button "Save & Close" at bounding box center [618, 372] width 59 height 18
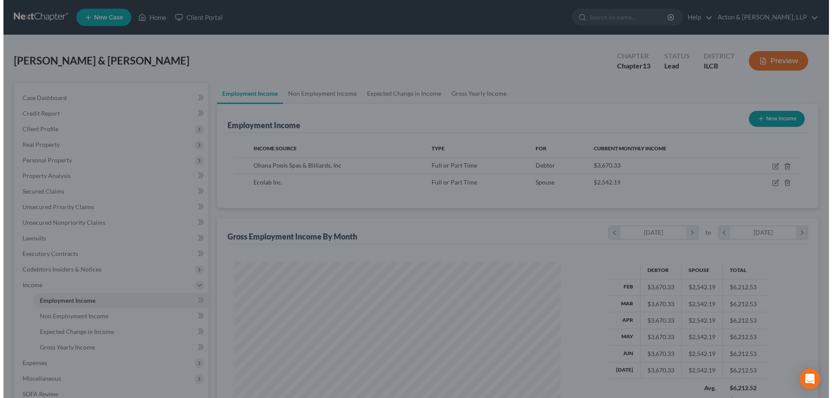
scroll to position [433001, 432822]
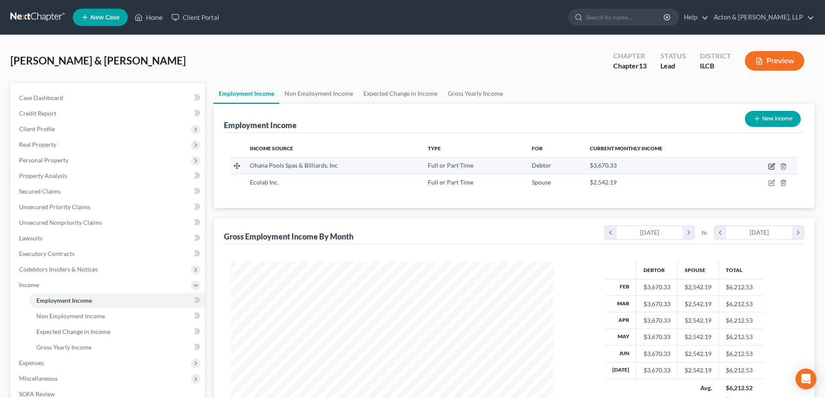
click at [771, 165] on icon "button" at bounding box center [771, 166] width 7 height 7
select select "0"
select select "14"
select select "2"
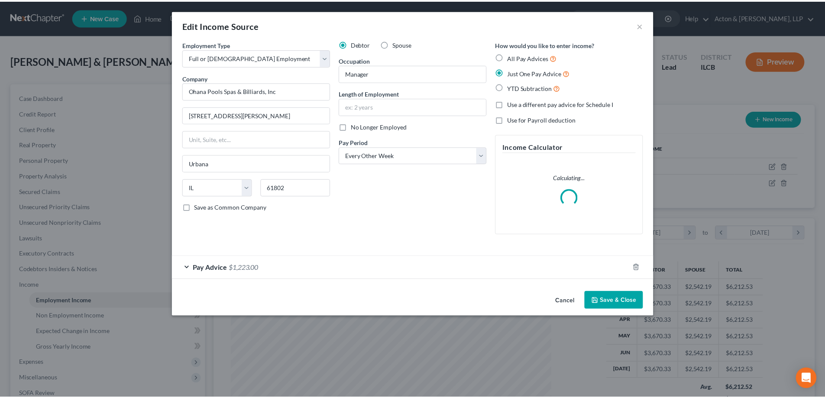
scroll to position [163, 343]
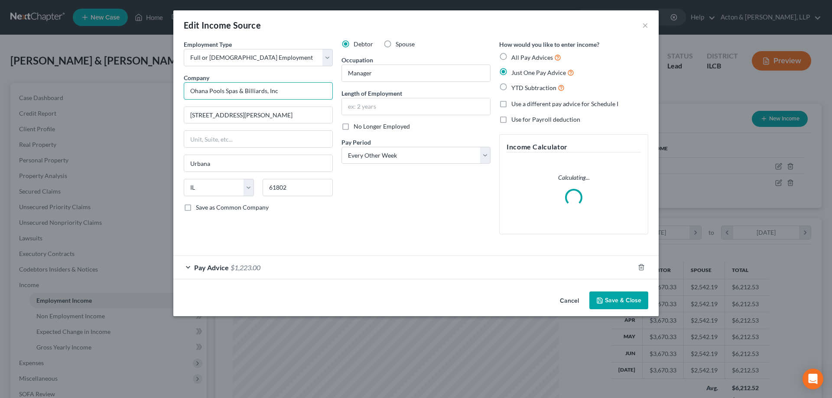
click at [264, 93] on input "Ohana Pools Spas & Billiards, Inc" at bounding box center [258, 90] width 149 height 17
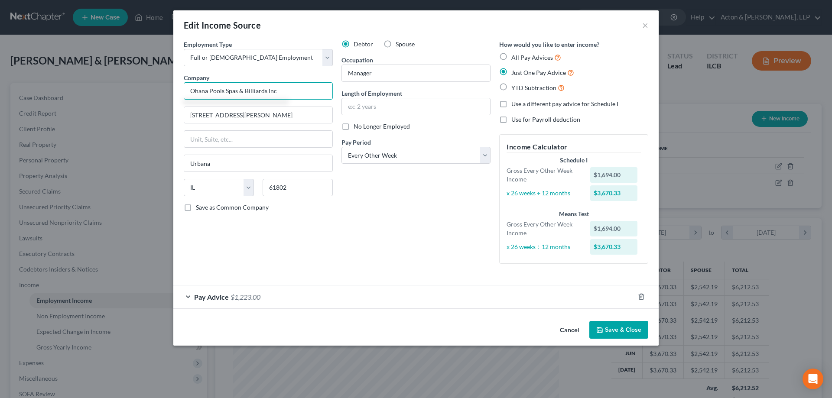
type input "Ohana Pools Spas & Billiards Inc"
click at [613, 326] on button "Save & Close" at bounding box center [618, 330] width 59 height 18
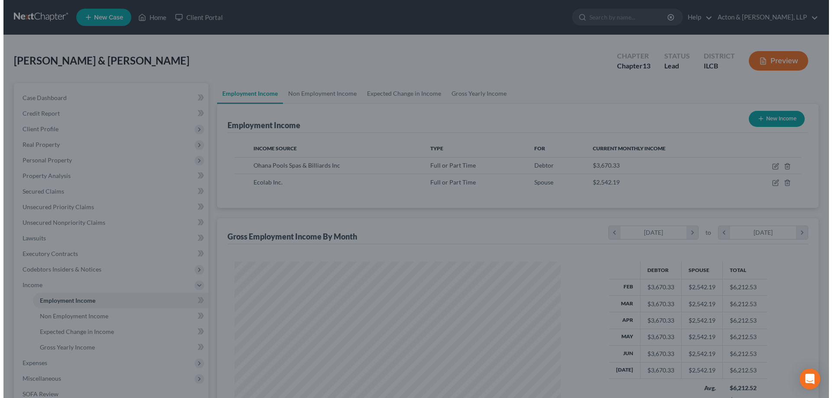
scroll to position [433001, 432822]
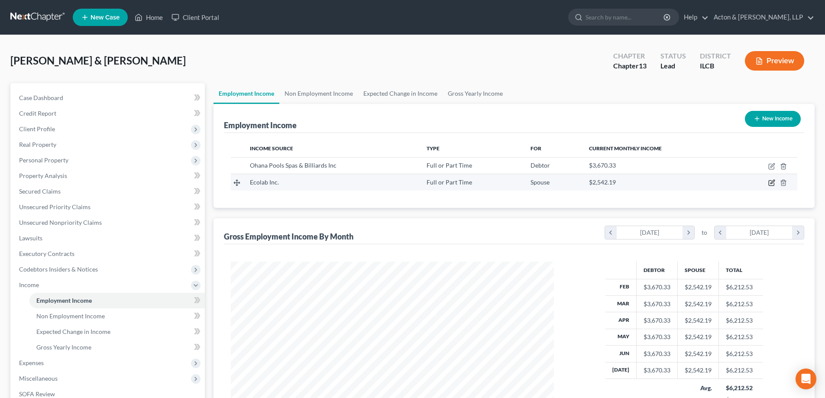
click at [771, 183] on icon "button" at bounding box center [773, 182] width 4 height 4
select select "0"
select select "24"
select select "2"
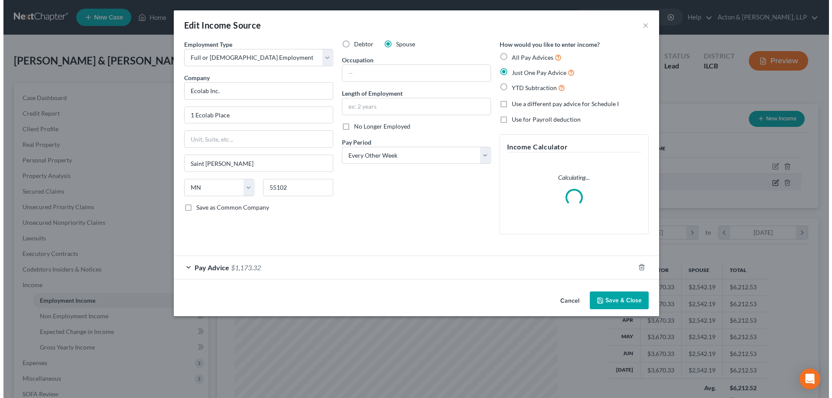
scroll to position [163, 343]
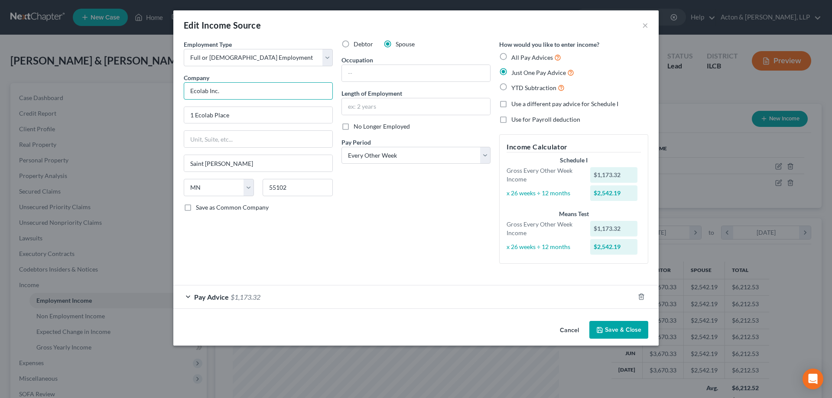
click at [239, 93] on input "Ecolab Inc." at bounding box center [258, 90] width 149 height 17
type input "Ecolab Inc"
click at [392, 74] on input "text" at bounding box center [416, 73] width 148 height 16
drag, startPoint x: 371, startPoint y: 220, endPoint x: 375, endPoint y: 206, distance: 14.4
click at [371, 220] on div "Debtor Spouse Occupation Length of Employment No Longer Employed Pay Period * S…" at bounding box center [416, 155] width 158 height 231
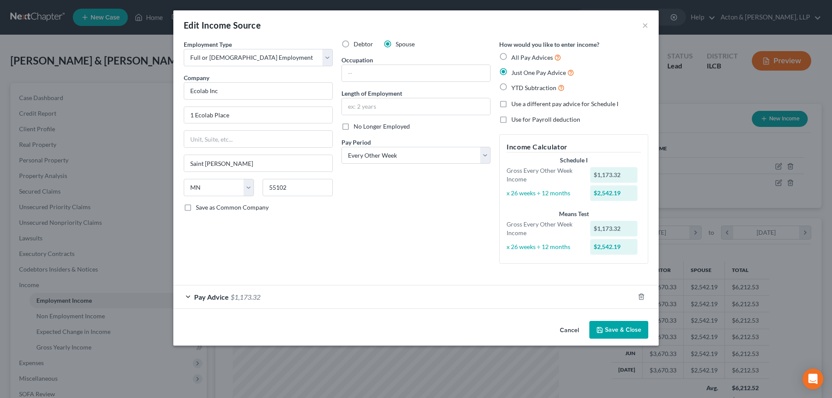
click at [186, 298] on div "Pay Advice $1,173.32" at bounding box center [403, 296] width 461 height 23
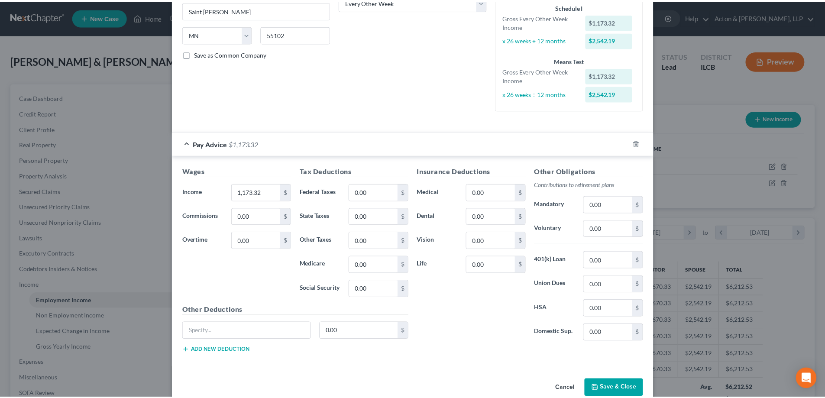
scroll to position [170, 0]
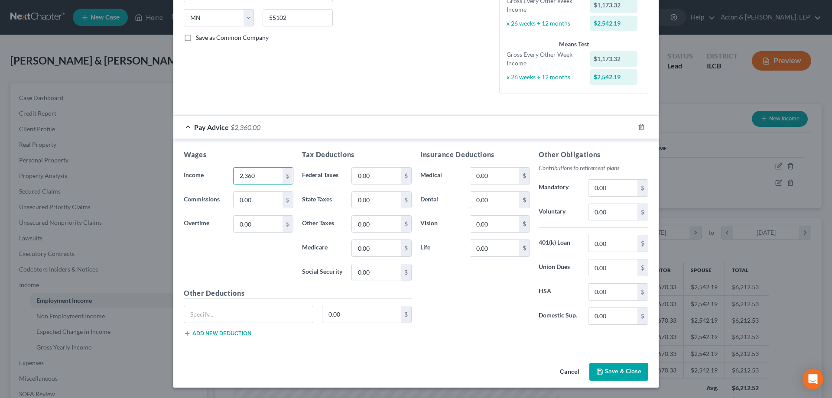
type input "2,360"
click at [198, 240] on div "Wages Income * 2,360 $ Commissions 0.00 $ Overtime 0.00 $" at bounding box center [238, 218] width 118 height 139
click at [352, 173] on input "0.00" at bounding box center [376, 176] width 49 height 16
click at [591, 247] on input "0.00" at bounding box center [612, 243] width 49 height 16
click at [590, 213] on input "0.00" at bounding box center [612, 212] width 49 height 16
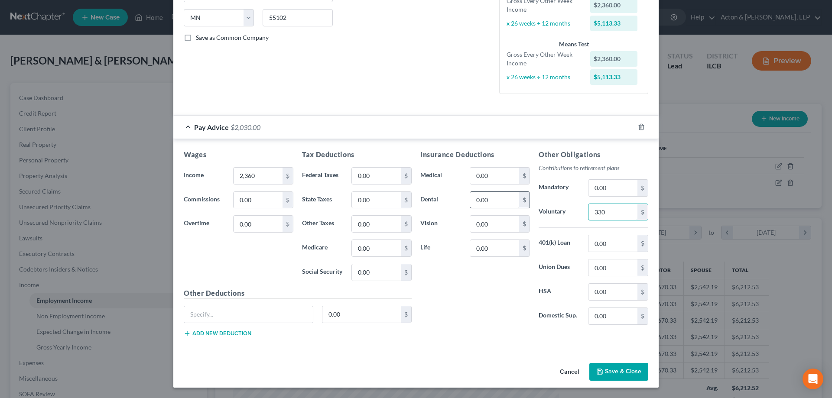
type input "330"
click at [470, 197] on input "0.00" at bounding box center [494, 200] width 49 height 16
type input "33"
click at [470, 175] on input "0.00" at bounding box center [494, 176] width 49 height 16
type input "298"
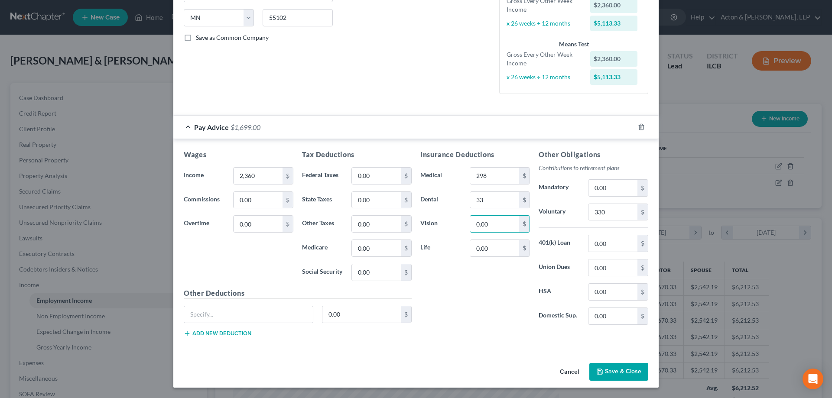
drag, startPoint x: 472, startPoint y: 226, endPoint x: 555, endPoint y: 212, distance: 84.0
click at [472, 226] on input "0.00" at bounding box center [494, 224] width 49 height 16
type input "14"
click at [356, 248] on input "0.00" at bounding box center [376, 248] width 49 height 16
click at [352, 271] on input "0.00" at bounding box center [376, 272] width 49 height 16
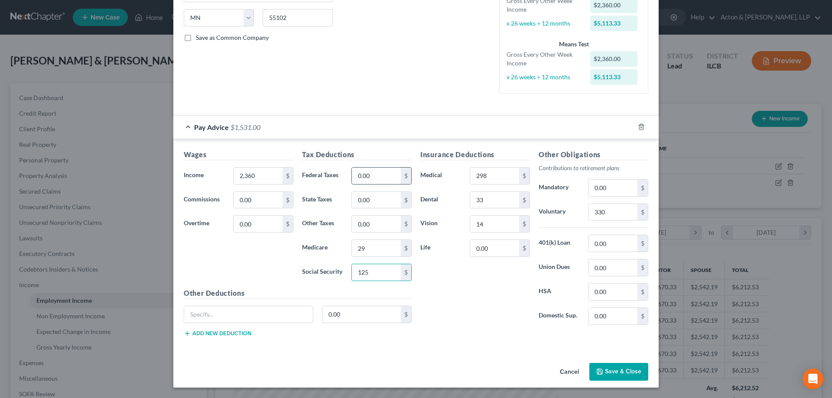
click at [357, 176] on input "0.00" at bounding box center [376, 176] width 49 height 16
click at [352, 220] on input "0.00" at bounding box center [376, 224] width 49 height 16
click at [477, 294] on div "Insurance Deductions Medical 298 $ Dental 33 $ Vision 14 $ Life 0.00 $" at bounding box center [475, 240] width 118 height 182
click at [611, 366] on button "Save & Close" at bounding box center [618, 372] width 59 height 18
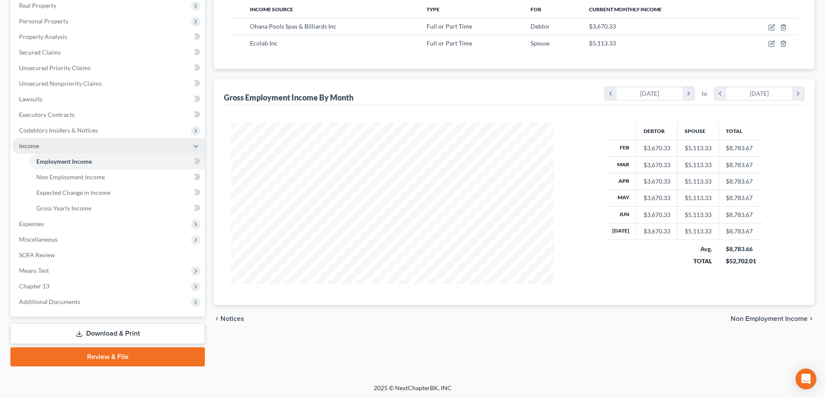
scroll to position [140, 0]
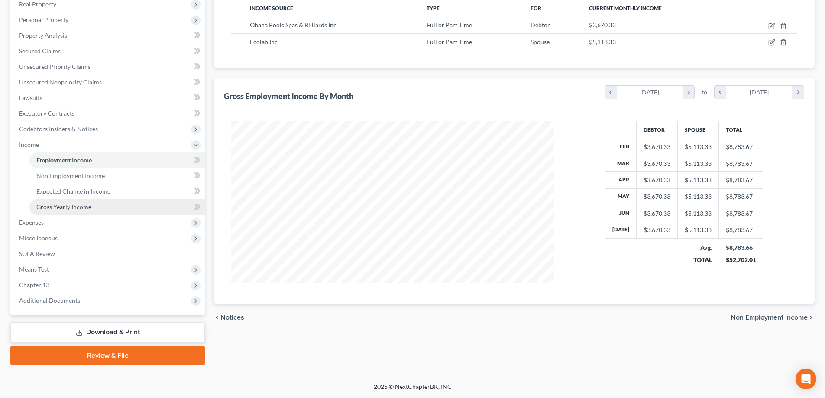
click at [73, 208] on span "Gross Yearly Income" at bounding box center [63, 206] width 55 height 7
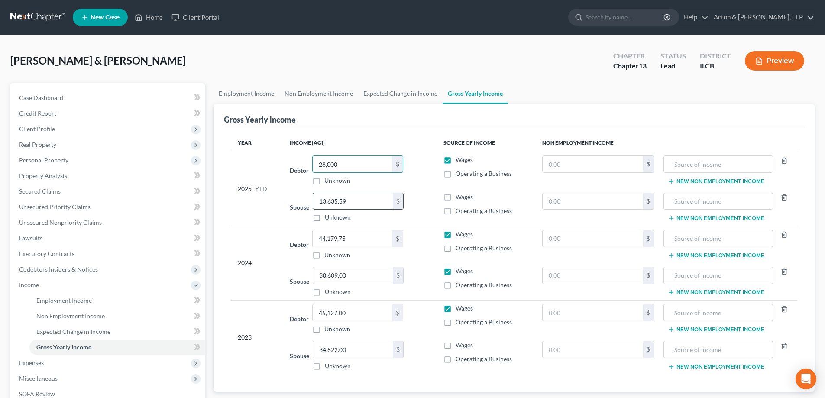
click at [363, 199] on input "13,635.59" at bounding box center [353, 201] width 80 height 16
click at [361, 237] on input "44,179.75" at bounding box center [353, 238] width 80 height 16
click at [353, 238] on input "44,179.75" at bounding box center [353, 238] width 80 height 16
click at [357, 272] on input "38,609.00" at bounding box center [353, 275] width 80 height 16
click at [355, 278] on input "38,609.00" at bounding box center [353, 275] width 80 height 16
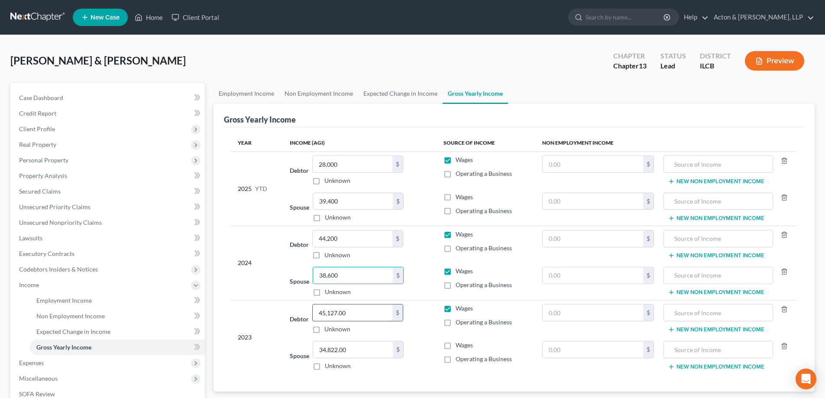
click at [381, 311] on input "45,127.00" at bounding box center [353, 313] width 80 height 16
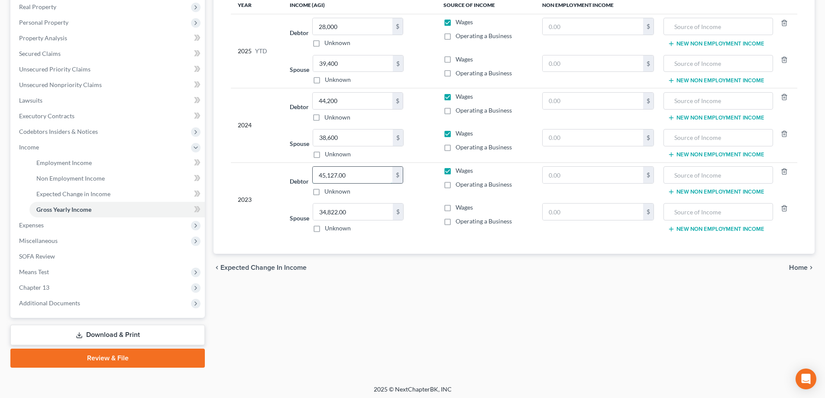
scroll to position [140, 0]
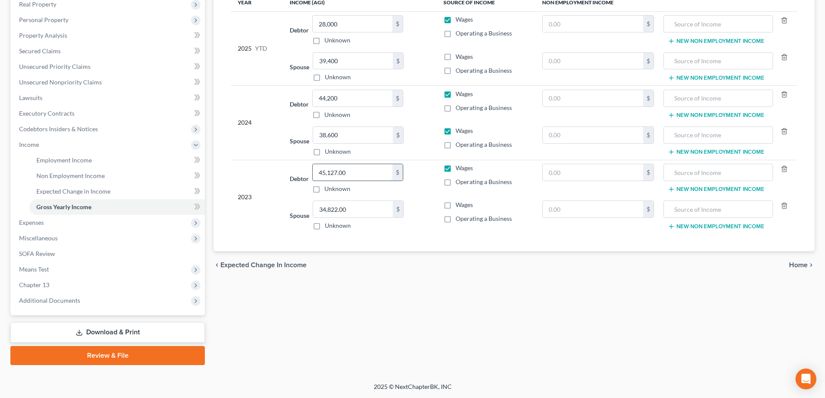
click at [366, 176] on input "45,127.00" at bounding box center [353, 172] width 80 height 16
click at [366, 175] on input "45,127.00" at bounding box center [353, 172] width 80 height 16
click at [361, 211] on input "34,822.00" at bounding box center [353, 209] width 80 height 16
click at [566, 295] on div "Employment Income Non Employment Income Expected Change in Income Gross Yearly …" at bounding box center [514, 154] width 610 height 422
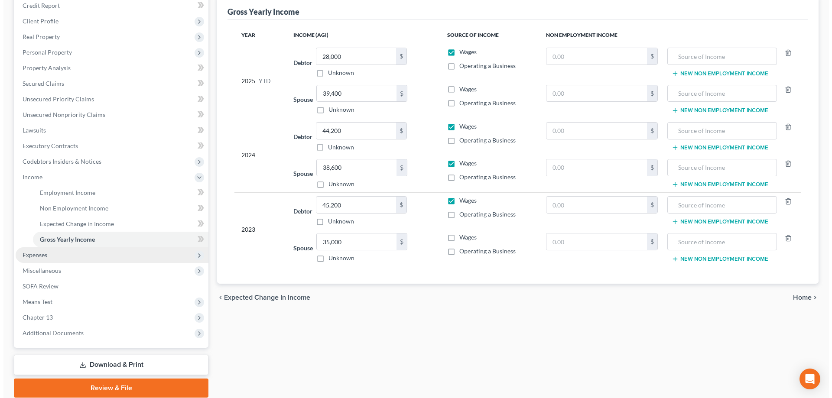
scroll to position [54, 0]
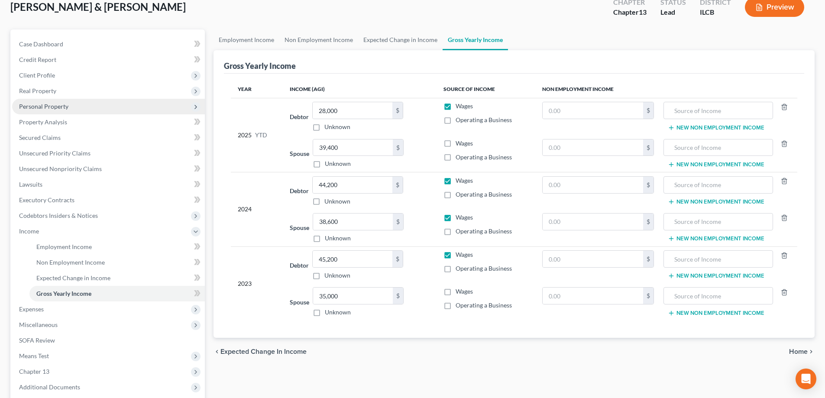
click at [44, 104] on span "Personal Property" at bounding box center [43, 106] width 49 height 7
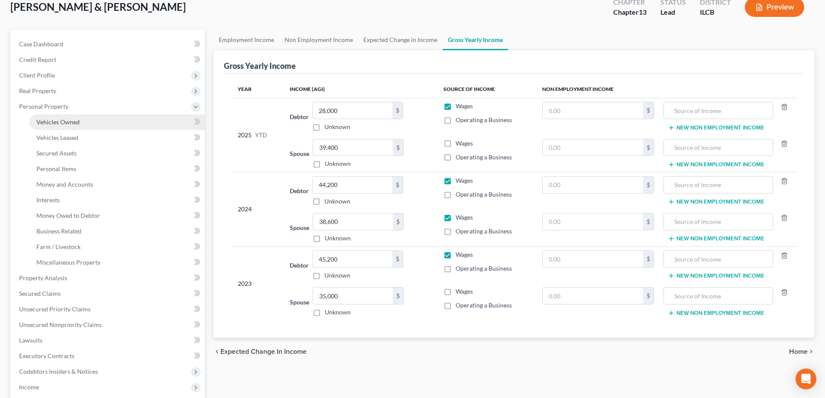
click at [44, 122] on span "Vehicles Owned" at bounding box center [57, 121] width 43 height 7
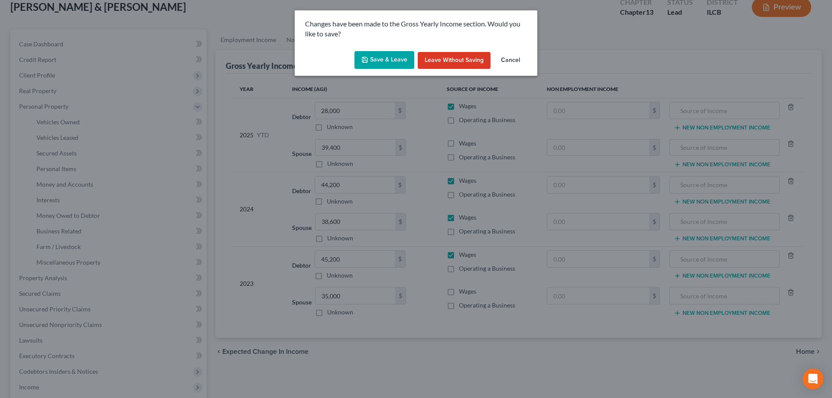
click at [398, 57] on button "Save & Leave" at bounding box center [384, 60] width 60 height 18
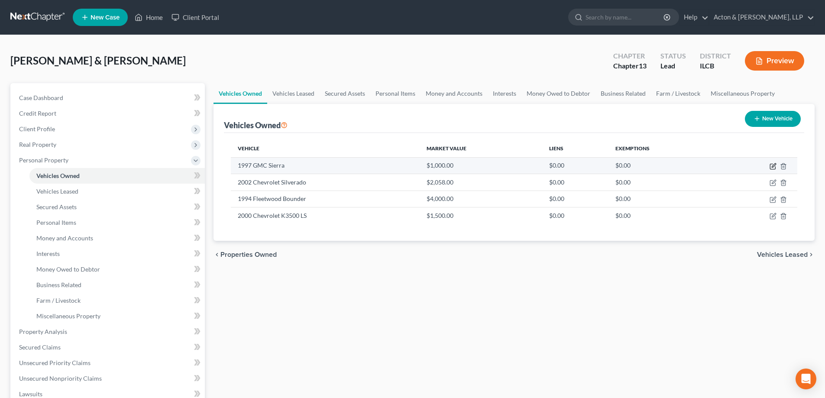
click at [772, 167] on icon "button" at bounding box center [774, 165] width 4 height 4
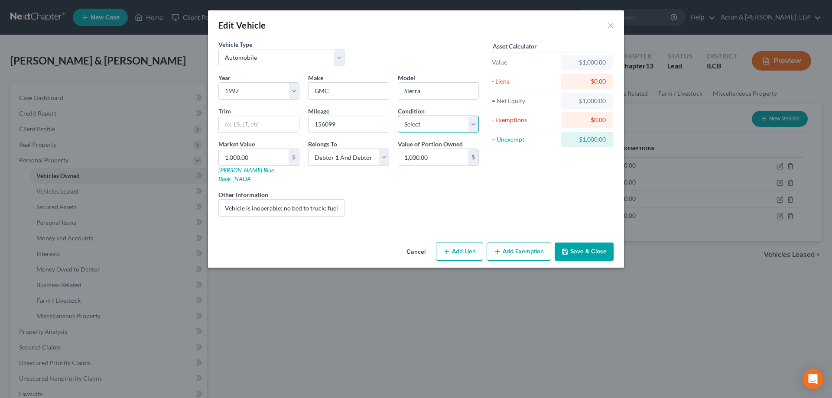
click at [470, 124] on select "Select Excellent Very Good Good Fair Poor" at bounding box center [438, 124] width 81 height 17
click at [398, 116] on select "Select Excellent Very Good Good Fair Poor" at bounding box center [438, 124] width 81 height 17
click at [384, 158] on select "Select Debtor 1 Only Debtor 2 Only Debtor 1 And Debtor 2 Only At Least One Of T…" at bounding box center [348, 157] width 81 height 17
click at [308, 149] on select "Select Debtor 1 Only Debtor 2 Only Debtor 1 And Debtor 2 Only At Least One Of T…" at bounding box center [348, 157] width 81 height 17
click at [415, 190] on div "Liens Select" at bounding box center [416, 203] width 135 height 26
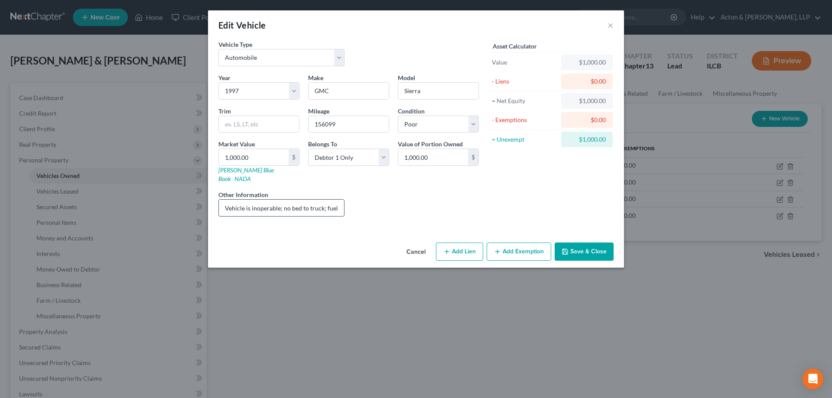
click at [238, 200] on input "Vehicle is inoperable; no bed to truck; fuel pump is out" at bounding box center [281, 208] width 125 height 16
click at [520, 243] on button "Add Exemption" at bounding box center [518, 252] width 65 height 18
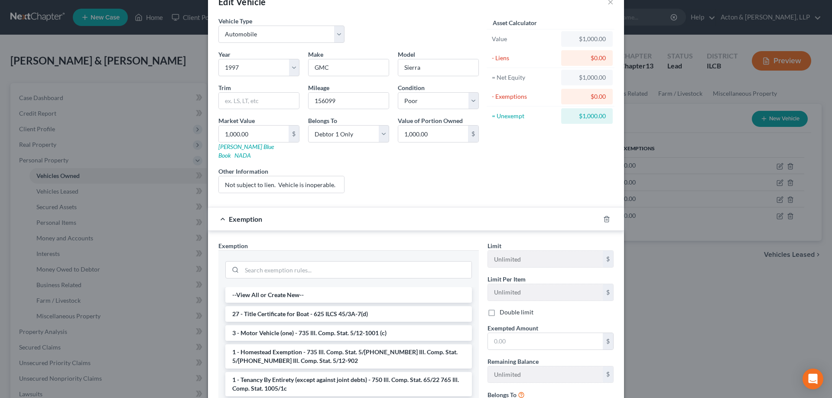
scroll to position [104, 0]
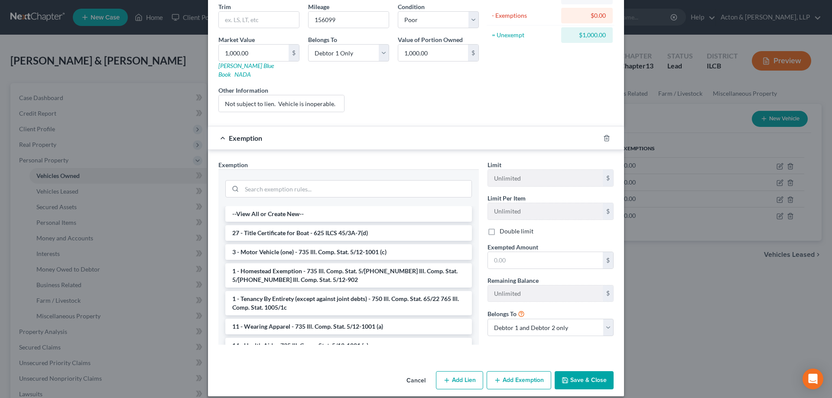
click at [573, 376] on button "Save & Close" at bounding box center [583, 380] width 59 height 18
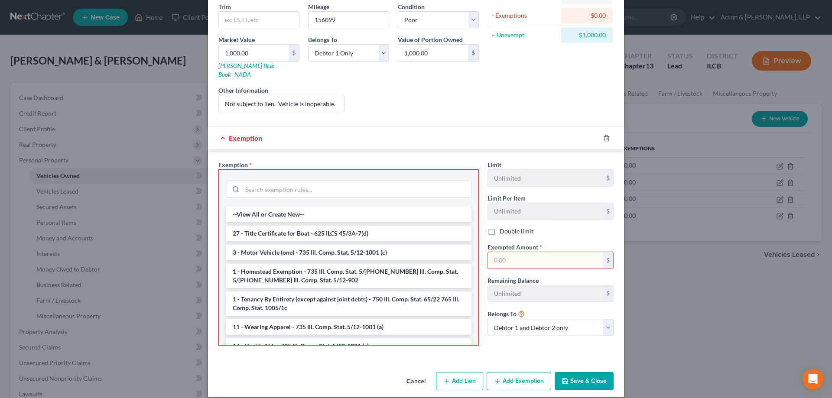
click at [324, 371] on div "Cancel Add Lien Add Lease Add Exemption Save & Close" at bounding box center [416, 383] width 416 height 29
click at [411, 373] on button "Cancel" at bounding box center [415, 381] width 33 height 17
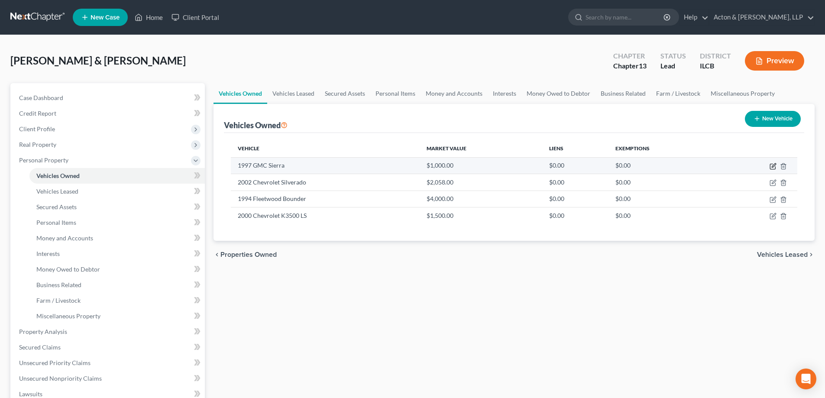
click at [773, 166] on icon "button" at bounding box center [774, 165] width 4 height 4
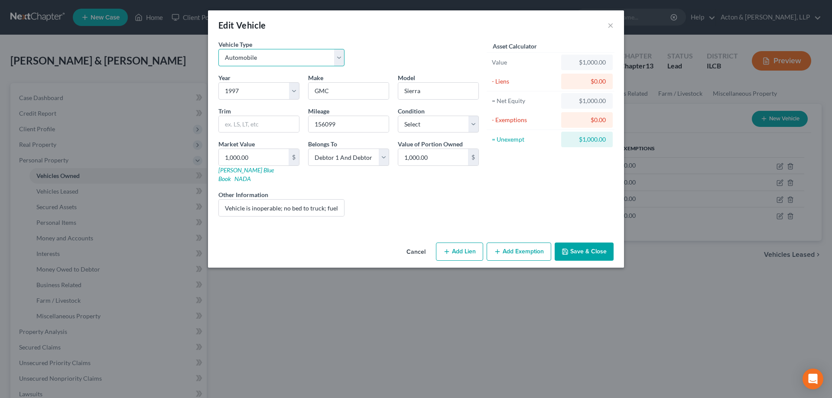
click at [341, 58] on select "Select Automobile Truck Trailer Watercraft Aircraft Motor Home Atv Other Vehicle" at bounding box center [281, 57] width 126 height 17
click at [218, 49] on select "Select Automobile Truck Trailer Watercraft Aircraft Motor Home Atv Other Vehicle" at bounding box center [281, 57] width 126 height 17
click at [469, 123] on select "Select Excellent Very Good Good Fair Poor" at bounding box center [438, 124] width 81 height 17
click at [398, 116] on select "Select Excellent Very Good Good Fair Poor" at bounding box center [438, 124] width 81 height 17
click at [385, 152] on select "Select Debtor 1 Only Debtor 2 Only Debtor 1 And Debtor 2 Only At Least One Of T…" at bounding box center [348, 157] width 81 height 17
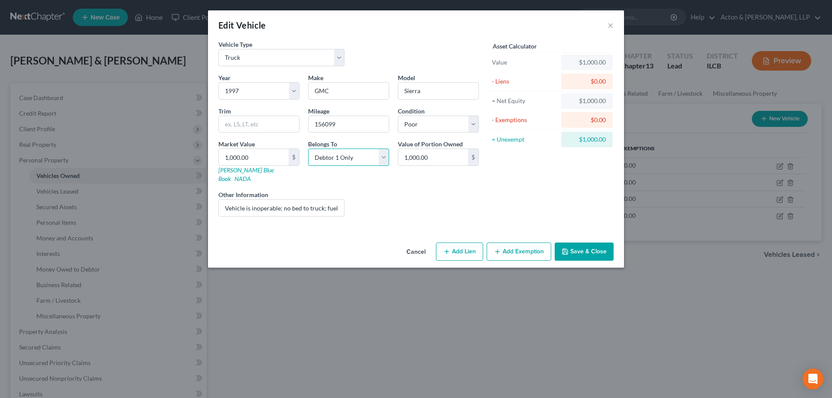
click at [308, 149] on select "Select Debtor 1 Only Debtor 2 Only Debtor 1 And Debtor 2 Only At Least One Of T…" at bounding box center [348, 157] width 81 height 17
click at [266, 200] on input "Vehicle is inoperable; no bed to truck; fuel pump is out" at bounding box center [281, 208] width 125 height 16
click at [582, 243] on button "Save & Close" at bounding box center [583, 252] width 59 height 18
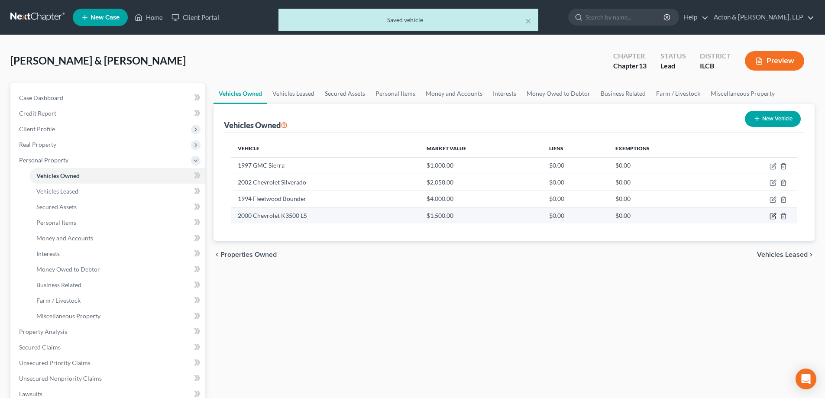
click at [773, 215] on icon "button" at bounding box center [773, 216] width 7 height 7
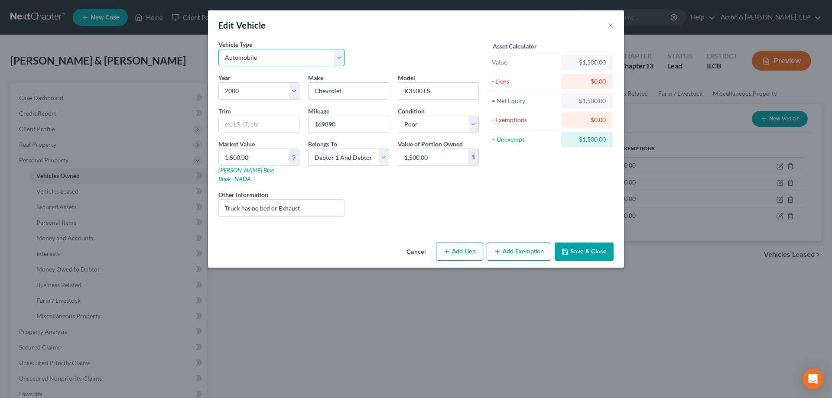
click at [341, 60] on select "Select Automobile Truck Trailer Watercraft Aircraft Motor Home Atv Other Vehicle" at bounding box center [281, 57] width 126 height 17
click at [218, 49] on select "Select Automobile Truck Trailer Watercraft Aircraft Motor Home Atv Other Vehicle" at bounding box center [281, 57] width 126 height 17
drag, startPoint x: 383, startPoint y: 154, endPoint x: 376, endPoint y: 159, distance: 8.4
click at [383, 154] on select "Select Debtor 1 Only Debtor 2 Only Debtor 1 And Debtor 2 Only At Least One Of T…" at bounding box center [348, 157] width 81 height 17
click at [308, 149] on select "Select Debtor 1 Only Debtor 2 Only Debtor 1 And Debtor 2 Only At Least One Of T…" at bounding box center [348, 157] width 81 height 17
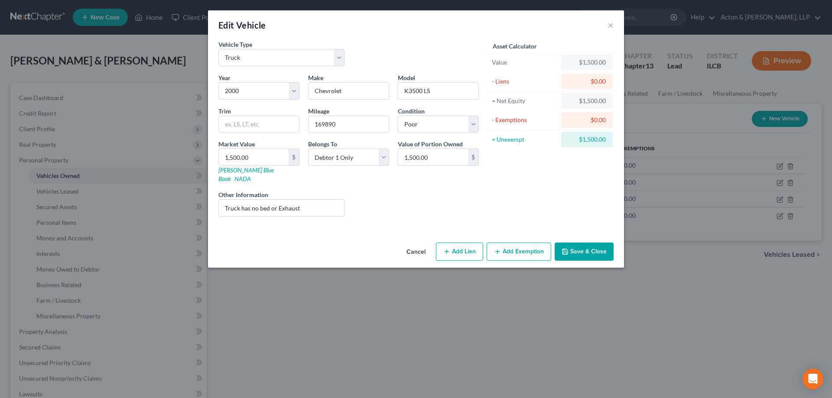
click at [372, 172] on div "Belongs To * Select Debtor 1 Only Debtor 2 Only Debtor 1 And Debtor 2 Only At L…" at bounding box center [349, 161] width 90 height 44
click at [226, 200] on input "Truck has no bed or Exhaust" at bounding box center [281, 208] width 125 height 16
click at [337, 200] on input "Not subject to lien. Truck has no exhaust" at bounding box center [281, 208] width 125 height 16
click at [576, 243] on button "Save & Close" at bounding box center [583, 252] width 59 height 18
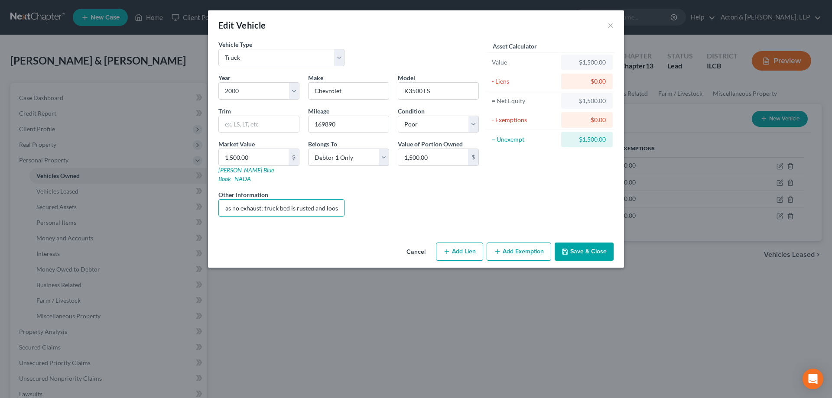
scroll to position [0, 0]
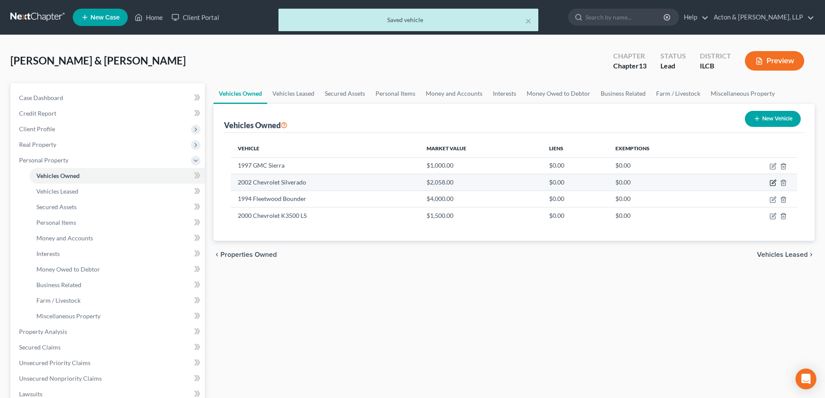
click at [771, 184] on icon "button" at bounding box center [772, 183] width 5 height 5
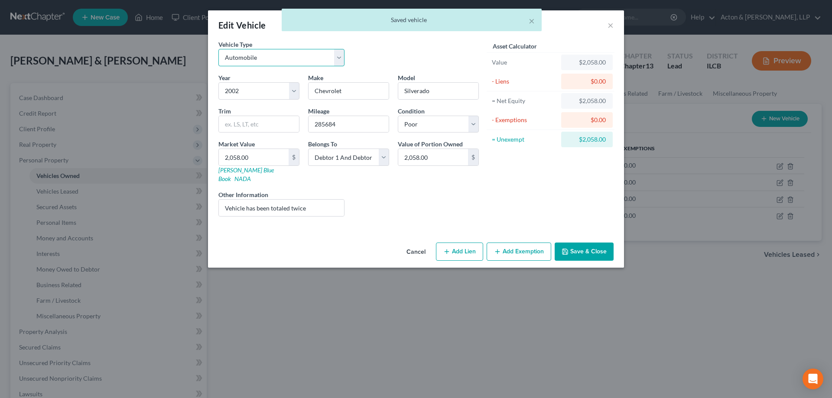
drag, startPoint x: 340, startPoint y: 56, endPoint x: 337, endPoint y: 59, distance: 4.9
click at [340, 56] on select "Select Automobile Truck Trailer Watercraft Aircraft Motor Home Atv Other Vehicle" at bounding box center [281, 57] width 126 height 17
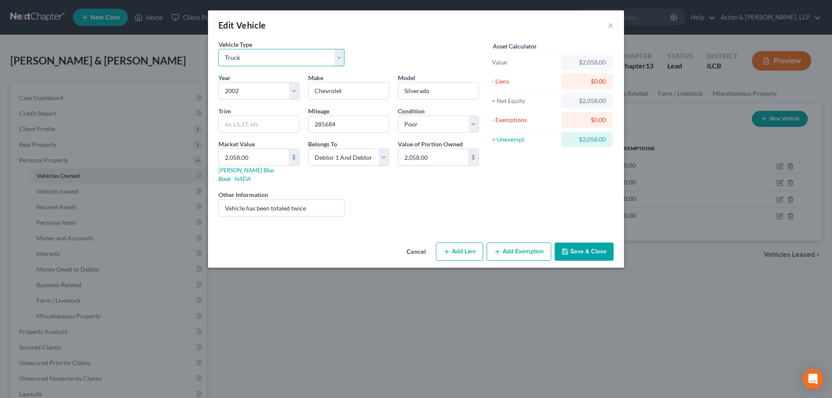
click at [218, 49] on select "Select Automobile Truck Trailer Watercraft Aircraft Motor Home Atv Other Vehicle" at bounding box center [281, 57] width 126 height 17
click at [270, 152] on input "2,058.00" at bounding box center [254, 157] width 70 height 16
click at [385, 158] on select "Select Debtor 1 Only Debtor 2 Only Debtor 1 And Debtor 2 Only At Least One Of T…" at bounding box center [348, 157] width 81 height 17
click at [308, 149] on select "Select Debtor 1 Only Debtor 2 Only Debtor 1 And Debtor 2 Only At Least One Of T…" at bounding box center [348, 157] width 81 height 17
click at [220, 200] on input "Vehicle has been totaled twice" at bounding box center [281, 208] width 125 height 16
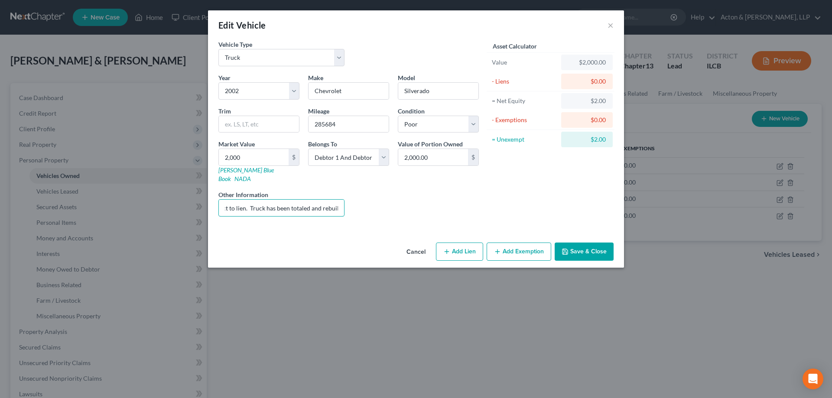
scroll to position [0, 29]
click at [586, 243] on button "Save & Close" at bounding box center [583, 252] width 59 height 18
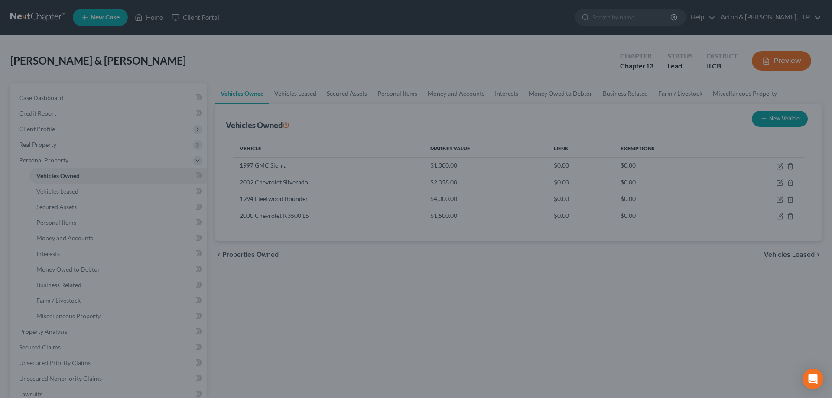
scroll to position [0, 0]
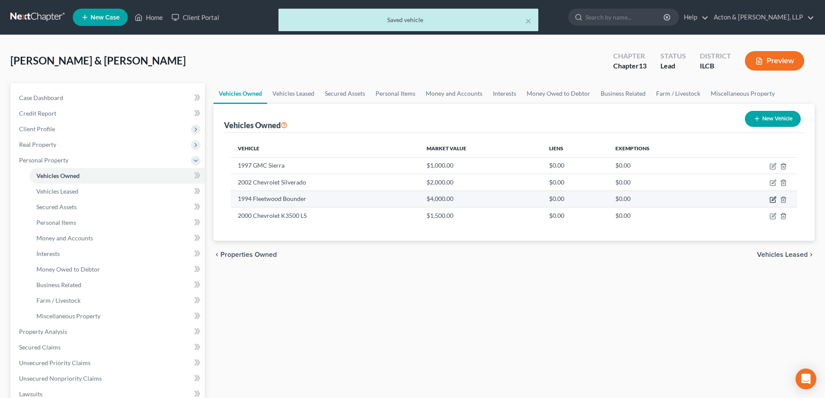
click at [773, 198] on icon "button" at bounding box center [773, 199] width 7 height 7
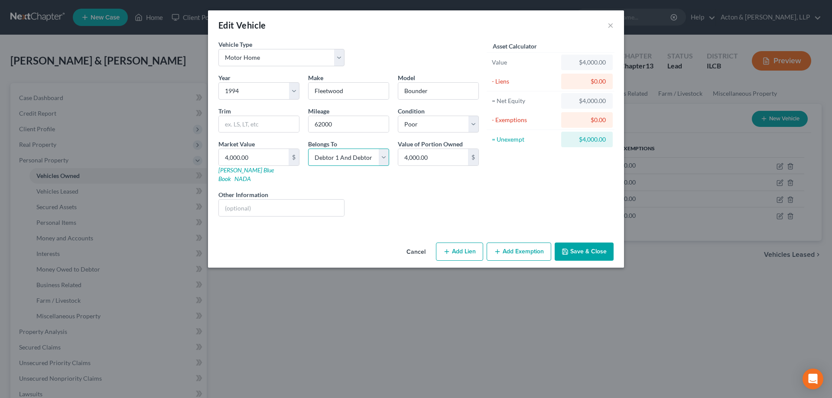
click at [381, 154] on select "Select Debtor 1 Only Debtor 2 Only Debtor 1 And Debtor 2 Only At Least One Of T…" at bounding box center [348, 157] width 81 height 17
click at [308, 149] on select "Select Debtor 1 Only Debtor 2 Only Debtor 1 And Debtor 2 Only At Least One Of T…" at bounding box center [348, 157] width 81 height 17
click at [247, 200] on input "text" at bounding box center [281, 208] width 125 height 16
click at [299, 200] on input "Not subject to lien." at bounding box center [281, 208] width 125 height 16
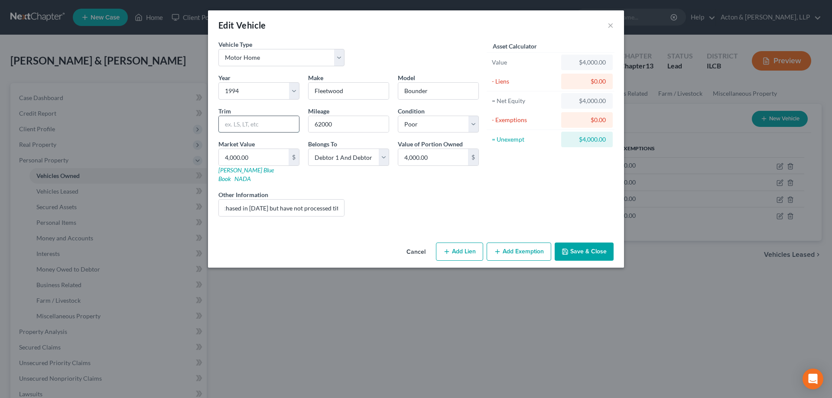
click at [253, 125] on input "text" at bounding box center [259, 124] width 80 height 16
click at [331, 200] on input "Not subject to lien. Debtors purchased in [DATE] but have not processed title." at bounding box center [281, 208] width 125 height 16
click at [595, 243] on button "Save & Close" at bounding box center [583, 252] width 59 height 18
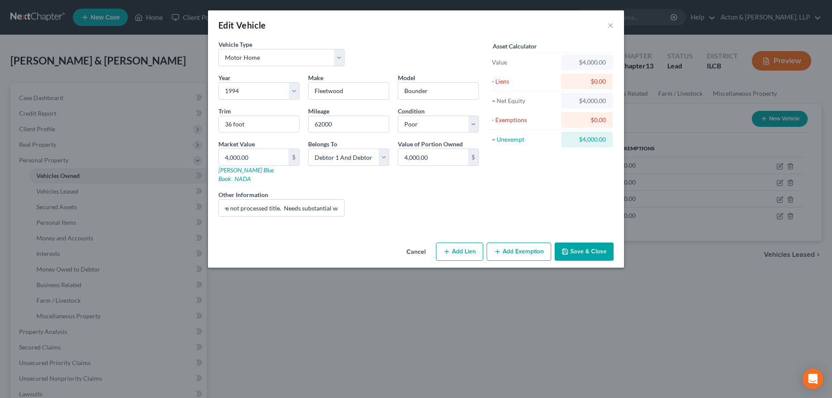
scroll to position [0, 0]
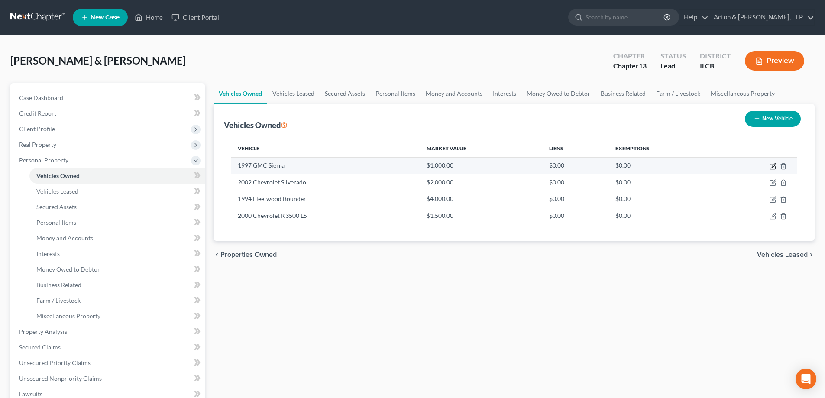
click at [771, 168] on icon "button" at bounding box center [773, 166] width 7 height 7
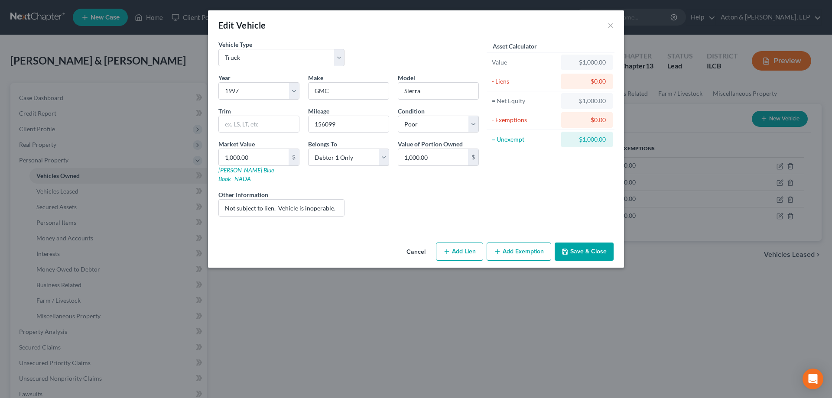
click at [517, 243] on button "Add Exemption" at bounding box center [518, 252] width 65 height 18
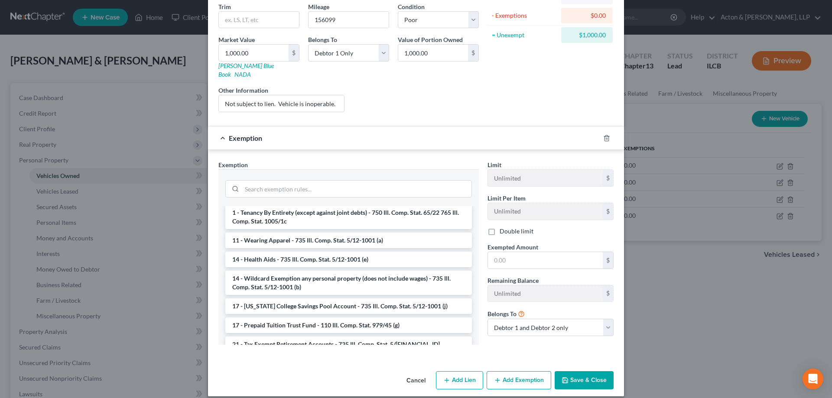
scroll to position [87, 0]
click at [303, 271] on li "14 - Wildcard Exemption any personal property (does not include wages) - 735 Il…" at bounding box center [348, 282] width 246 height 24
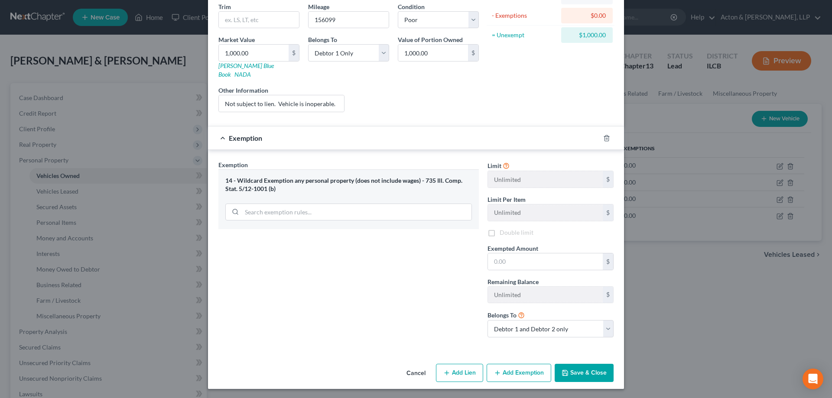
scroll to position [97, 0]
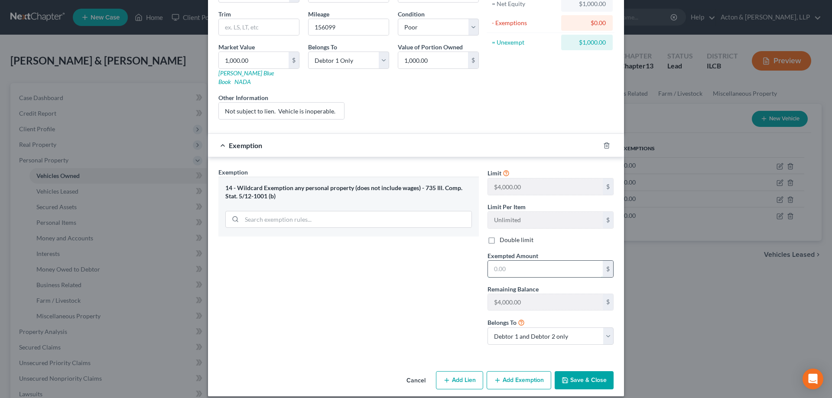
click at [488, 261] on input "text" at bounding box center [545, 269] width 115 height 16
click at [580, 373] on button "Save & Close" at bounding box center [583, 380] width 59 height 18
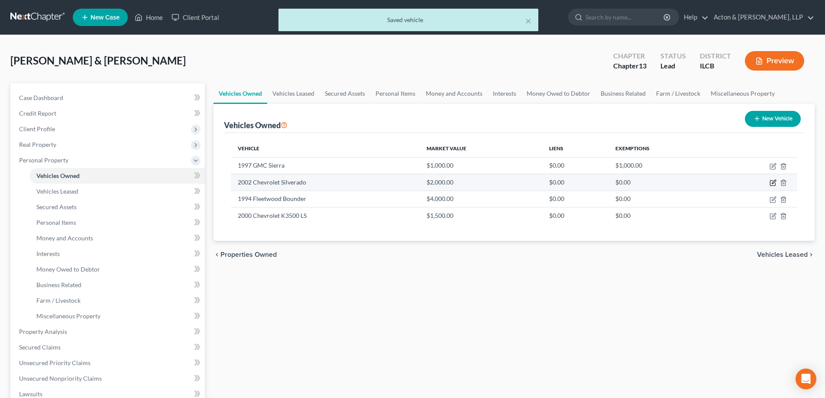
click at [773, 184] on icon "button" at bounding box center [774, 182] width 4 height 4
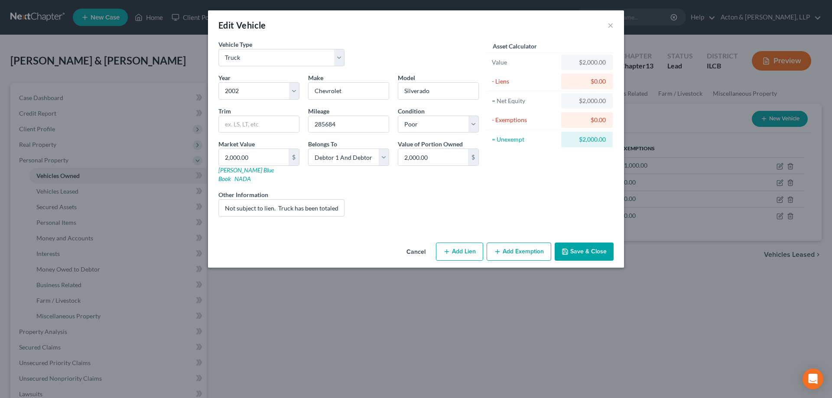
click at [525, 243] on button "Add Exemption" at bounding box center [518, 252] width 65 height 18
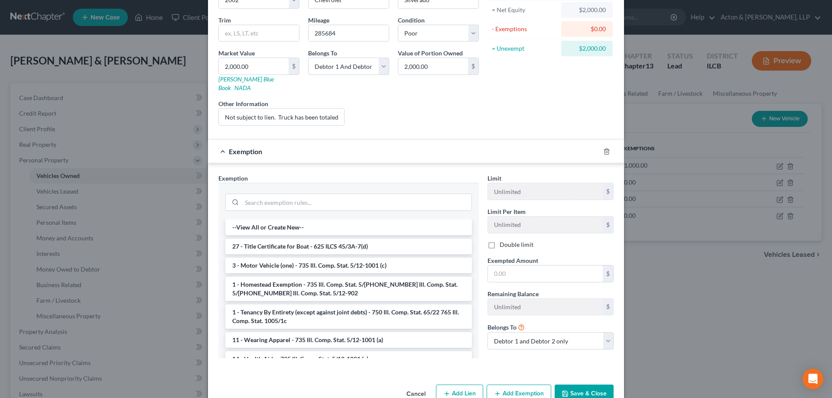
scroll to position [104, 0]
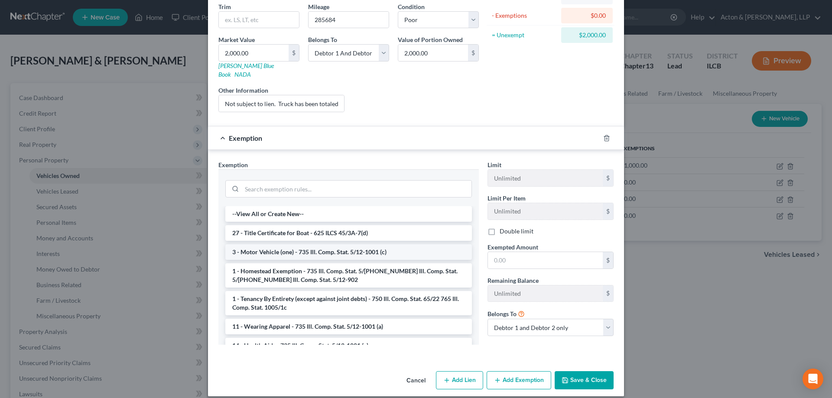
click at [269, 244] on li "3 - Motor Vehicle (one) - 735 Ill. Comp. Stat. 5/12-1001 (c)" at bounding box center [348, 252] width 246 height 16
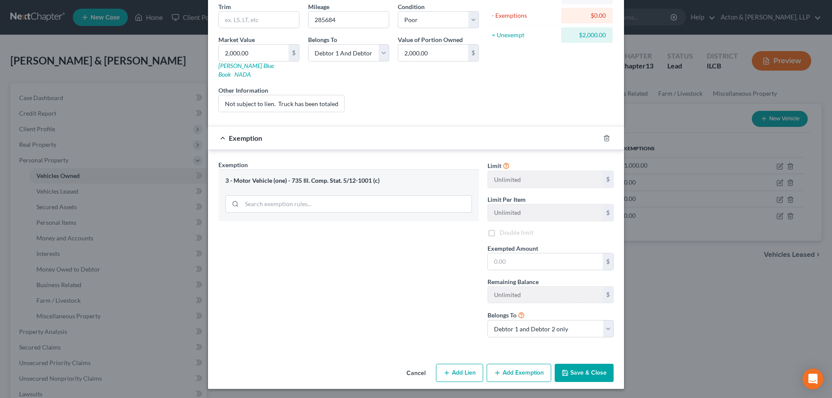
scroll to position [97, 0]
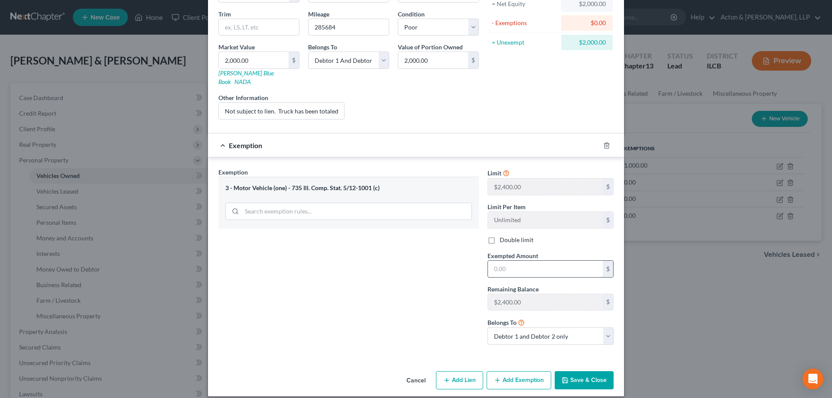
click at [488, 261] on input "text" at bounding box center [545, 269] width 115 height 16
click at [581, 373] on button "Save & Close" at bounding box center [583, 380] width 59 height 18
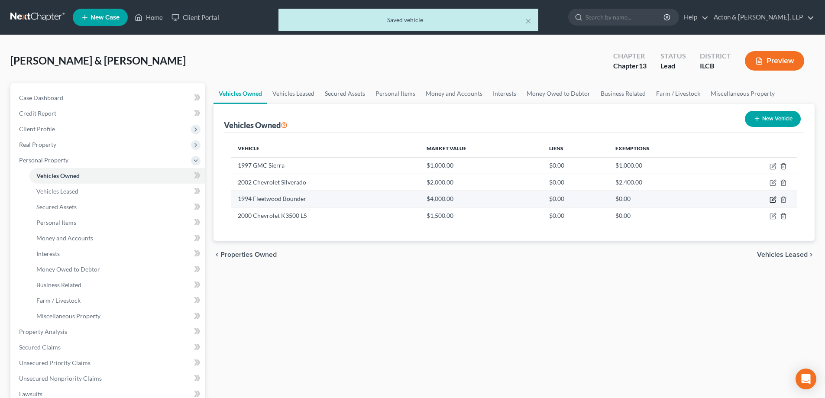
click at [771, 199] on icon "button" at bounding box center [773, 199] width 7 height 7
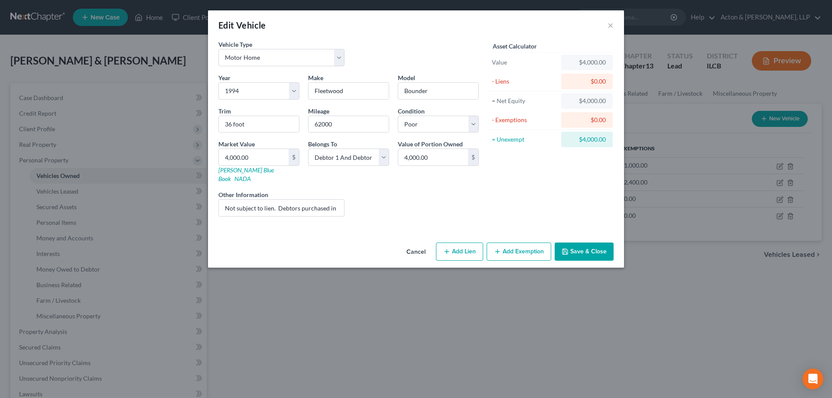
click at [510, 243] on button "Add Exemption" at bounding box center [518, 252] width 65 height 18
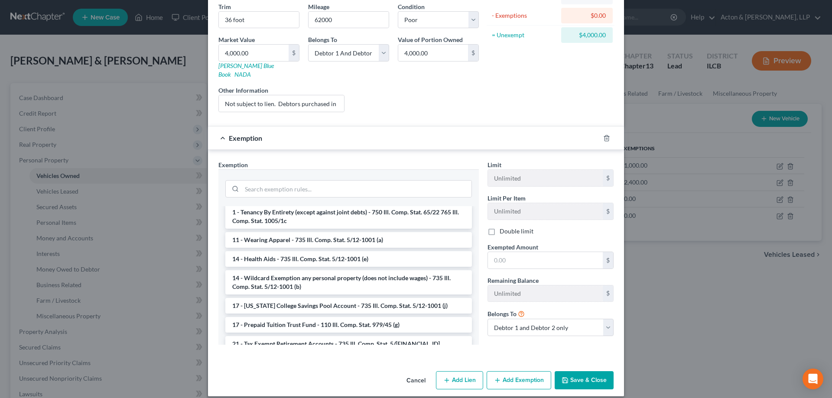
scroll to position [130, 0]
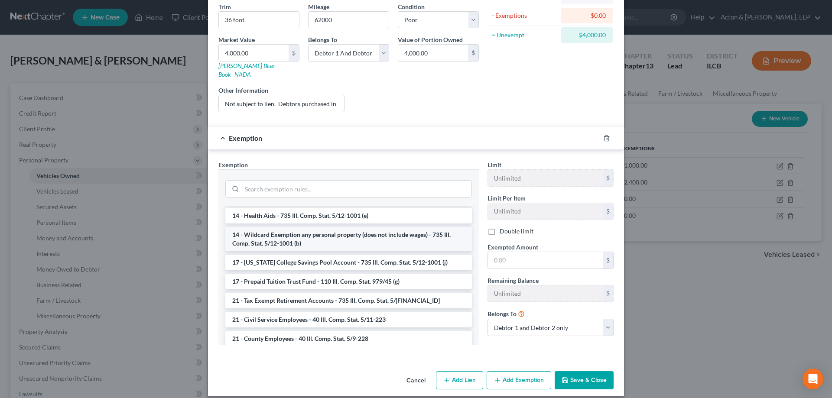
click at [334, 234] on li "14 - Wildcard Exemption any personal property (does not include wages) - 735 Il…" at bounding box center [348, 239] width 246 height 24
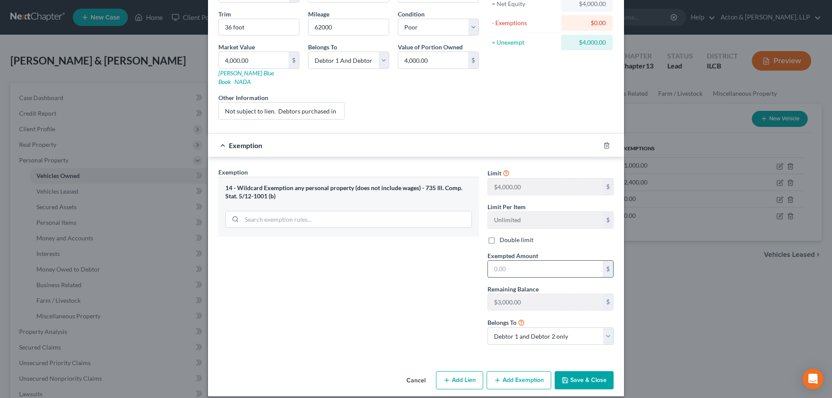
click at [491, 261] on input "text" at bounding box center [545, 269] width 115 height 16
click at [403, 264] on div "Exemption Set must be selected for CA. Exemption * 14 - Wildcard Exemption any …" at bounding box center [348, 260] width 269 height 184
click at [566, 371] on button "Save & Close" at bounding box center [583, 380] width 59 height 18
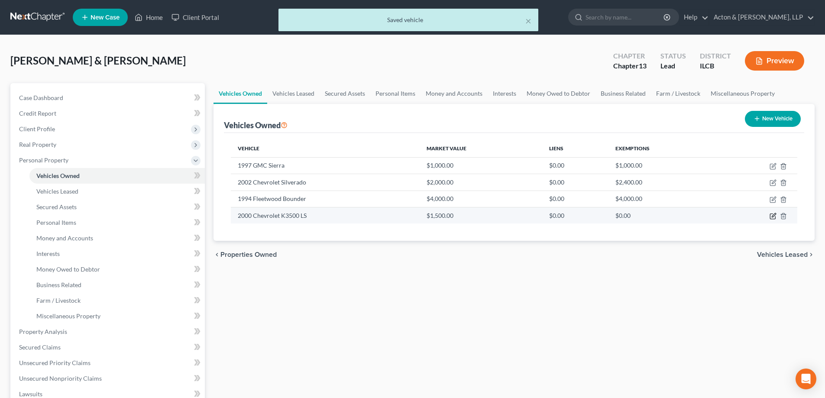
click at [774, 216] on icon "button" at bounding box center [774, 215] width 4 height 4
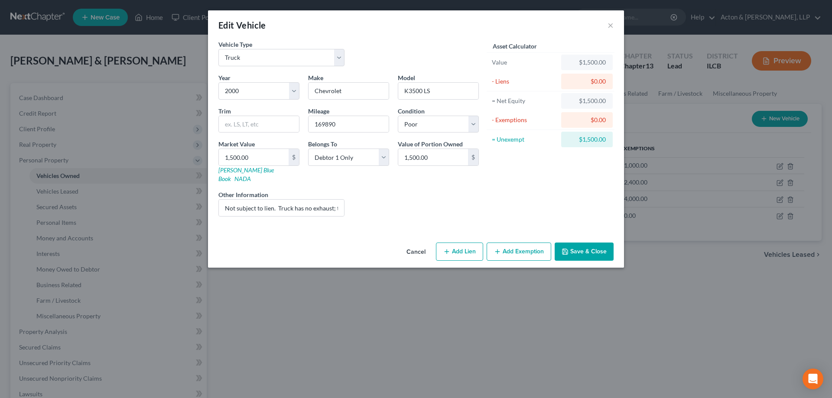
click at [533, 245] on button "Add Exemption" at bounding box center [518, 252] width 65 height 18
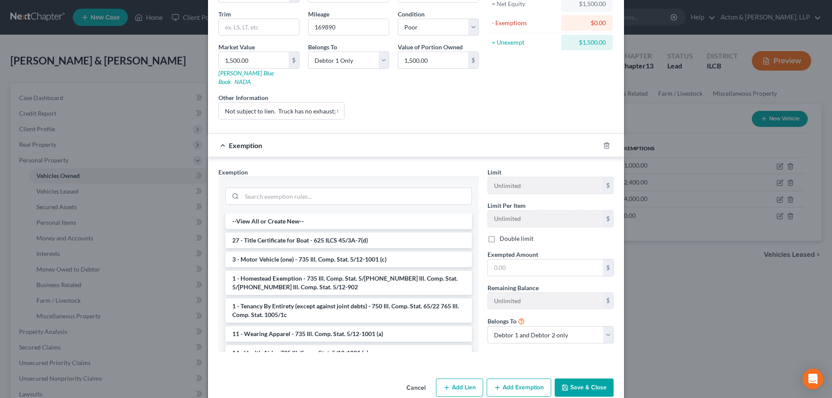
scroll to position [104, 0]
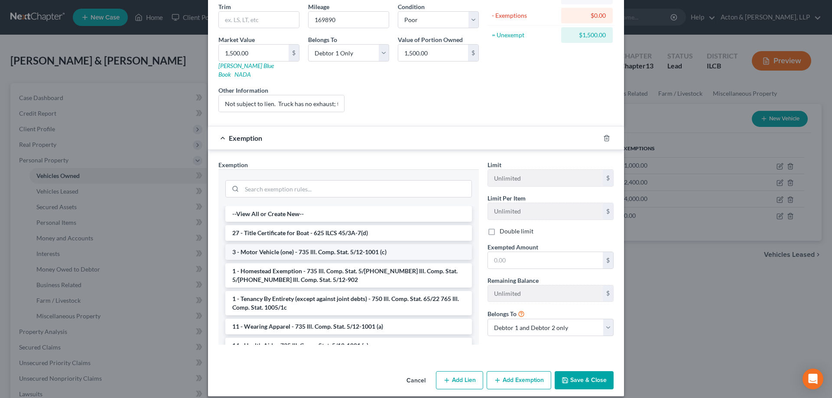
click at [271, 247] on li "3 - Motor Vehicle (one) - 735 Ill. Comp. Stat. 5/12-1001 (c)" at bounding box center [348, 252] width 246 height 16
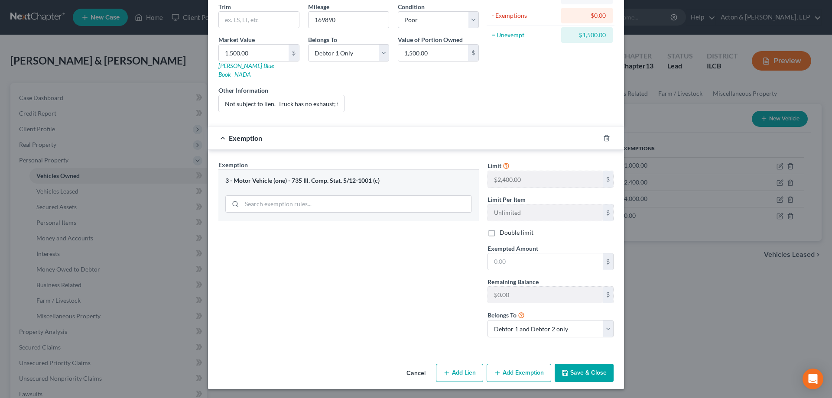
click at [271, 247] on div "Exemption Set must be selected for CA. Exemption * 3 - Motor Vehicle (one) - 73…" at bounding box center [348, 252] width 269 height 184
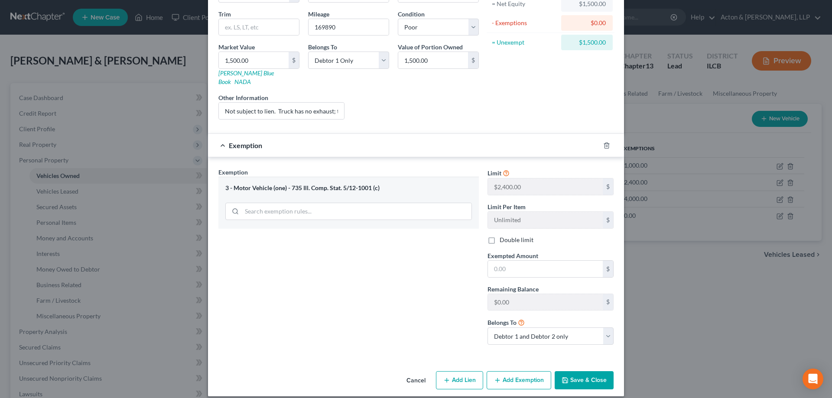
click at [322, 252] on div "Exemption Set must be selected for CA. Exemption * 3 - Motor Vehicle (one) - 73…" at bounding box center [348, 260] width 269 height 184
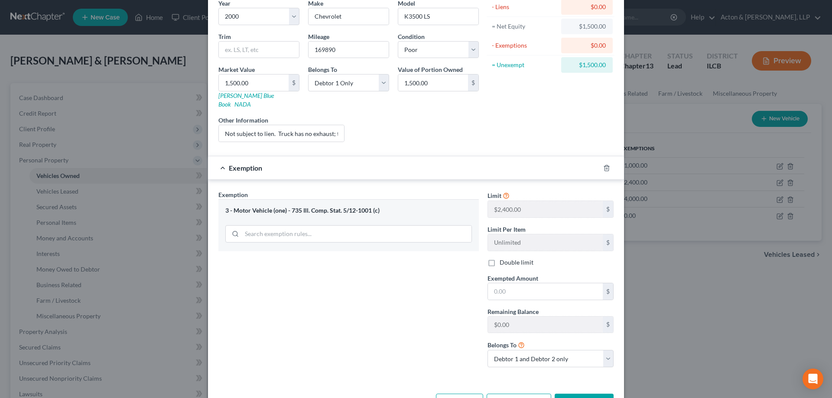
scroll to position [54, 0]
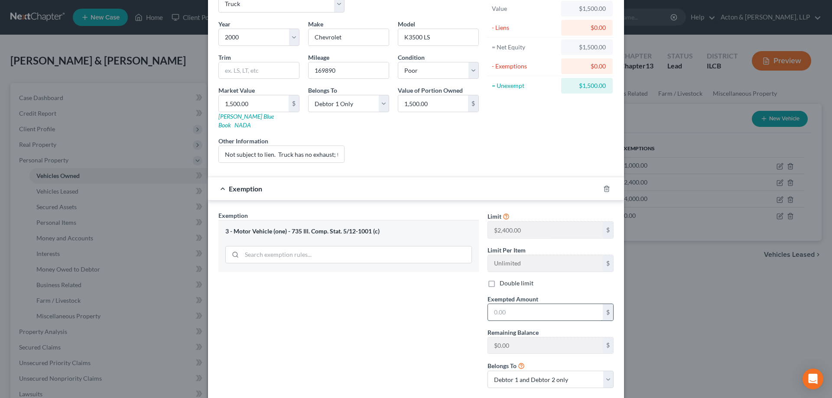
drag, startPoint x: 487, startPoint y: 303, endPoint x: 492, endPoint y: 302, distance: 5.3
click at [488, 304] on input "text" at bounding box center [545, 312] width 115 height 16
click at [444, 304] on div "Exemption Set must be selected for CA. Exemption * 3 - Motor Vehicle (one) - 73…" at bounding box center [348, 303] width 269 height 184
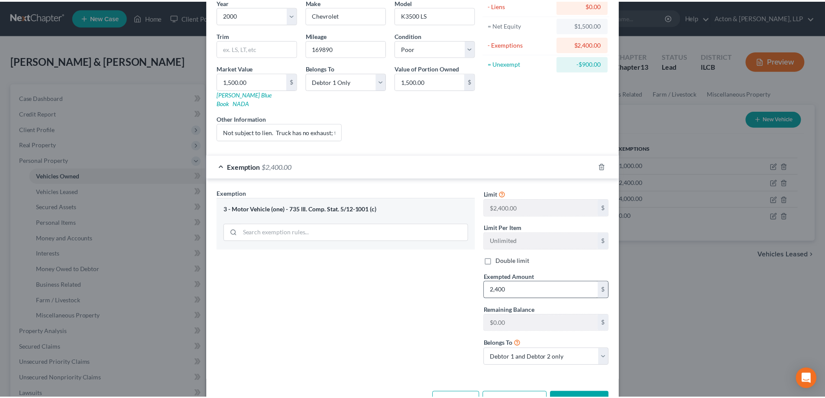
scroll to position [97, 0]
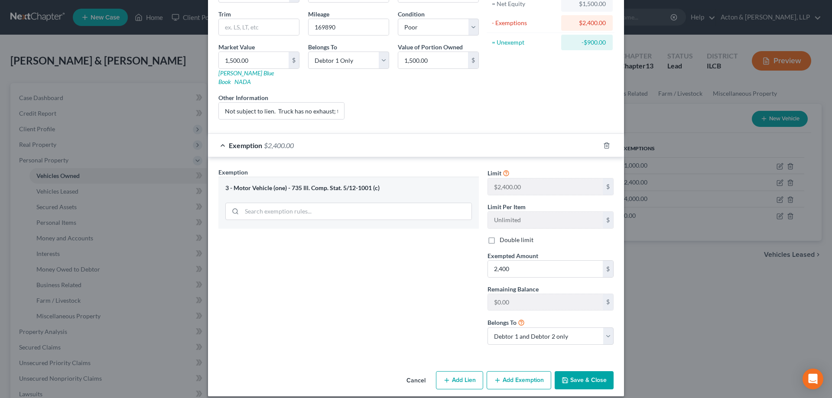
click at [592, 371] on button "Save & Close" at bounding box center [583, 380] width 59 height 18
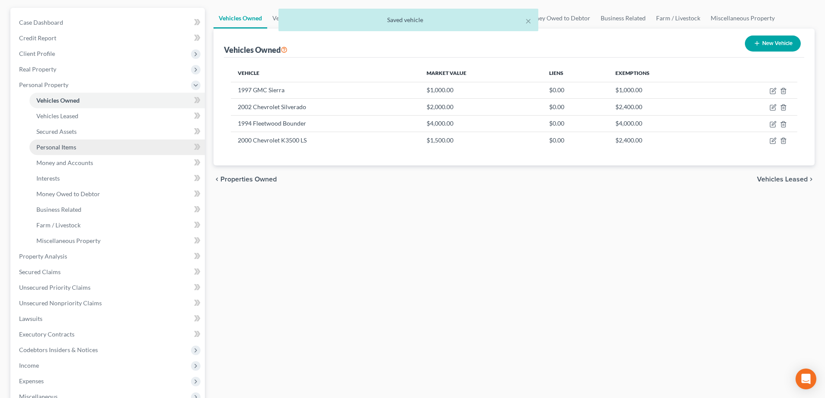
scroll to position [87, 0]
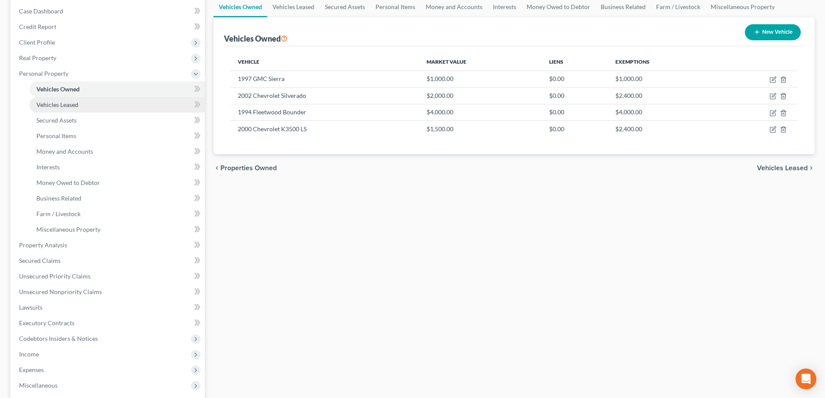
click at [64, 100] on link "Vehicles Leased" at bounding box center [116, 105] width 175 height 16
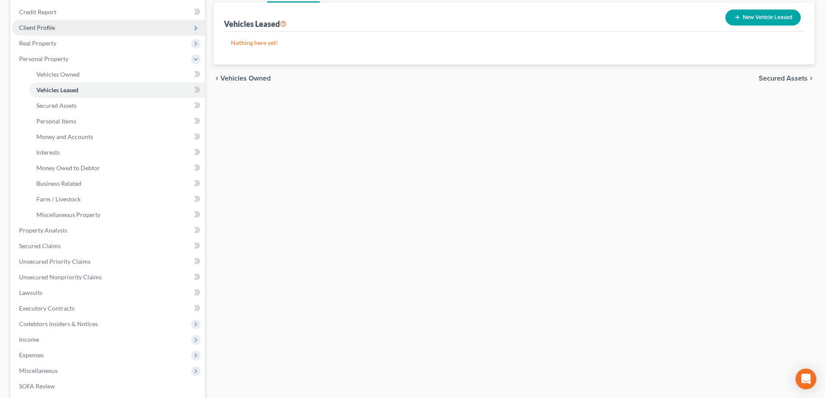
scroll to position [130, 0]
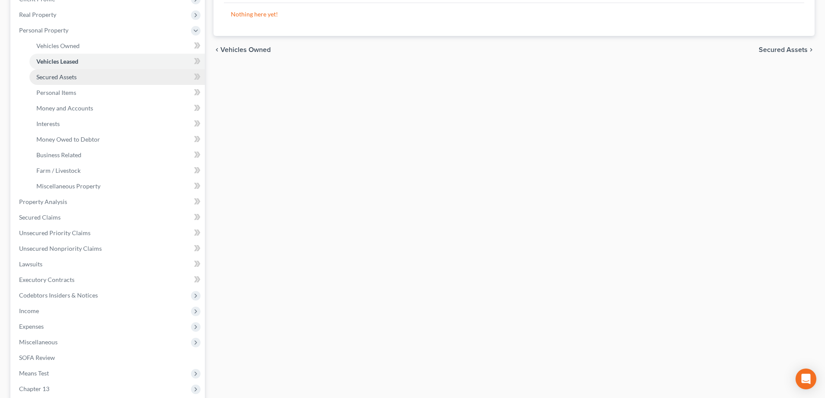
click at [62, 75] on span "Secured Assets" at bounding box center [56, 76] width 40 height 7
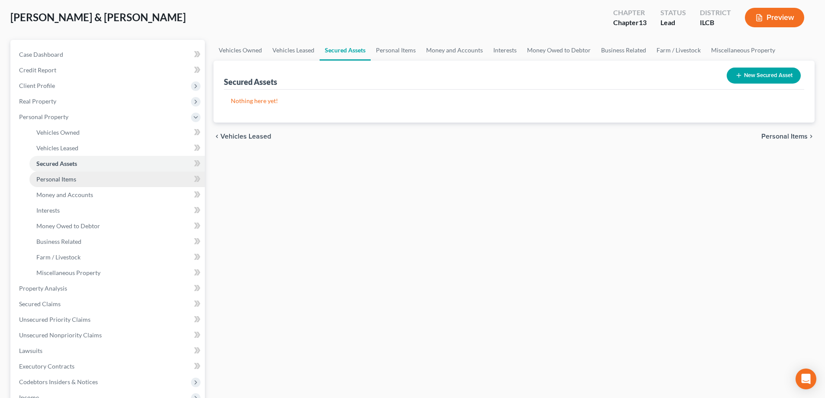
click at [63, 181] on span "Personal Items" at bounding box center [56, 178] width 40 height 7
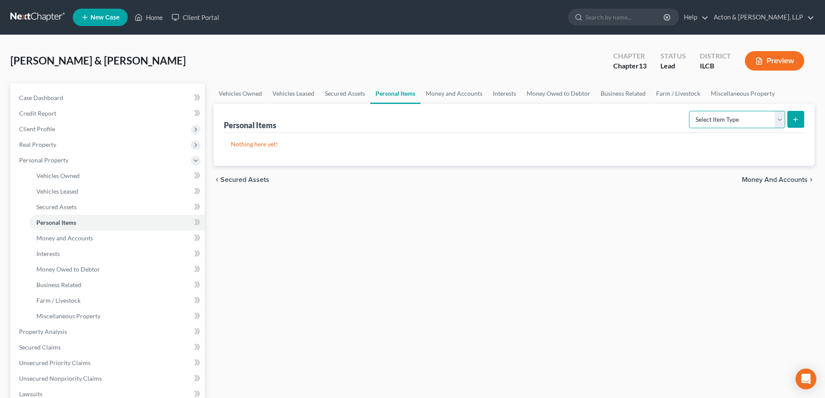
click at [780, 120] on select "Select Item Type Clothing Collectibles Of Value Electronics Firearms Household …" at bounding box center [737, 119] width 96 height 17
click at [690, 111] on select "Select Item Type Clothing Collectibles Of Value Electronics Firearms Household …" at bounding box center [737, 119] width 96 height 17
click at [799, 120] on icon "submit" at bounding box center [795, 119] width 7 height 7
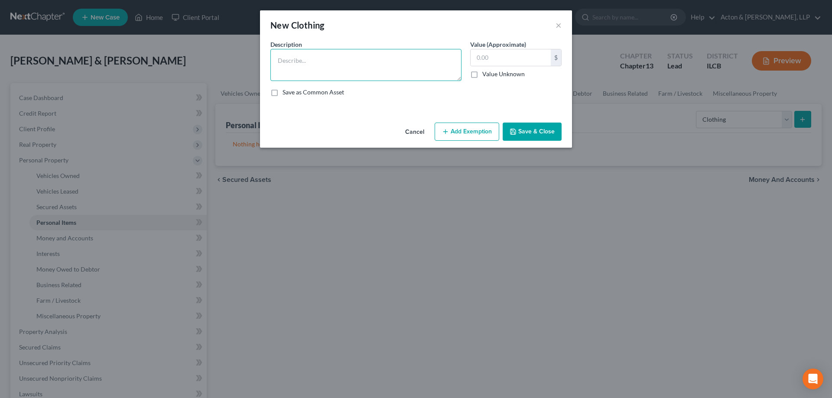
click at [367, 64] on textarea at bounding box center [365, 65] width 191 height 32
click at [479, 133] on button "Add Exemption" at bounding box center [466, 132] width 65 height 18
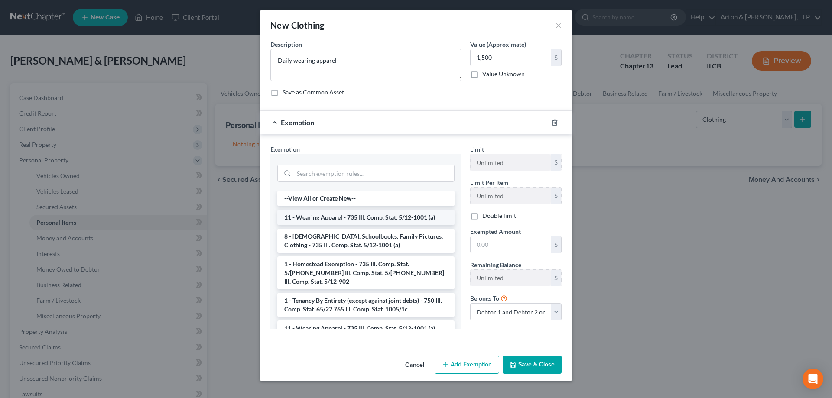
click at [338, 220] on li "11 - Wearing Apparel - 735 Ill. Comp. Stat. 5/12-1001 (a)" at bounding box center [365, 218] width 177 height 16
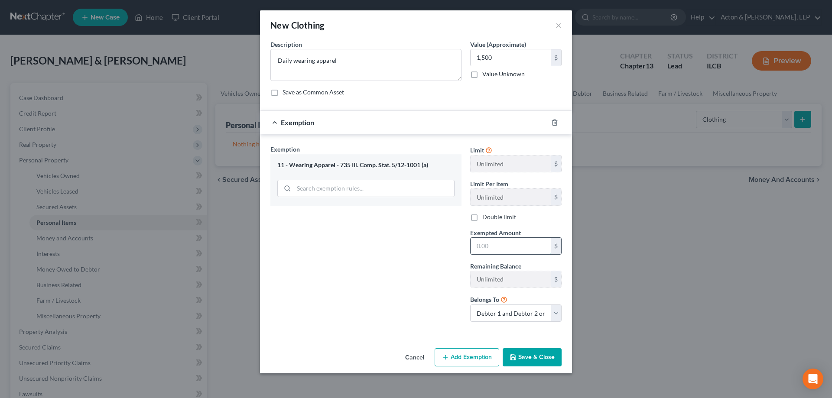
drag, startPoint x: 478, startPoint y: 250, endPoint x: 509, endPoint y: 250, distance: 30.8
click at [478, 250] on input "text" at bounding box center [510, 246] width 80 height 16
click at [512, 358] on polyline "button" at bounding box center [513, 359] width 3 height 2
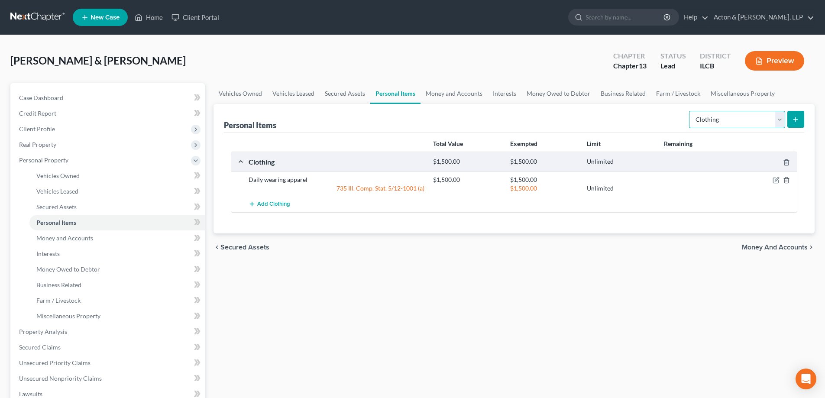
click at [780, 122] on select "Select Item Type Clothing Collectibles Of Value Electronics Firearms Household …" at bounding box center [737, 119] width 96 height 17
click at [690, 111] on select "Select Item Type Clothing Collectibles Of Value Electronics Firearms Household …" at bounding box center [737, 119] width 96 height 17
click at [797, 120] on line "submit" at bounding box center [796, 120] width 4 height 0
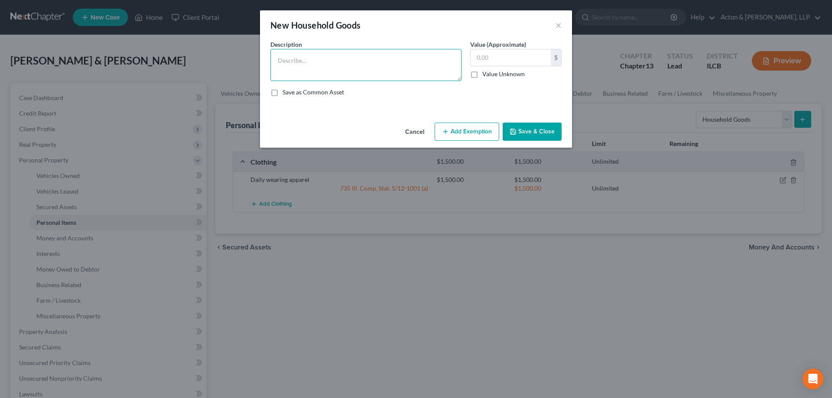
click at [319, 64] on textarea at bounding box center [365, 65] width 191 height 32
click at [475, 56] on input "text" at bounding box center [510, 57] width 80 height 16
click at [502, 84] on div "Description * Household goods and furnishings, electronics, appliances Value (A…" at bounding box center [416, 72] width 300 height 64
click at [469, 130] on button "Add Exemption" at bounding box center [466, 132] width 65 height 18
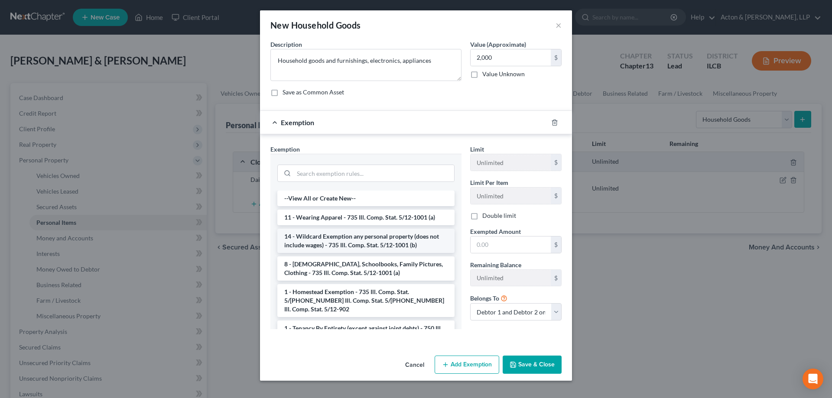
click at [336, 243] on li "14 - Wildcard Exemption any personal property (does not include wages) - 735 Il…" at bounding box center [365, 241] width 177 height 24
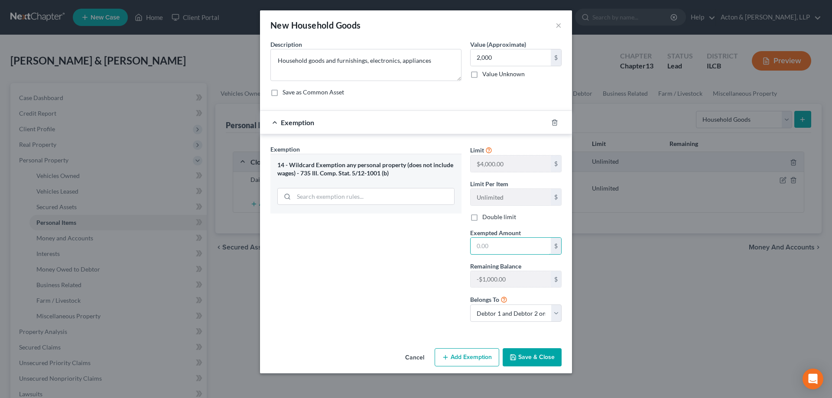
drag, startPoint x: 476, startPoint y: 247, endPoint x: 603, endPoint y: 248, distance: 126.9
click at [476, 247] on input "text" at bounding box center [510, 246] width 80 height 16
click at [320, 262] on div "Exemption Set must be selected for CA. Exemption * 14 - Wildcard Exemption any …" at bounding box center [366, 237] width 200 height 184
click at [539, 348] on button "Save & Close" at bounding box center [531, 357] width 59 height 18
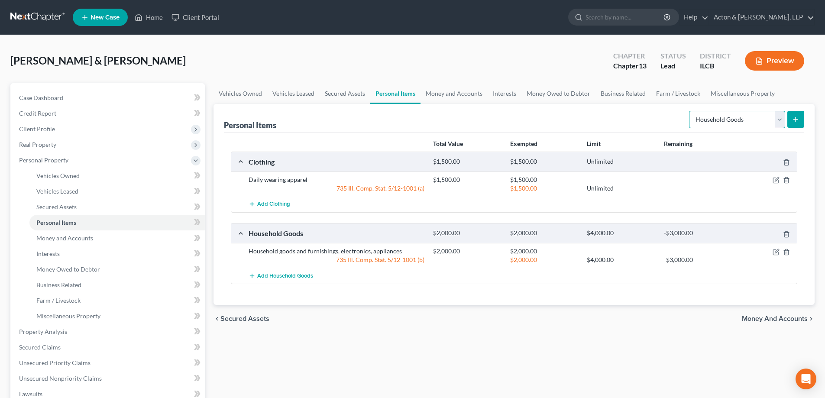
click at [778, 120] on select "Select Item Type Clothing Collectibles Of Value Electronics Firearms Household …" at bounding box center [737, 119] width 96 height 17
click at [564, 347] on div "Vehicles Owned Vehicles Leased Secured Assets Personal Items Money and Accounts…" at bounding box center [514, 341] width 610 height 516
click at [68, 237] on span "Money and Accounts" at bounding box center [64, 237] width 57 height 7
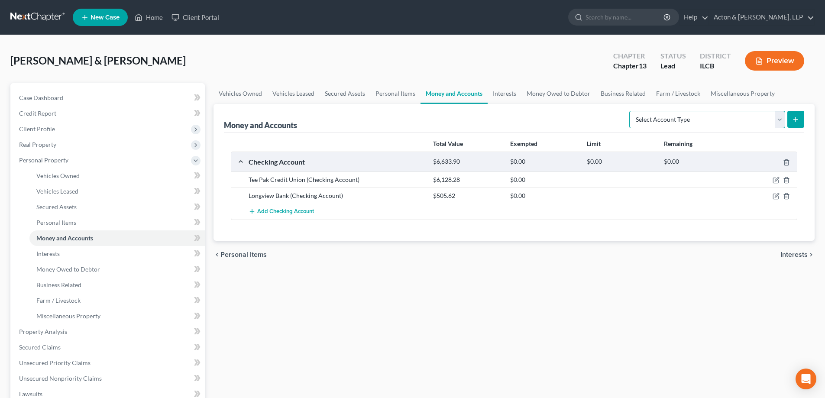
click at [779, 118] on select "Select Account Type Brokerage Cash on Hand Certificates of Deposit Checking Acc…" at bounding box center [707, 119] width 156 height 17
click at [631, 111] on select "Select Account Type Brokerage Cash on Hand Certificates of Deposit Checking Acc…" at bounding box center [707, 119] width 156 height 17
click at [790, 117] on button "submit" at bounding box center [795, 119] width 17 height 17
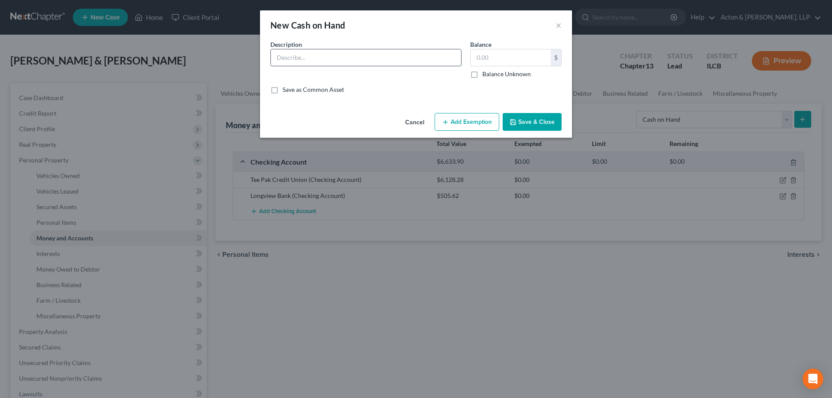
click at [383, 65] on input "text" at bounding box center [366, 57] width 190 height 16
click at [471, 60] on input "text" at bounding box center [510, 57] width 80 height 16
click at [473, 125] on button "Add Exemption" at bounding box center [466, 122] width 65 height 18
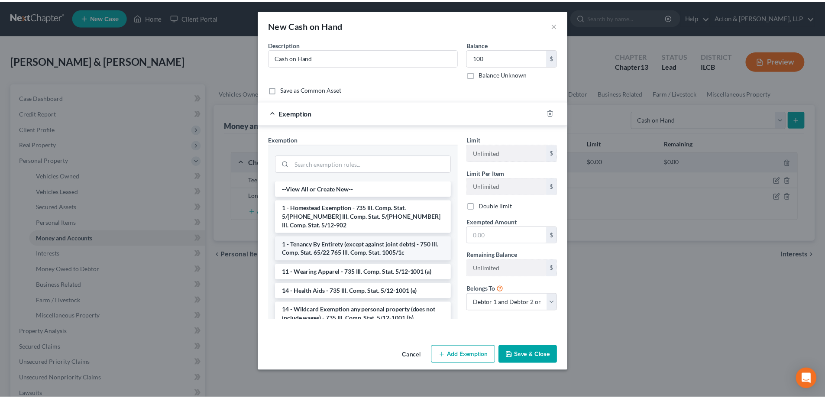
scroll to position [43, 0]
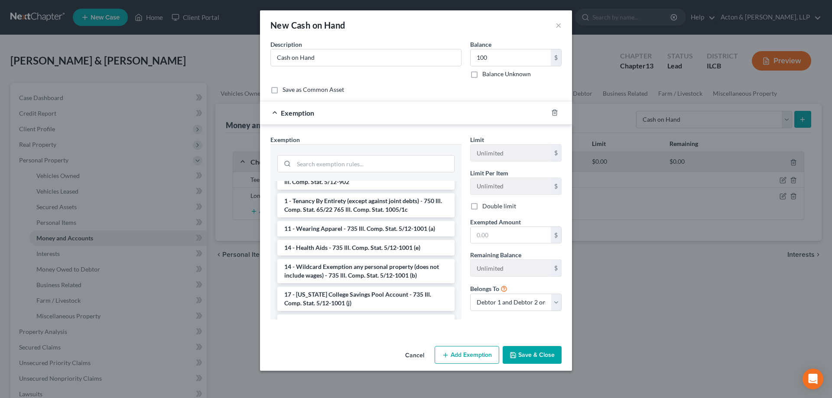
click at [333, 260] on li "14 - Wildcard Exemption any personal property (does not include wages) - 735 Il…" at bounding box center [365, 271] width 177 height 24
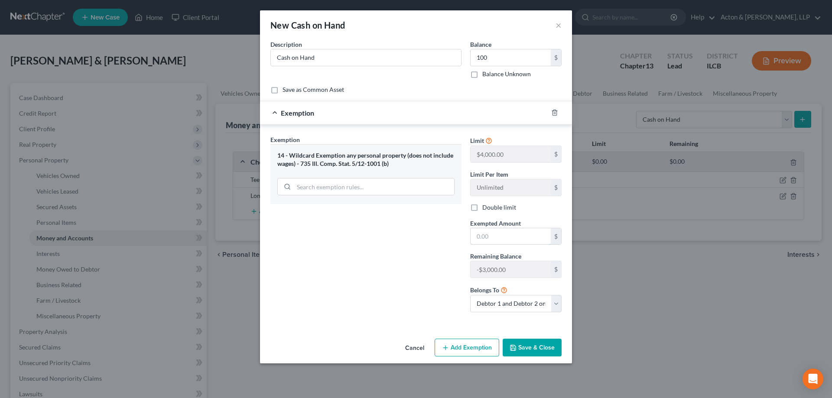
drag, startPoint x: 476, startPoint y: 236, endPoint x: 601, endPoint y: 247, distance: 125.3
click at [476, 236] on input "text" at bounding box center [510, 236] width 80 height 16
drag, startPoint x: 322, startPoint y: 292, endPoint x: 456, endPoint y: 316, distance: 136.1
click at [322, 292] on div "Exemption Set must be selected for CA. Exemption * 14 - Wildcard Exemption any …" at bounding box center [366, 227] width 200 height 184
click at [527, 348] on button "Save & Close" at bounding box center [531, 348] width 59 height 18
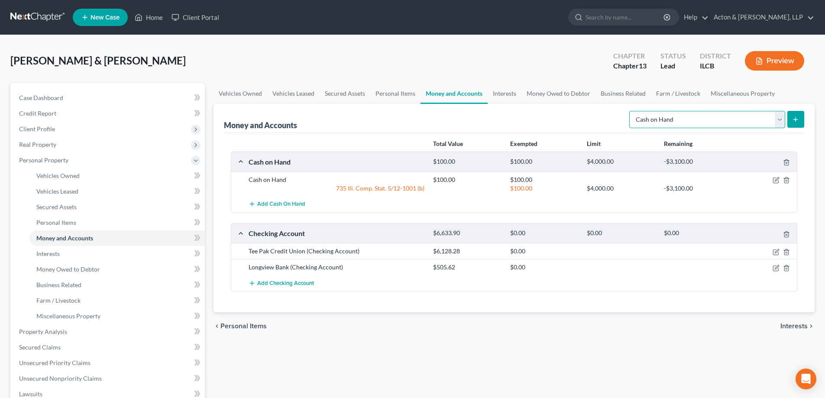
click at [779, 116] on select "Select Account Type Brokerage Cash on Hand Certificates of Deposit Checking Acc…" at bounding box center [707, 119] width 156 height 17
click at [391, 58] on div "[PERSON_NAME] & [PERSON_NAME] Upgraded Chapter Chapter 13 Status Lead District …" at bounding box center [412, 64] width 804 height 38
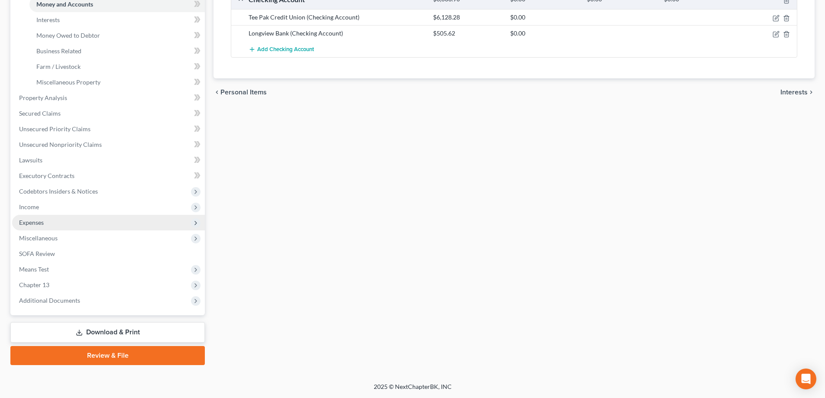
scroll to position [0, 0]
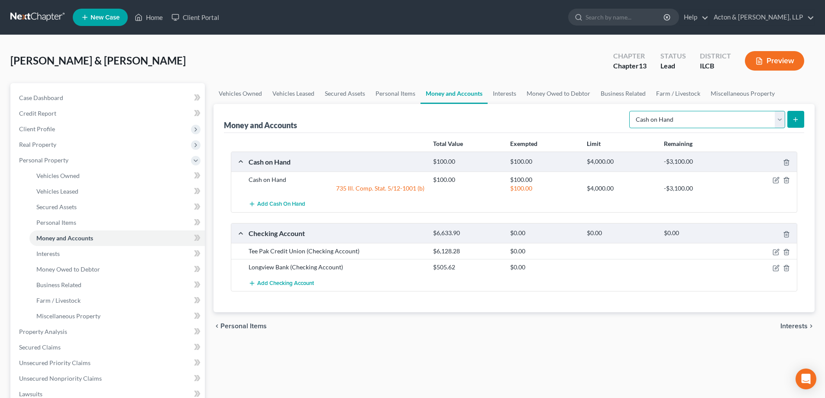
click at [779, 122] on select "Select Account Type Brokerage Cash on Hand Certificates of Deposit Checking Acc…" at bounding box center [707, 119] width 156 height 17
click at [631, 111] on select "Select Account Type Brokerage Cash on Hand Certificates of Deposit Checking Acc…" at bounding box center [707, 119] width 156 height 17
click at [780, 120] on select "Select Account Type Brokerage Cash on Hand Certificates of Deposit Checking Acc…" at bounding box center [707, 119] width 156 height 17
click at [599, 363] on div "Vehicles Owned Vehicles Leased Secured Assets Personal Items Money and Accounts…" at bounding box center [514, 341] width 610 height 516
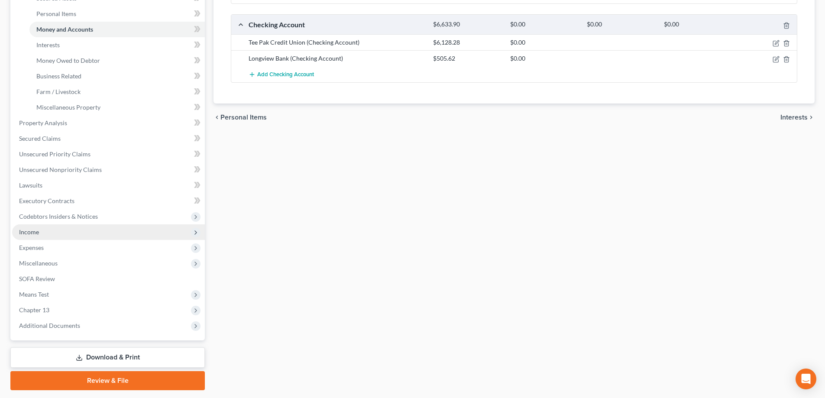
scroll to position [217, 0]
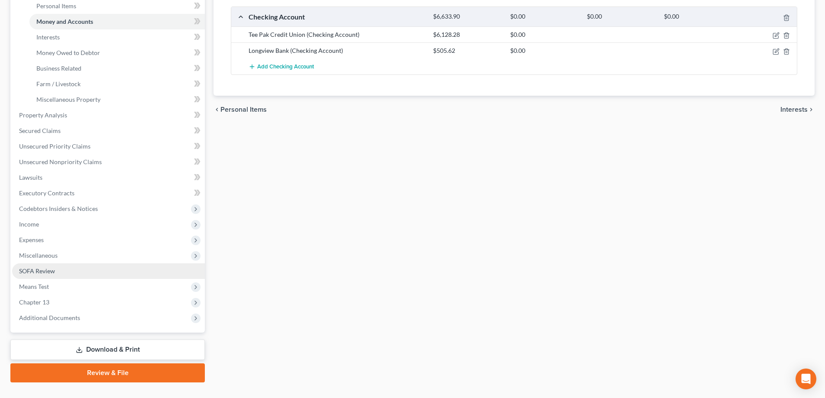
click at [49, 269] on span "SOFA Review" at bounding box center [37, 270] width 36 height 7
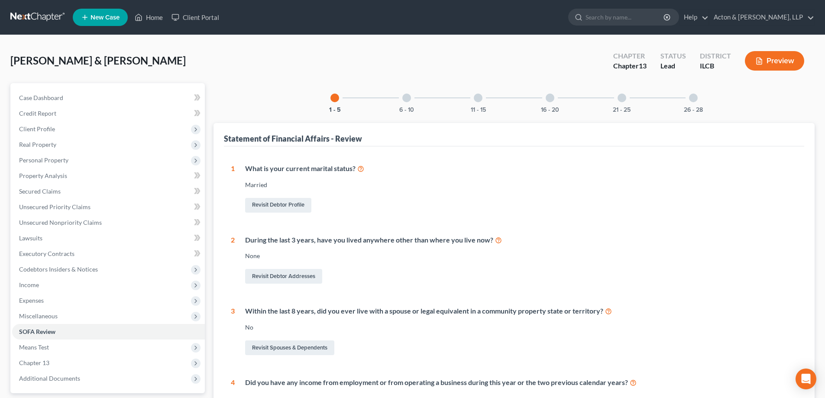
click at [408, 98] on div at bounding box center [406, 98] width 9 height 9
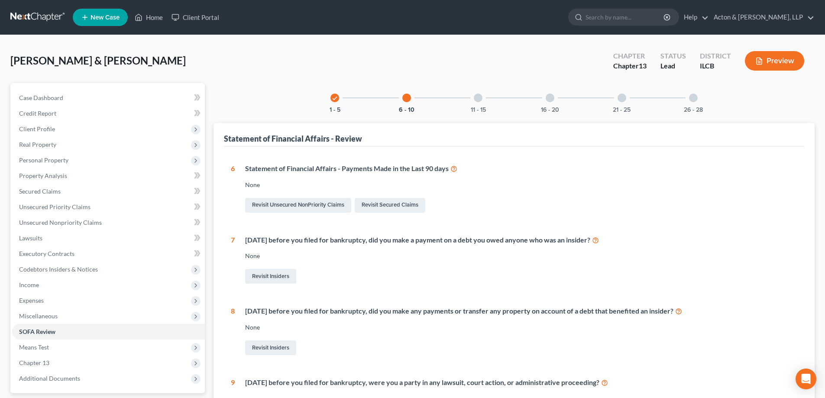
click at [481, 97] on div at bounding box center [478, 98] width 9 height 9
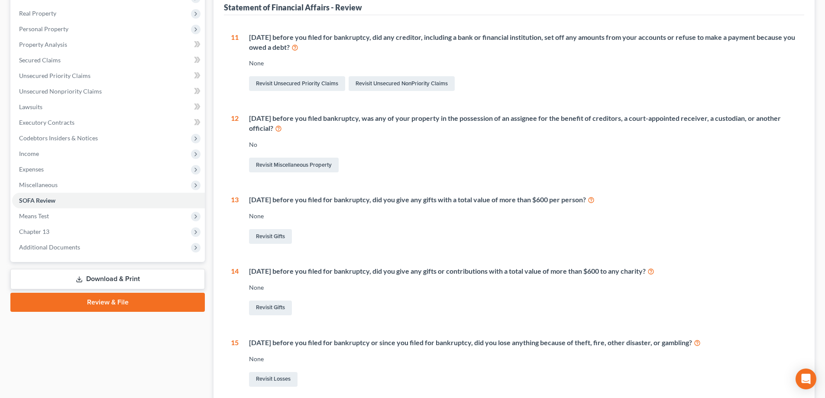
scroll to position [40, 0]
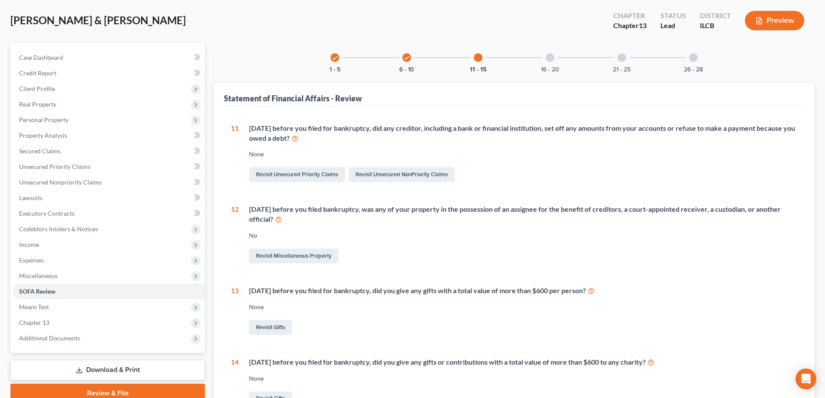
click at [553, 62] on div "16 - 20" at bounding box center [549, 57] width 29 height 29
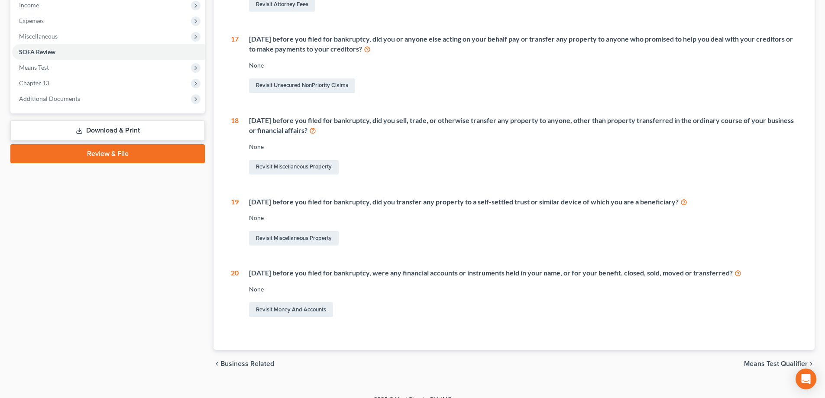
scroll to position [292, 0]
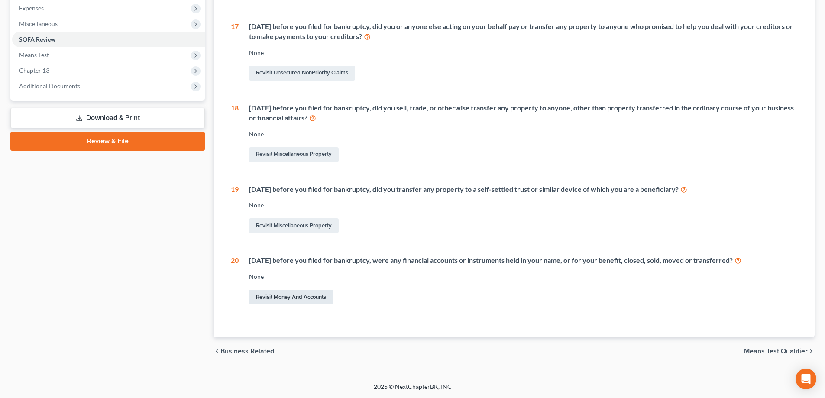
click at [291, 296] on link "Revisit Money and Accounts" at bounding box center [291, 297] width 84 height 15
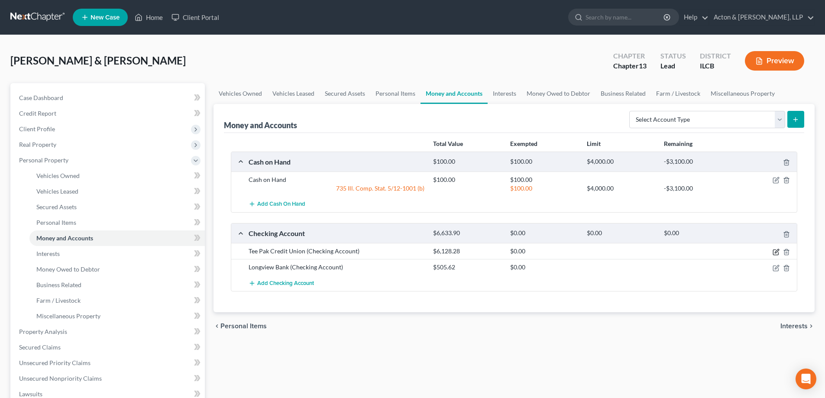
click at [774, 251] on icon "button" at bounding box center [776, 252] width 7 height 7
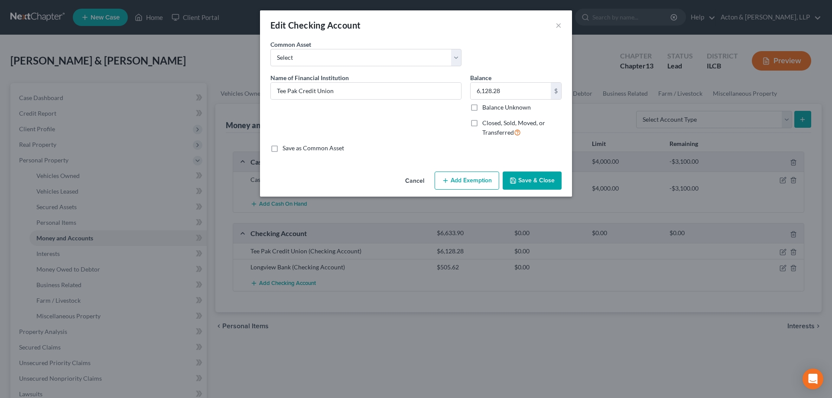
click at [482, 124] on label "Closed, Sold, Moved, or Transferred" at bounding box center [521, 128] width 79 height 19
click at [486, 124] on input "Closed, Sold, Moved, or Transferred" at bounding box center [489, 122] width 6 height 6
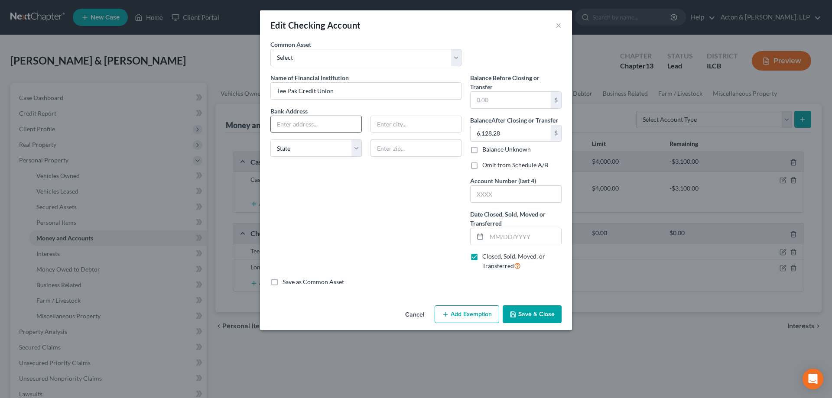
click at [343, 126] on input "text" at bounding box center [316, 124] width 91 height 16
click at [295, 121] on input "text" at bounding box center [316, 124] width 91 height 16
click at [329, 189] on div "Name of Financial Institution * Tee Pak Credit Union Bank Address [STREET_ADDRE…" at bounding box center [366, 175] width 200 height 204
drag, startPoint x: 474, startPoint y: 103, endPoint x: 491, endPoint y: 98, distance: 18.1
click at [474, 103] on input "text" at bounding box center [510, 100] width 80 height 16
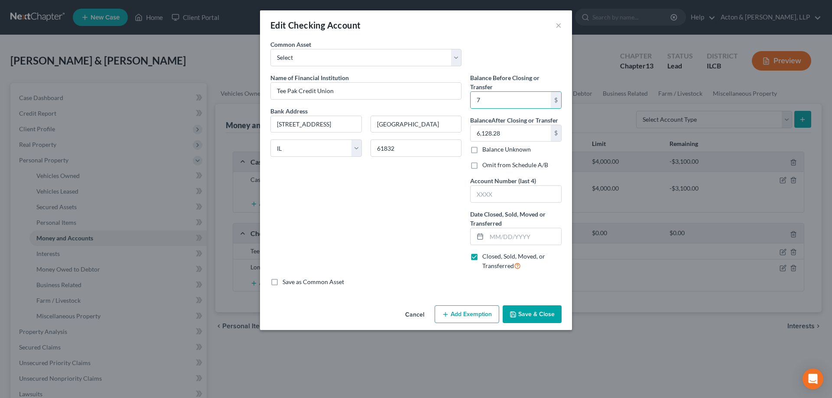
click at [374, 194] on div "Name of Financial Institution * Tee Pak Credit Union Bank Address [STREET_ADDRE…" at bounding box center [366, 175] width 200 height 204
drag, startPoint x: 541, startPoint y: 133, endPoint x: 503, endPoint y: 129, distance: 38.3
click at [541, 133] on input "6,128.28" at bounding box center [510, 133] width 80 height 16
click at [507, 133] on input "text" at bounding box center [510, 133] width 80 height 16
click at [442, 129] on input "Danville6,128.28" at bounding box center [416, 124] width 91 height 16
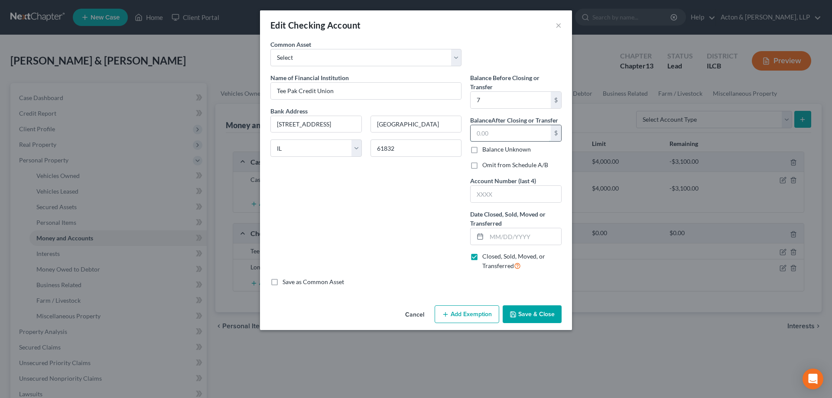
click at [503, 134] on input "text" at bounding box center [510, 133] width 80 height 16
click at [381, 186] on div "Name of Financial Institution * Tee Pak Credit Union Bank Address [STREET_ADDRE…" at bounding box center [366, 175] width 200 height 204
click at [498, 196] on input "text" at bounding box center [515, 194] width 91 height 16
click at [418, 251] on div "Name of Financial Institution * Tee Pak Credit Union Bank Address [STREET_ADDRE…" at bounding box center [366, 175] width 200 height 204
drag, startPoint x: 494, startPoint y: 241, endPoint x: 511, endPoint y: 244, distance: 17.2
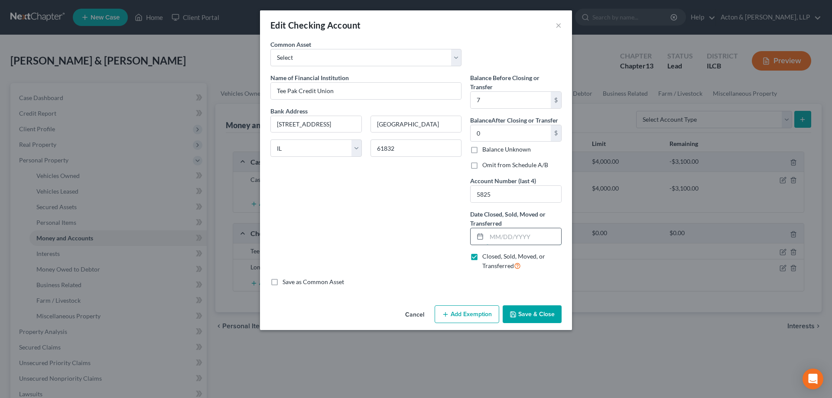
click at [494, 241] on input "text" at bounding box center [523, 236] width 75 height 16
click at [424, 236] on div "Name of Financial Institution * Tee Pak Credit Union Bank Address [STREET_ADDRE…" at bounding box center [366, 175] width 200 height 204
click at [535, 315] on button "Save & Close" at bounding box center [531, 314] width 59 height 18
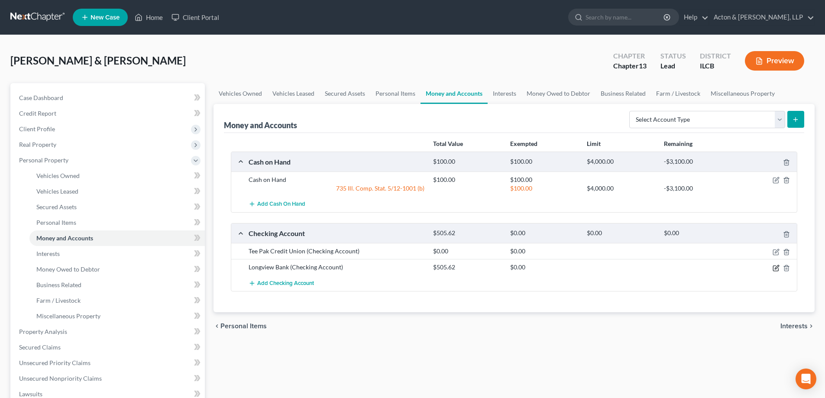
click at [775, 268] on icon "button" at bounding box center [776, 268] width 7 height 7
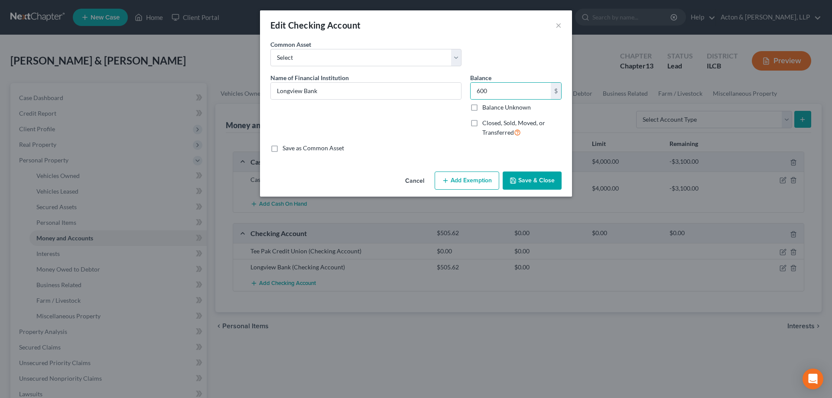
click at [449, 175] on button "Add Exemption" at bounding box center [466, 181] width 65 height 18
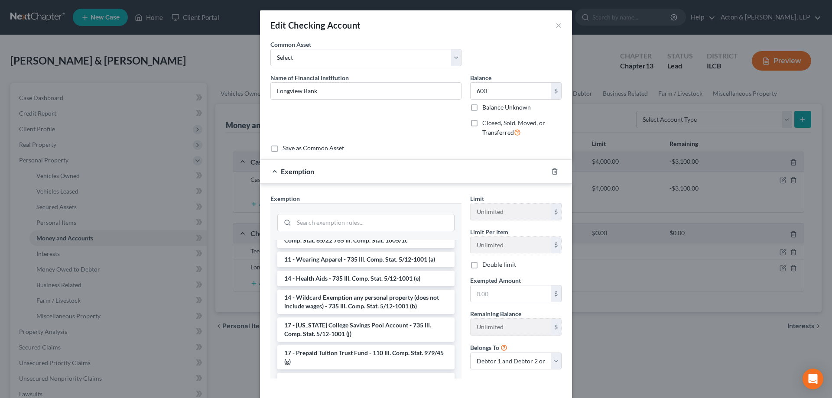
scroll to position [87, 0]
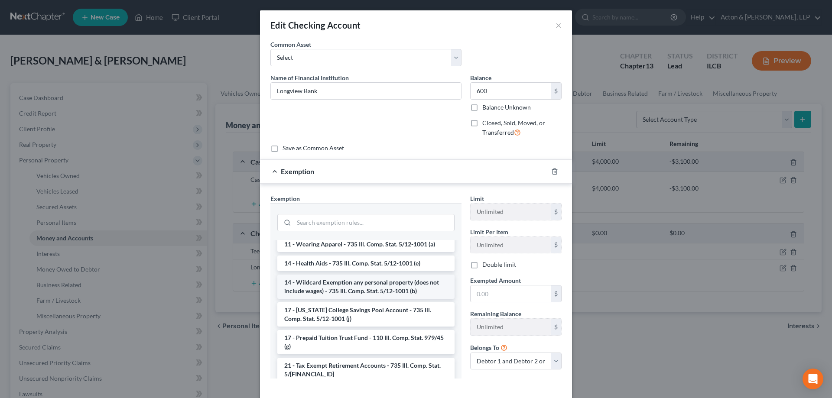
click at [335, 276] on li "14 - Wildcard Exemption any personal property (does not include wages) - 735 Il…" at bounding box center [365, 287] width 177 height 24
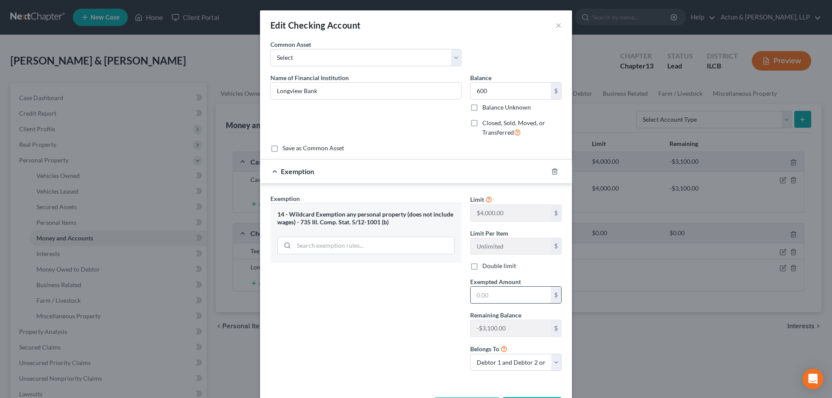
drag, startPoint x: 473, startPoint y: 296, endPoint x: 496, endPoint y: 296, distance: 23.0
click at [473, 296] on input "text" at bounding box center [510, 295] width 80 height 16
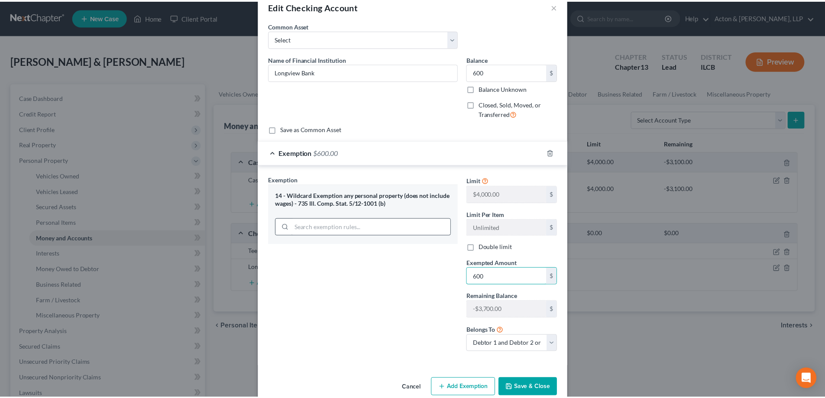
scroll to position [35, 0]
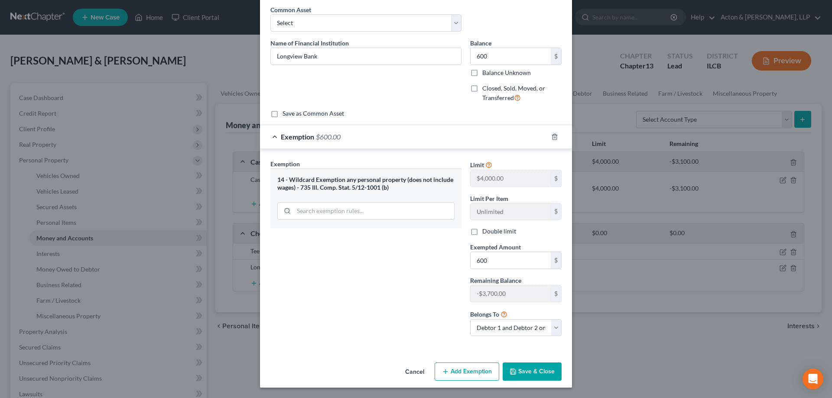
click at [541, 366] on button "Save & Close" at bounding box center [531, 372] width 59 height 18
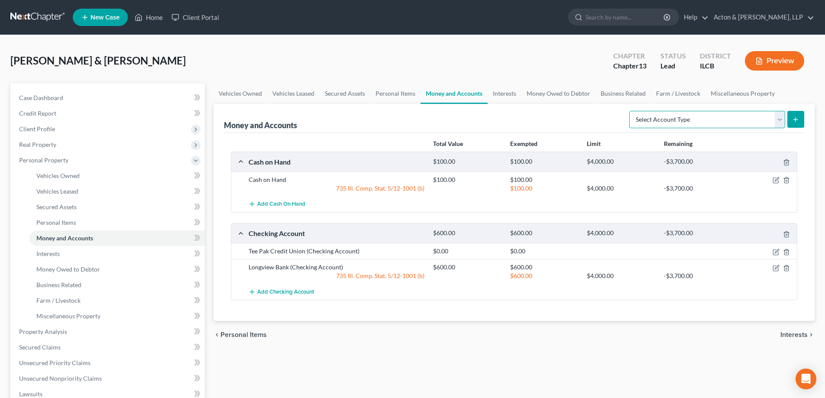
click at [780, 120] on select "Select Account Type Brokerage Cash on Hand Certificates of Deposit Checking Acc…" at bounding box center [707, 119] width 156 height 17
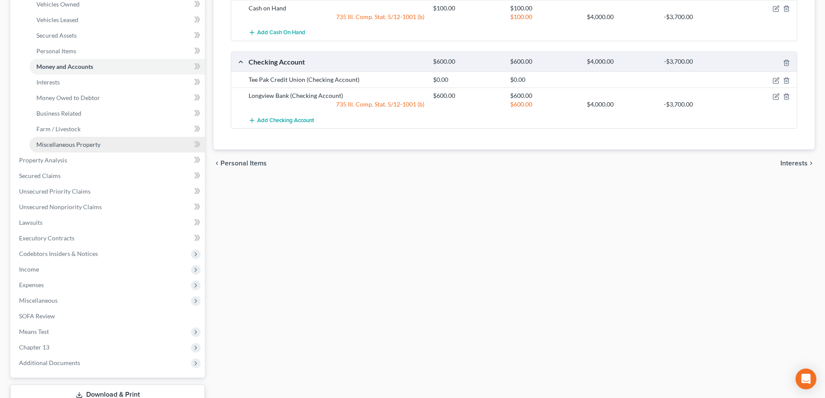
scroll to position [173, 0]
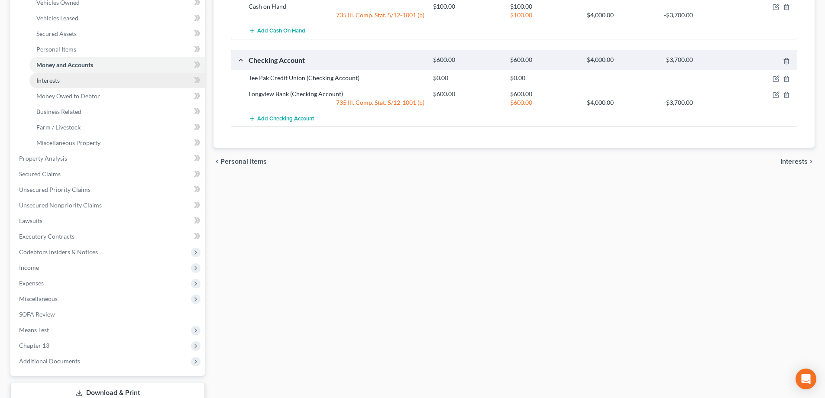
click at [53, 79] on span "Interests" at bounding box center [47, 80] width 23 height 7
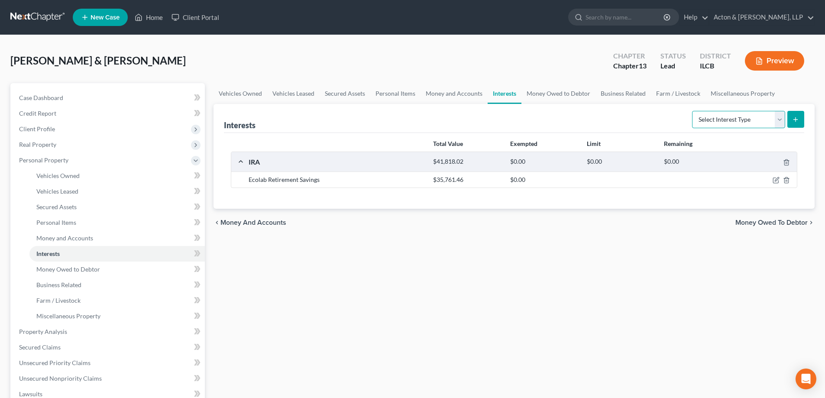
click at [778, 122] on select "Select Interest Type 401K Annuity Bond Education IRA Government Bond Government…" at bounding box center [738, 119] width 93 height 17
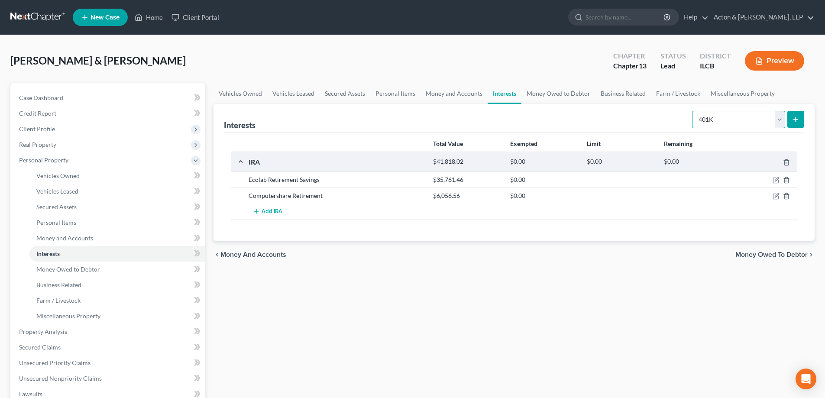
click at [693, 111] on select "Select Interest Type 401K Annuity Bond Education IRA Government Bond Government…" at bounding box center [738, 119] width 93 height 17
click at [775, 180] on icon "button" at bounding box center [777, 180] width 4 height 4
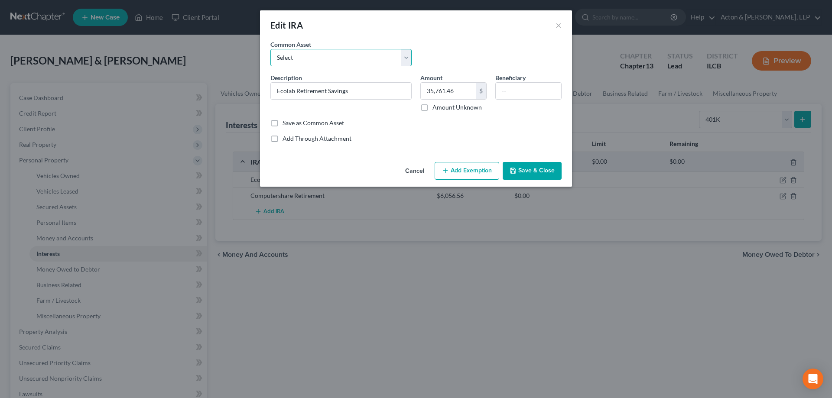
click at [407, 56] on select "Select Computershare Retirement" at bounding box center [340, 57] width 141 height 17
click at [449, 53] on div "Common Asset Select Computershare Retirement" at bounding box center [416, 56] width 300 height 33
click at [536, 93] on input "text" at bounding box center [528, 91] width 65 height 16
click at [388, 133] on div "Common Asset Select Computershare Retirement Description * Ecolab Retirement Sa…" at bounding box center [415, 91] width 291 height 103
click at [457, 174] on button "Add Exemption" at bounding box center [466, 171] width 65 height 18
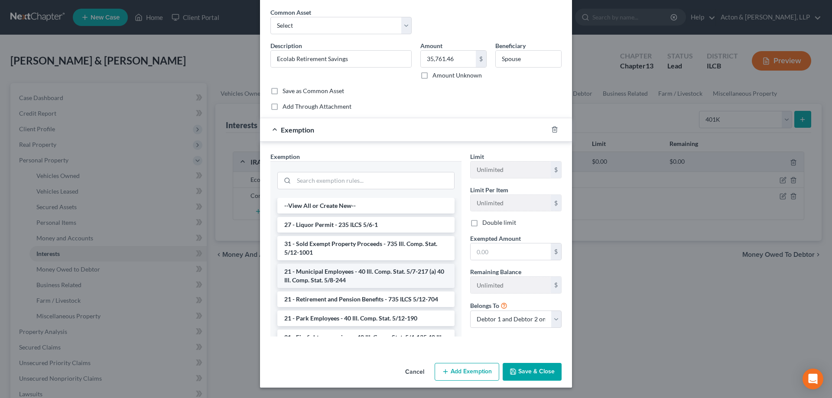
scroll to position [43, 0]
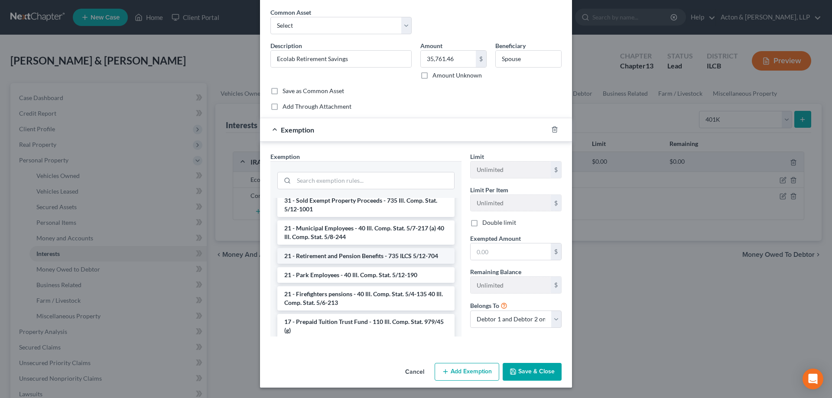
click at [364, 257] on li "21 - Retirement and Pension Benefits - 735 ILCS 5/12-704" at bounding box center [365, 256] width 177 height 16
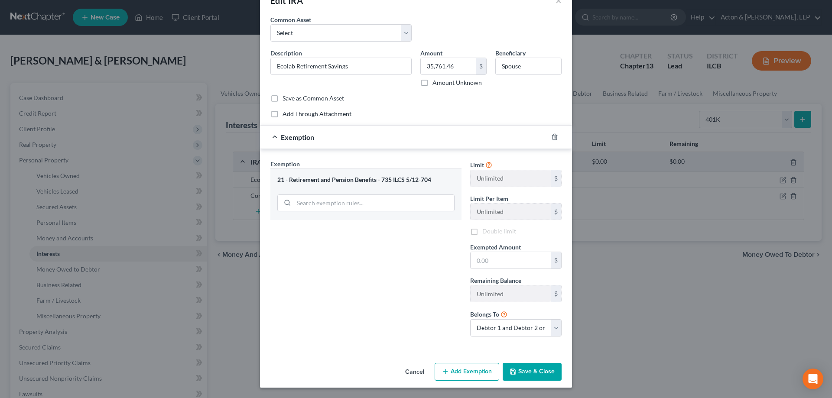
scroll to position [25, 0]
drag, startPoint x: 473, startPoint y: 259, endPoint x: 621, endPoint y: 255, distance: 147.3
click at [473, 259] on input "text" at bounding box center [510, 260] width 80 height 16
click at [410, 323] on div "Exemption Set must be selected for CA. Exemption * 21 - Retirement and Pension …" at bounding box center [366, 251] width 200 height 184
click at [550, 325] on select "Debtor 1 only Debtor 2 only Debtor 1 and Debtor 2 only" at bounding box center [515, 327] width 91 height 17
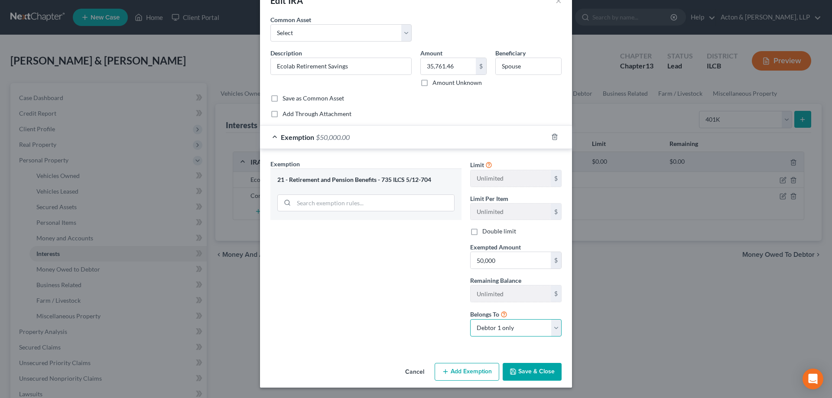
click at [470, 319] on select "Debtor 1 only Debtor 2 only Debtor 1 and Debtor 2 only" at bounding box center [515, 327] width 91 height 17
click at [423, 334] on div "Exemption Set must be selected for CA. Exemption * 21 - Retirement and Pension …" at bounding box center [366, 251] width 200 height 184
click at [529, 367] on button "Save & Close" at bounding box center [531, 372] width 59 height 18
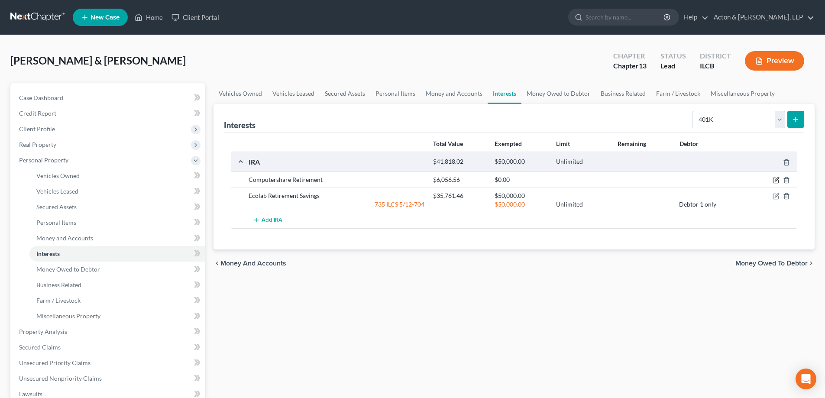
click at [774, 178] on icon "button" at bounding box center [775, 180] width 5 height 5
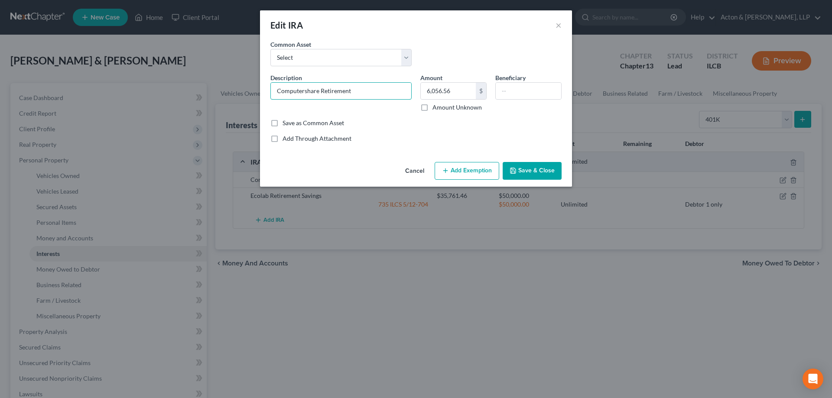
drag, startPoint x: 362, startPoint y: 93, endPoint x: 212, endPoint y: 88, distance: 150.4
click at [212, 88] on div "Edit IRA × An exemption set must first be selected from the Filing Information …" at bounding box center [416, 199] width 832 height 398
click at [522, 170] on button "Save & Close" at bounding box center [531, 171] width 59 height 18
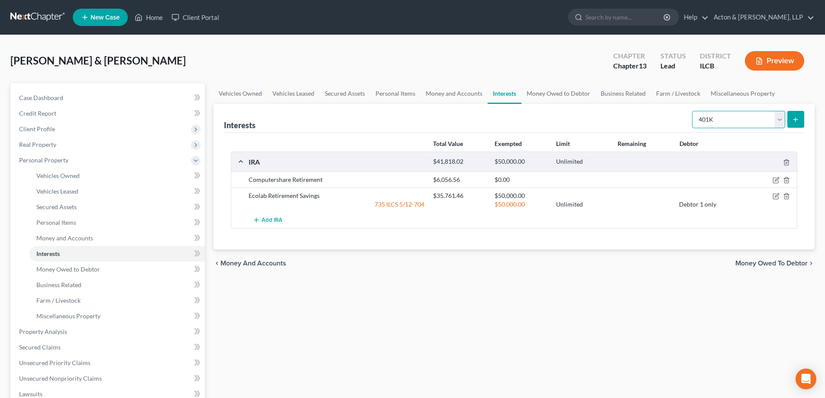
click at [778, 120] on select "Select Interest Type 401K Annuity Bond Education IRA Government Bond Government…" at bounding box center [738, 119] width 93 height 17
click at [693, 111] on select "Select Interest Type 401K Annuity Bond Education IRA Government Bond Government…" at bounding box center [738, 119] width 93 height 17
click at [786, 162] on icon "button" at bounding box center [786, 162] width 7 height 7
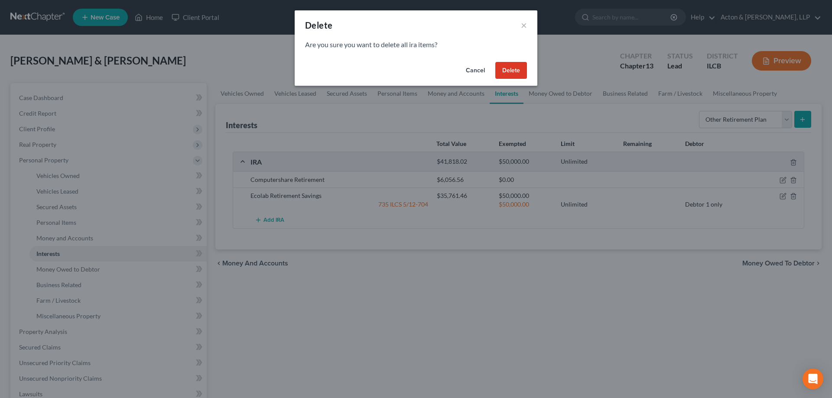
click at [513, 70] on button "Delete" at bounding box center [511, 70] width 32 height 17
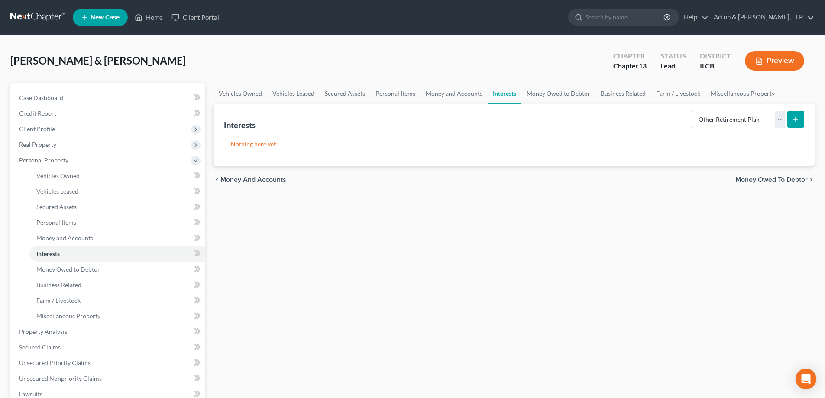
click at [796, 117] on icon "submit" at bounding box center [795, 119] width 7 height 7
click at [794, 121] on icon "submit" at bounding box center [795, 119] width 7 height 7
click at [779, 121] on select "Select Interest Type 401K Annuity Bond Education IRA Government Bond Government…" at bounding box center [738, 119] width 93 height 17
click at [693, 111] on select "Select Interest Type 401K Annuity Bond Education IRA Government Bond Government…" at bounding box center [738, 119] width 93 height 17
click at [797, 122] on icon "submit" at bounding box center [795, 119] width 7 height 7
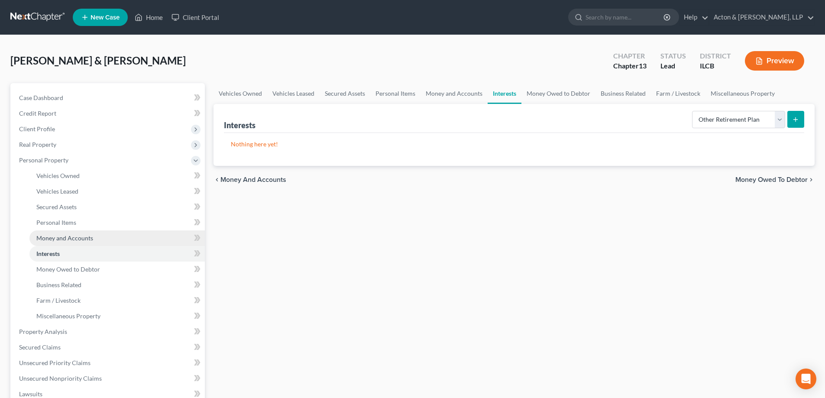
click at [45, 236] on span "Money and Accounts" at bounding box center [64, 237] width 57 height 7
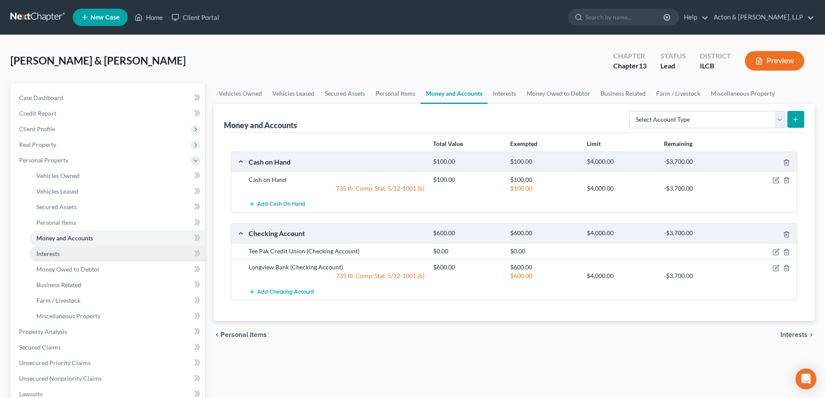
click at [55, 252] on span "Interests" at bounding box center [47, 253] width 23 height 7
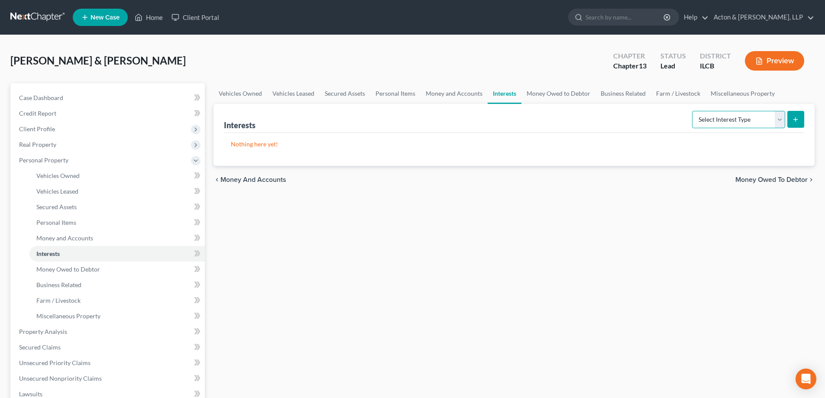
click at [778, 118] on select "Select Interest Type 401K Annuity Bond Education IRA Government Bond Government…" at bounding box center [738, 119] width 93 height 17
click at [693, 111] on select "Select Interest Type 401K Annuity Bond Education IRA Government Bond Government…" at bounding box center [738, 119] width 93 height 17
click at [791, 117] on button "submit" at bounding box center [795, 119] width 17 height 17
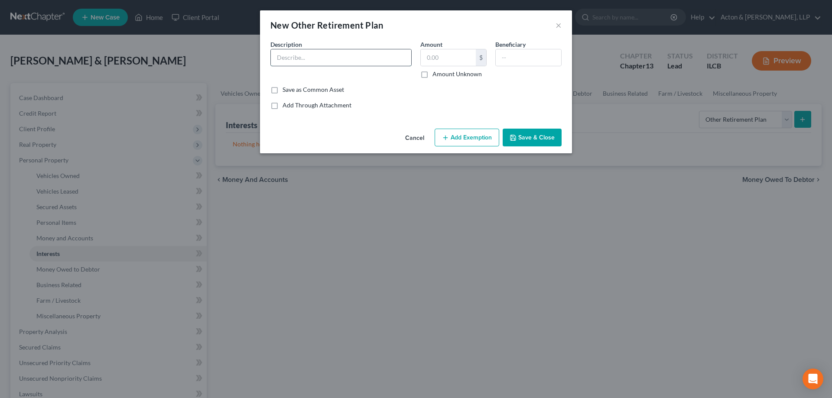
click at [373, 61] on input "text" at bounding box center [341, 57] width 140 height 16
drag, startPoint x: 426, startPoint y: 58, endPoint x: 476, endPoint y: 56, distance: 49.4
click at [426, 58] on input "text" at bounding box center [448, 57] width 55 height 16
click at [282, 91] on label "Save as Common Asset" at bounding box center [313, 89] width 62 height 9
click at [286, 91] on input "Save as Common Asset" at bounding box center [289, 88] width 6 height 6
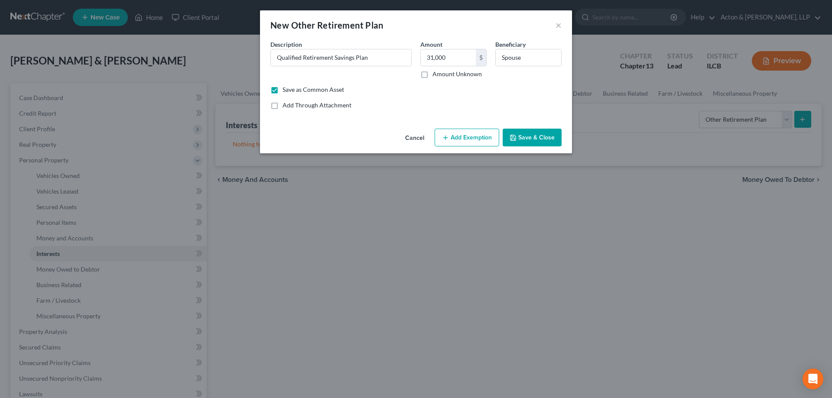
click at [483, 136] on button "Add Exemption" at bounding box center [466, 138] width 65 height 18
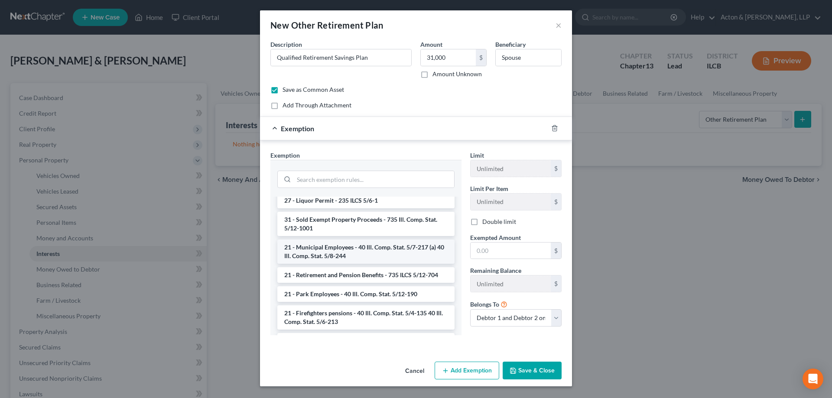
scroll to position [43, 0]
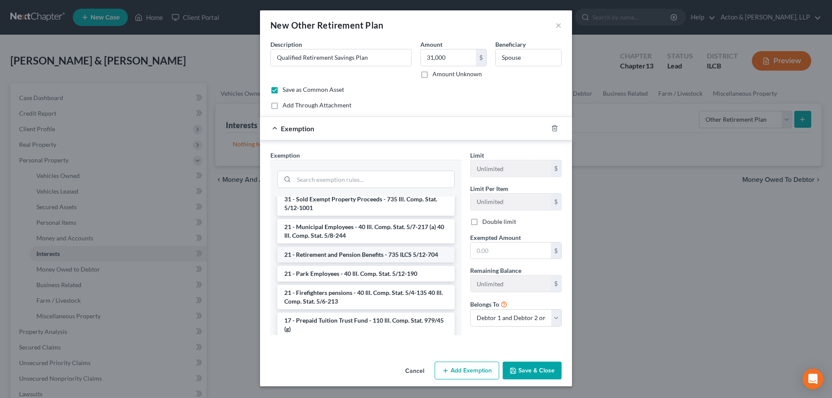
click at [354, 256] on li "21 - Retirement and Pension Benefits - 735 ILCS 5/12-704" at bounding box center [365, 255] width 177 height 16
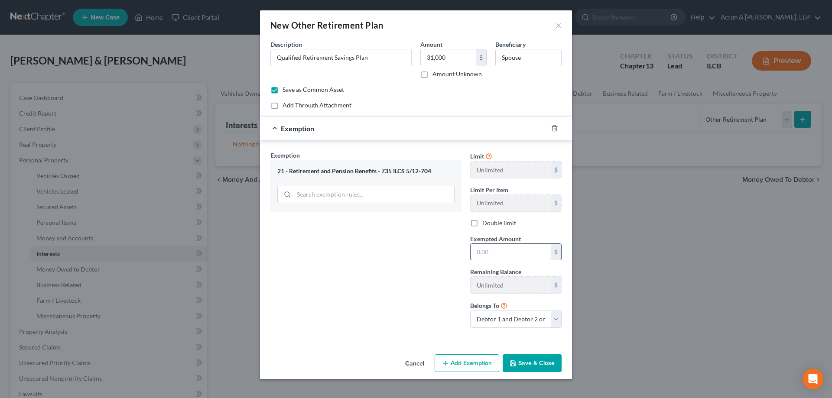
drag, startPoint x: 474, startPoint y: 257, endPoint x: 517, endPoint y: 254, distance: 43.0
click at [474, 257] on input "text" at bounding box center [510, 252] width 80 height 16
click at [558, 317] on select "Debtor 1 only Debtor 2 only Debtor 1 and Debtor 2 only" at bounding box center [515, 319] width 91 height 17
click at [470, 311] on select "Debtor 1 only Debtor 2 only Debtor 1 and Debtor 2 only" at bounding box center [515, 319] width 91 height 17
click at [527, 365] on button "Save & Close" at bounding box center [531, 363] width 59 height 18
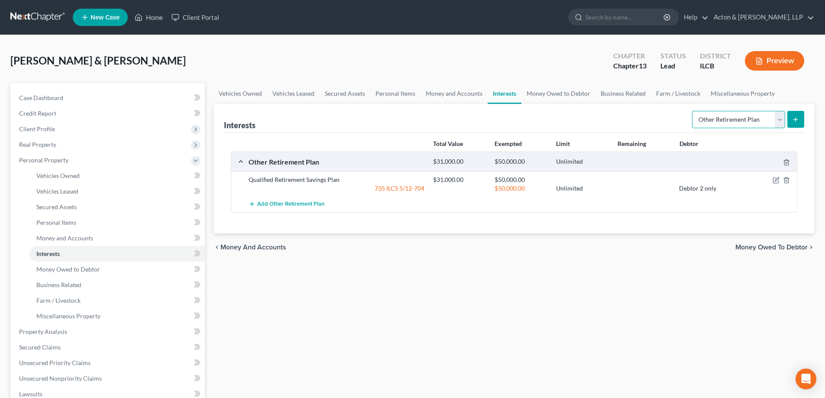
click at [779, 118] on select "Select Interest Type 401K Annuity Bond Education IRA Government Bond Government…" at bounding box center [738, 119] width 93 height 17
click at [693, 111] on select "Select Interest Type 401K Annuity Bond Education IRA Government Bond Government…" at bounding box center [738, 119] width 93 height 17
click at [802, 120] on button "submit" at bounding box center [795, 119] width 17 height 17
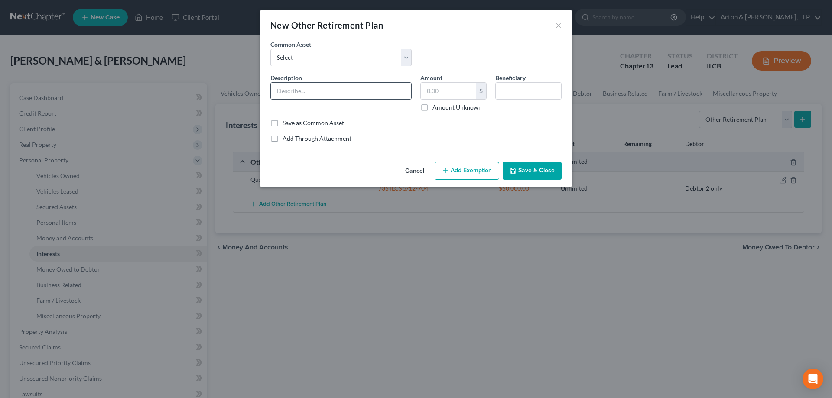
click at [300, 95] on input "text" at bounding box center [341, 91] width 140 height 16
drag, startPoint x: 275, startPoint y: 124, endPoint x: 431, endPoint y: 120, distance: 156.0
click at [282, 124] on label "Save as Common Asset" at bounding box center [313, 123] width 62 height 9
click at [286, 124] on input "Save as Common Asset" at bounding box center [289, 122] width 6 height 6
click at [479, 175] on button "Add Exemption" at bounding box center [466, 171] width 65 height 18
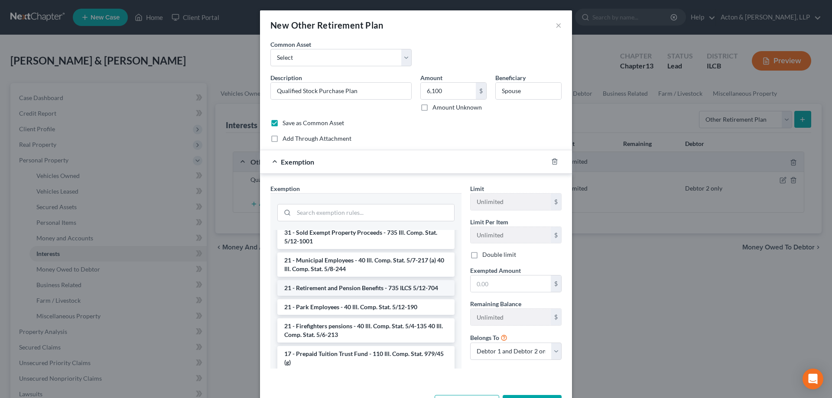
click at [348, 287] on li "21 - Retirement and Pension Benefits - 735 ILCS 5/12-704" at bounding box center [365, 288] width 177 height 16
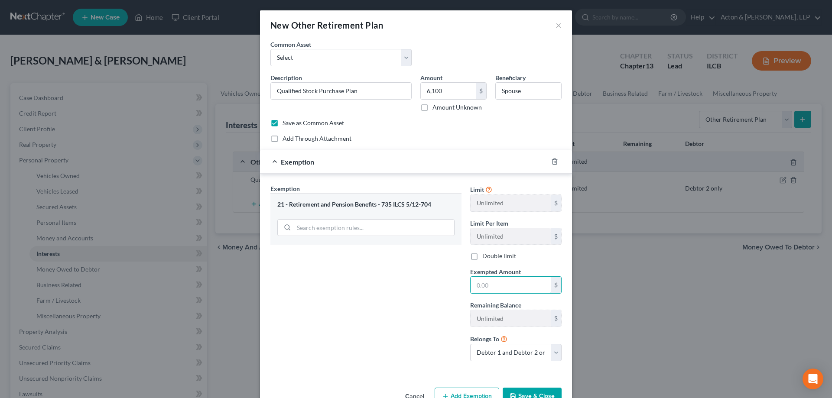
drag, startPoint x: 475, startPoint y: 285, endPoint x: 526, endPoint y: 274, distance: 52.3
click at [475, 285] on input "text" at bounding box center [510, 285] width 80 height 16
click at [505, 358] on select "Debtor 1 only Debtor 2 only Debtor 1 and Debtor 2 only" at bounding box center [515, 352] width 91 height 17
click at [470, 344] on select "Debtor 1 only Debtor 2 only Debtor 1 and Debtor 2 only" at bounding box center [515, 352] width 91 height 17
click at [450, 351] on div "Exemption Set must be selected for CA. Exemption * 21 - Retirement and Pension …" at bounding box center [366, 276] width 200 height 184
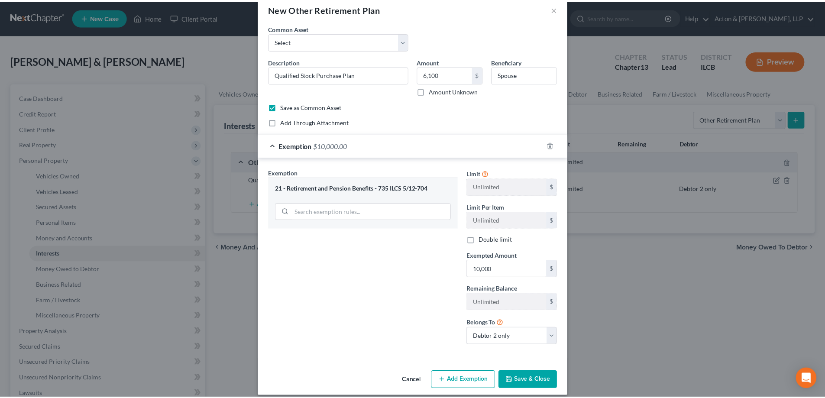
scroll to position [25, 0]
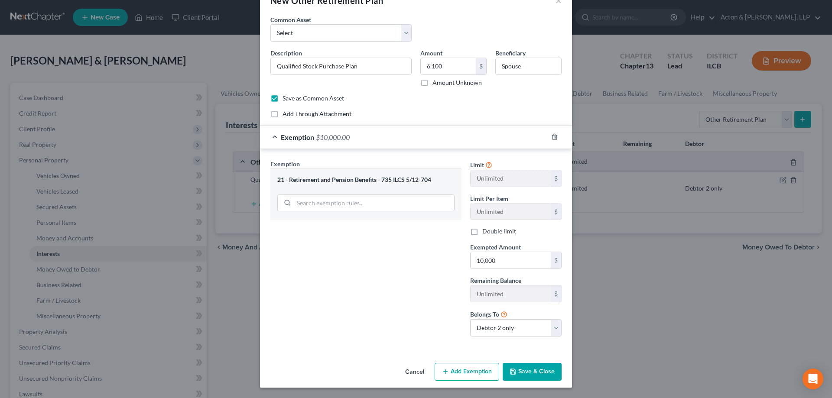
click at [533, 366] on button "Save & Close" at bounding box center [531, 372] width 59 height 18
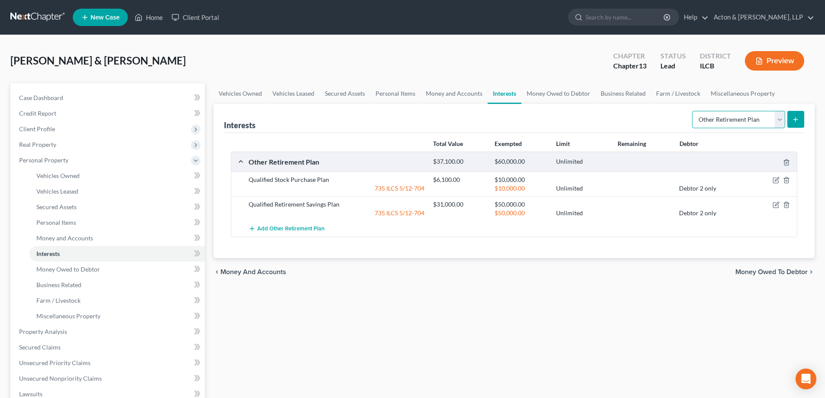
click at [780, 116] on select "Select Interest Type 401K Annuity Bond Education IRA Government Bond Government…" at bounding box center [738, 119] width 93 height 17
click at [693, 111] on select "Select Interest Type 401K Annuity Bond Education IRA Government Bond Government…" at bounding box center [738, 119] width 93 height 17
click at [795, 116] on icon "submit" at bounding box center [795, 119] width 7 height 7
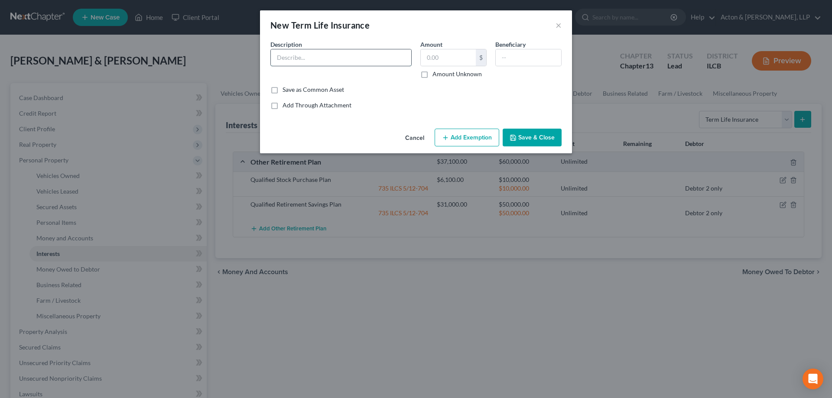
click at [313, 62] on input "text" at bounding box center [341, 57] width 140 height 16
click at [433, 54] on input "text" at bounding box center [448, 57] width 55 height 16
click at [529, 135] on button "Save & Close" at bounding box center [531, 138] width 59 height 18
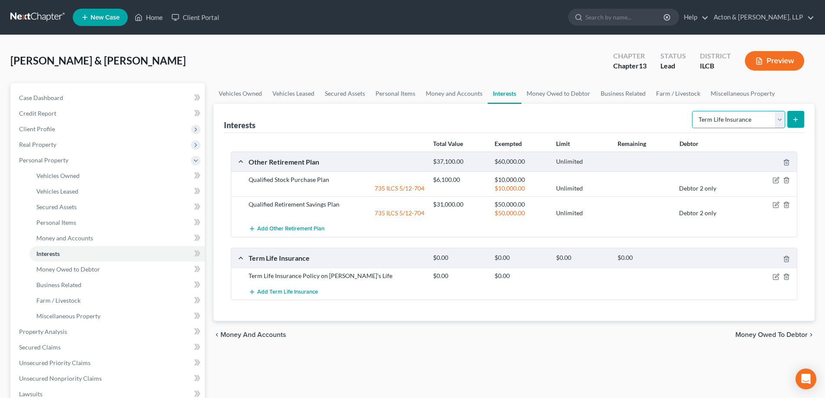
click at [782, 119] on select "Select Interest Type 401K Annuity Bond Education IRA Government Bond Government…" at bounding box center [738, 119] width 93 height 17
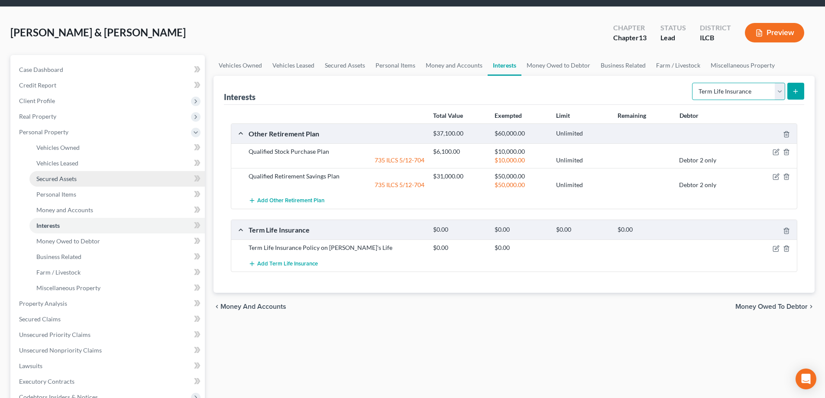
scroll to position [87, 0]
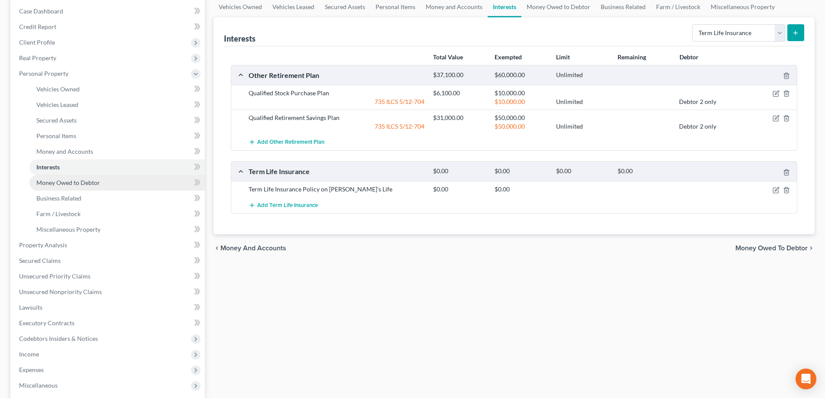
click at [86, 182] on span "Money Owed to Debtor" at bounding box center [68, 182] width 64 height 7
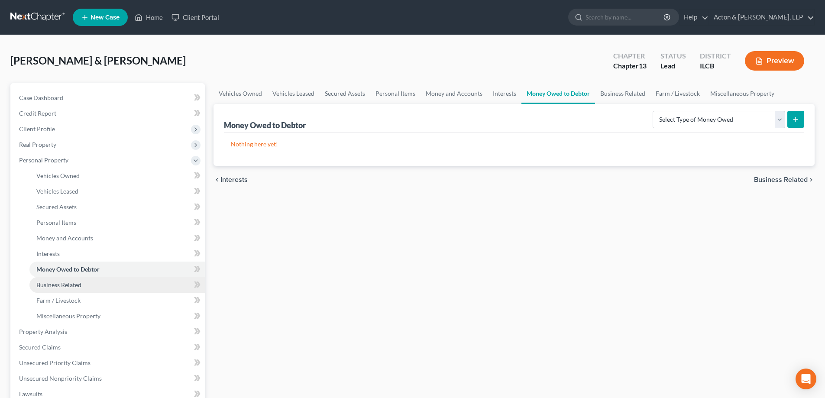
click at [60, 284] on span "Business Related" at bounding box center [58, 284] width 45 height 7
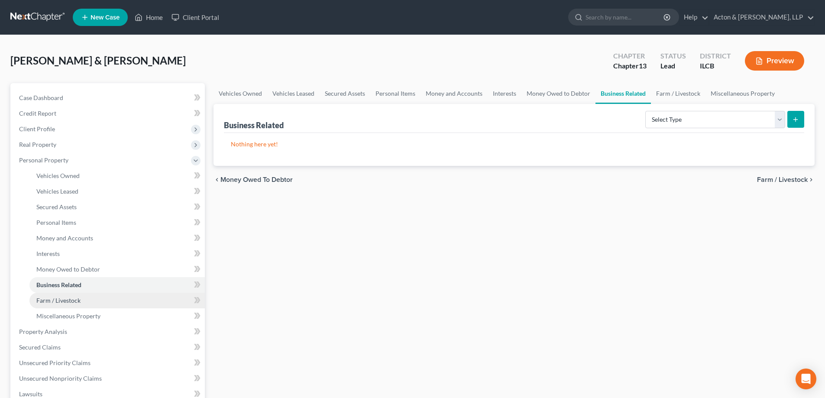
click at [60, 302] on span "Farm / Livestock" at bounding box center [58, 300] width 44 height 7
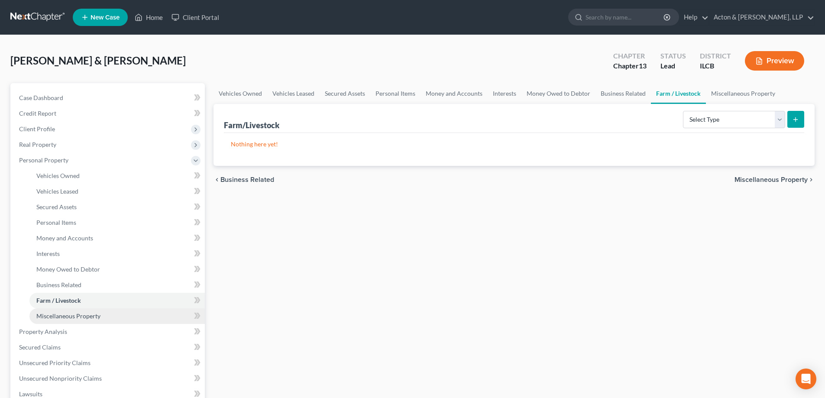
click at [77, 320] on link "Miscellaneous Property" at bounding box center [116, 316] width 175 height 16
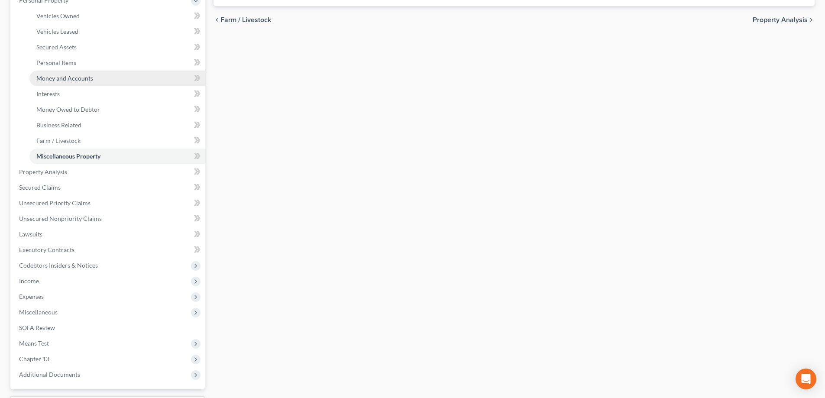
scroll to position [217, 0]
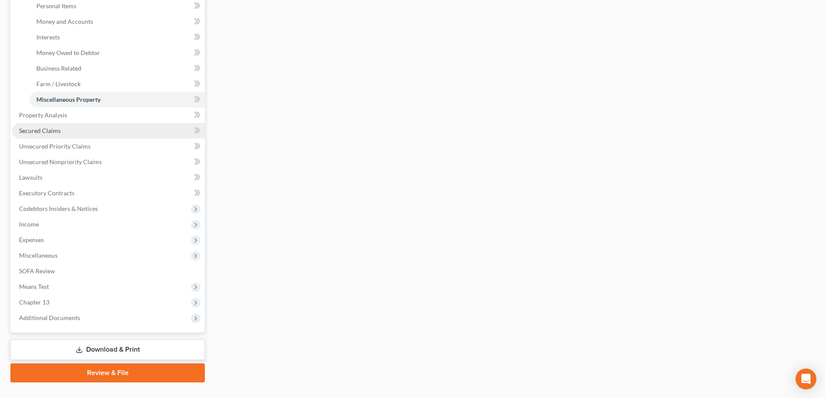
click at [40, 132] on span "Secured Claims" at bounding box center [40, 130] width 42 height 7
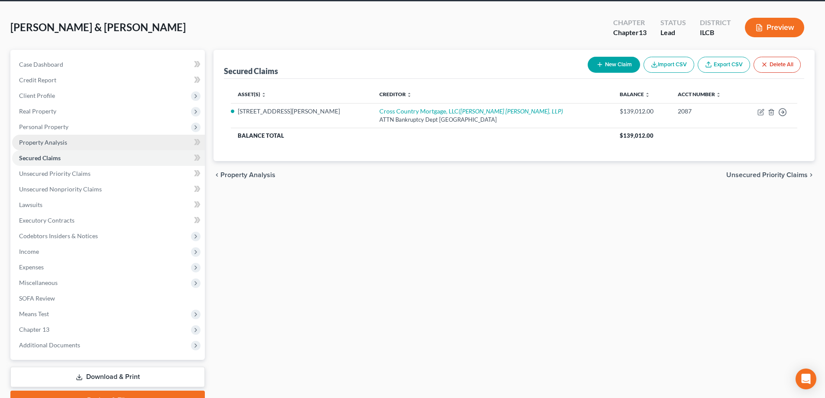
scroll to position [78, 0]
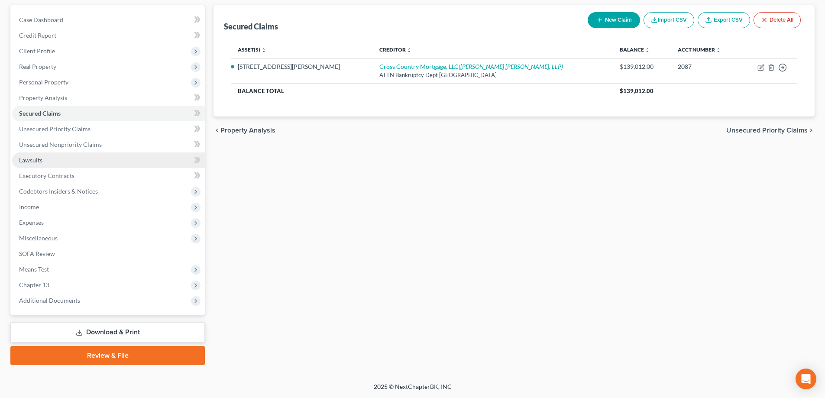
click at [37, 163] on span "Lawsuits" at bounding box center [30, 159] width 23 height 7
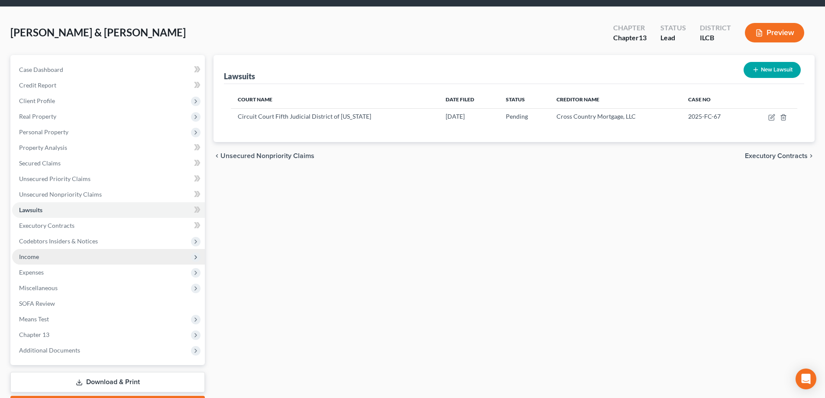
scroll to position [78, 0]
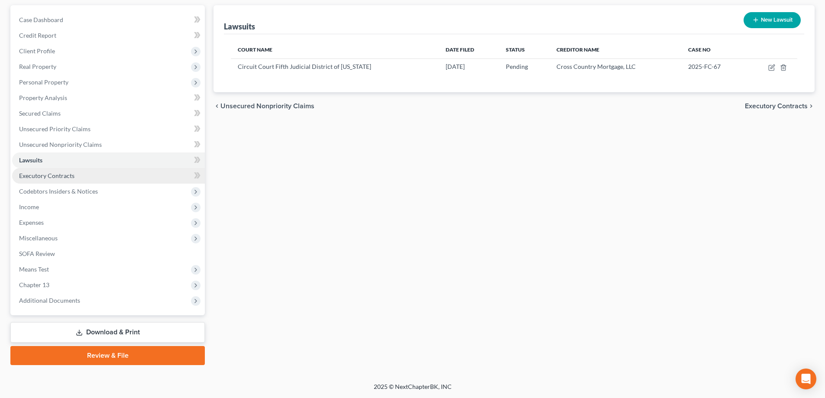
drag, startPoint x: 60, startPoint y: 172, endPoint x: 65, endPoint y: 171, distance: 5.3
click at [60, 172] on span "Executory Contracts" at bounding box center [46, 175] width 55 height 7
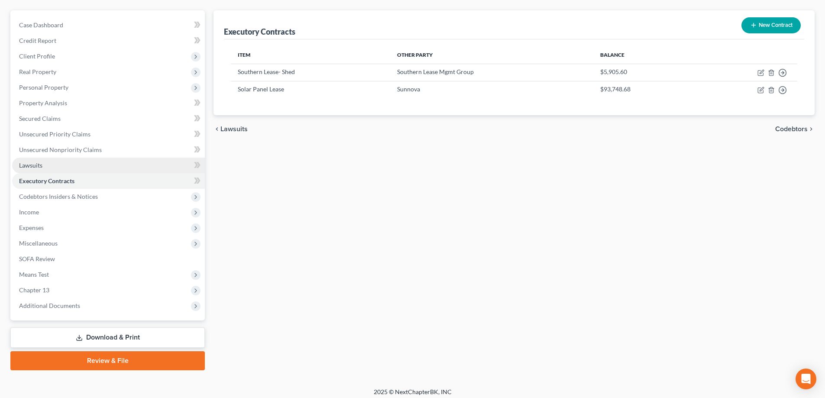
scroll to position [78, 0]
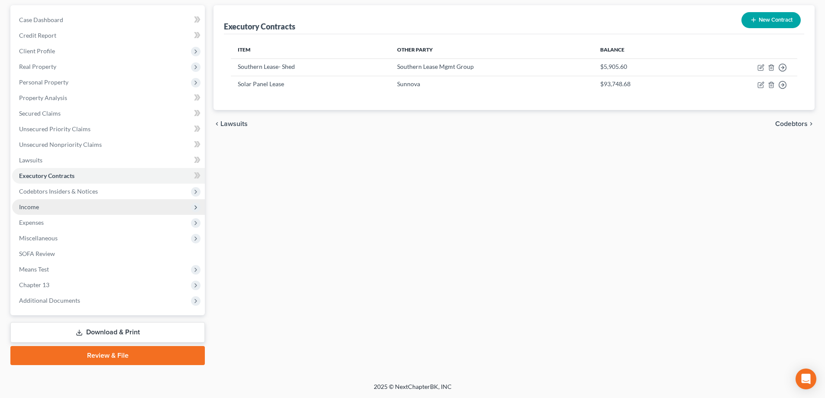
click at [32, 209] on span "Income" at bounding box center [29, 206] width 20 height 7
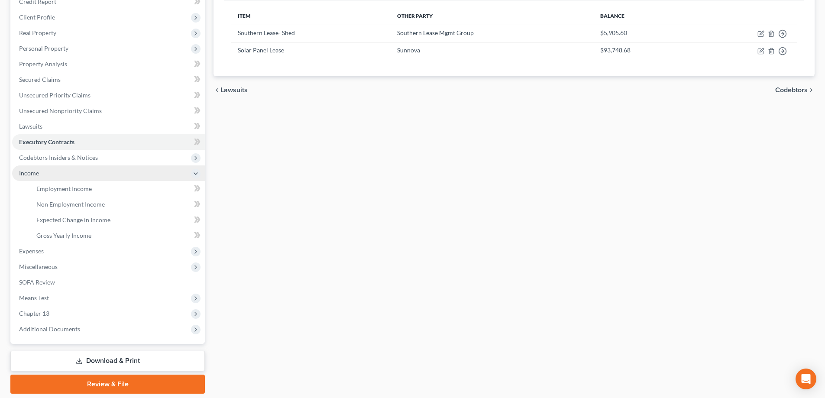
scroll to position [121, 0]
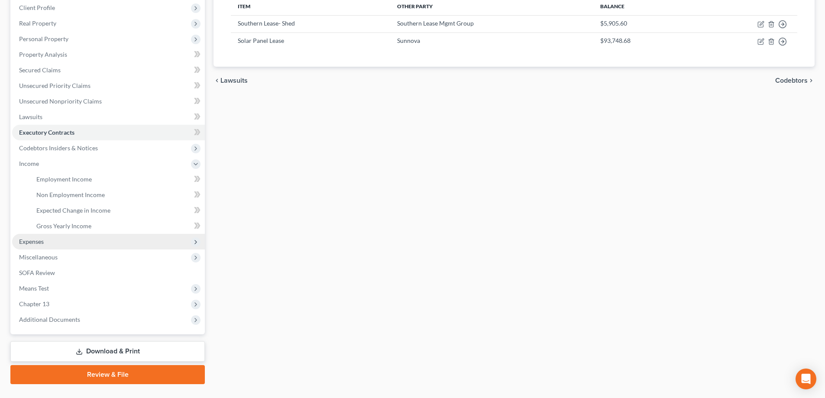
click at [47, 241] on span "Expenses" at bounding box center [108, 242] width 193 height 16
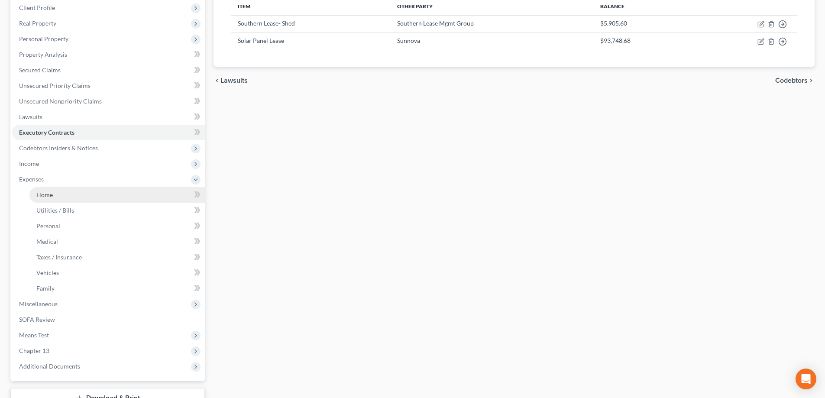
click at [49, 195] on span "Home" at bounding box center [44, 194] width 16 height 7
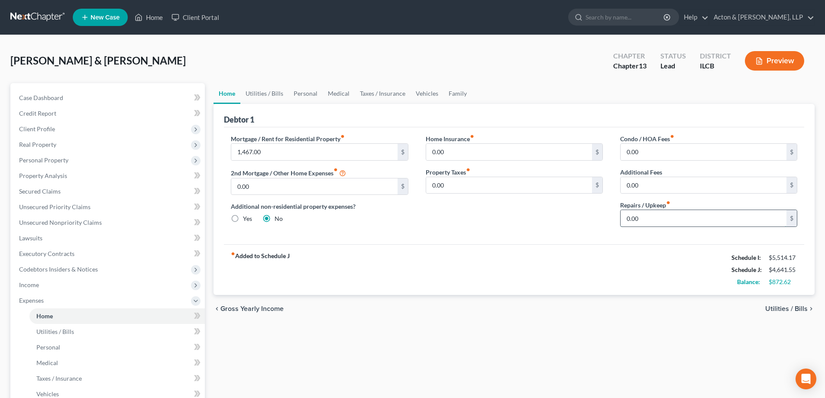
click at [621, 217] on input "0.00" at bounding box center [704, 218] width 166 height 16
click at [593, 237] on div "Mortgage / Rent for Residential Property fiber_manual_record 1,467.00 $ 2nd Mor…" at bounding box center [514, 185] width 580 height 117
click at [263, 90] on link "Utilities / Bills" at bounding box center [264, 93] width 48 height 21
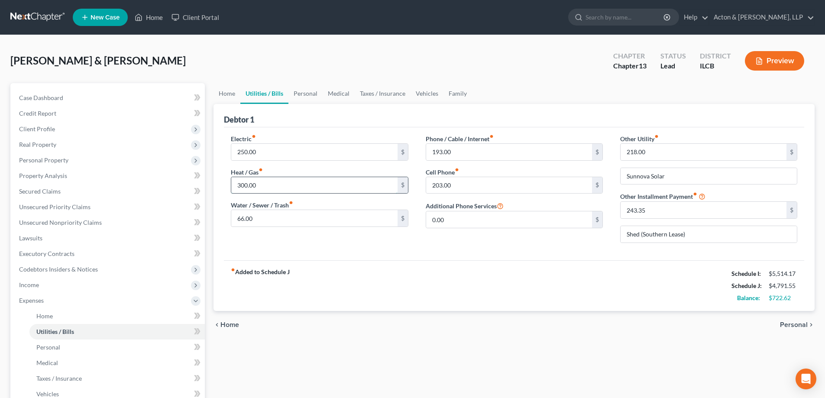
click at [245, 182] on input "300.00" at bounding box center [314, 185] width 166 height 16
click at [280, 237] on div "Electric fiber_manual_record 250.00 $ Heat / Gas fiber_manual_record 310.00 $ W…" at bounding box center [319, 192] width 194 height 116
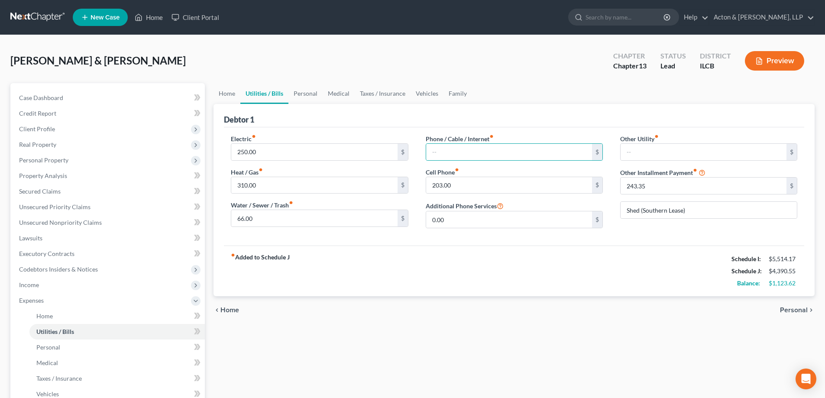
click at [530, 258] on div "fiber_manual_record Added to Schedule J Schedule I: $5,514.17 Schedule J: $4,39…" at bounding box center [514, 271] width 580 height 51
click at [308, 93] on link "Personal" at bounding box center [305, 93] width 34 height 21
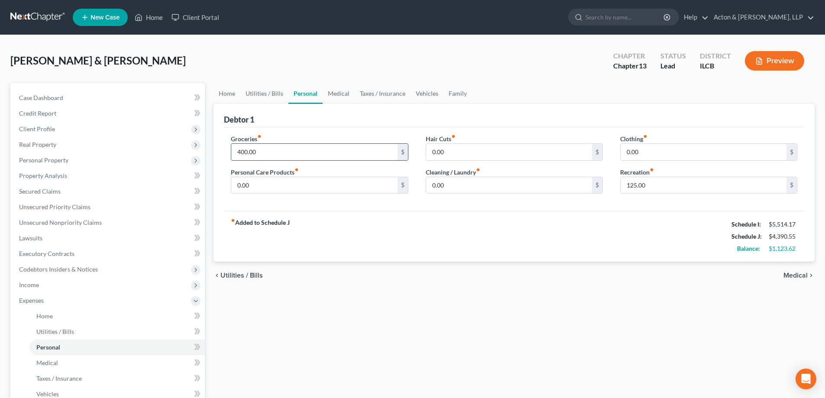
click at [231, 150] on input "400.00" at bounding box center [314, 152] width 166 height 16
drag, startPoint x: 245, startPoint y: 156, endPoint x: 265, endPoint y: 141, distance: 25.0
click at [245, 156] on input "6,400.00" at bounding box center [314, 152] width 166 height 16
click at [235, 186] on input "0.00" at bounding box center [314, 185] width 166 height 16
click at [431, 150] on input "0.00" at bounding box center [509, 152] width 166 height 16
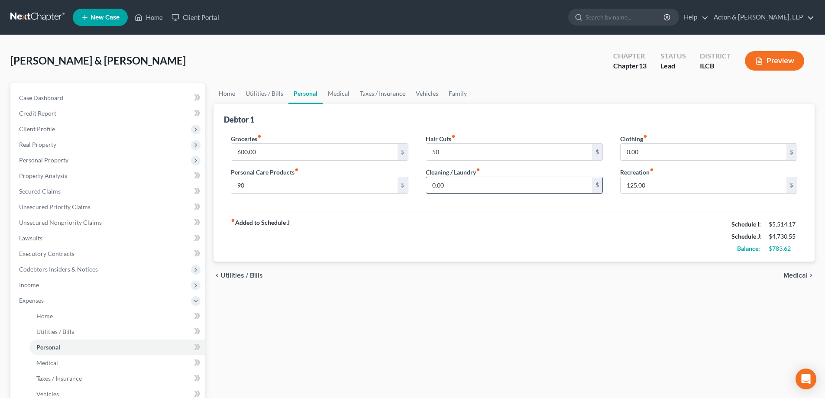
click at [426, 183] on input "0.00" at bounding box center [509, 185] width 166 height 16
click at [626, 152] on input "0.00" at bounding box center [704, 152] width 166 height 16
click at [545, 229] on div "fiber_manual_record Added to Schedule J Schedule I: $5,514.17 Schedule J: $4,84…" at bounding box center [514, 236] width 580 height 51
click at [335, 93] on link "Medical" at bounding box center [339, 93] width 32 height 21
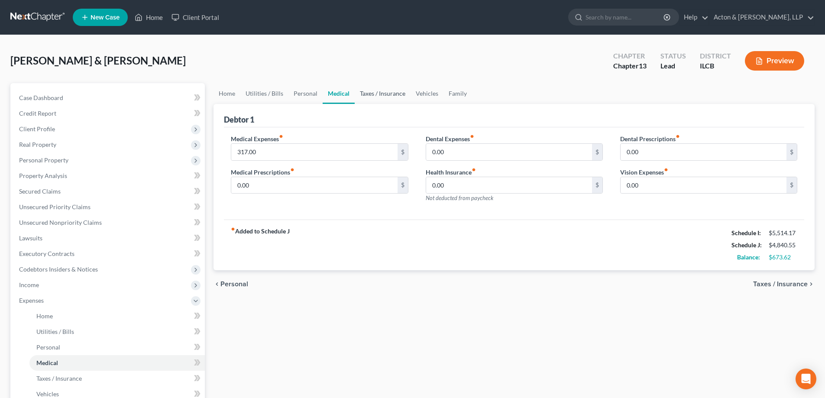
click at [375, 94] on link "Taxes / Insurance" at bounding box center [383, 93] width 56 height 21
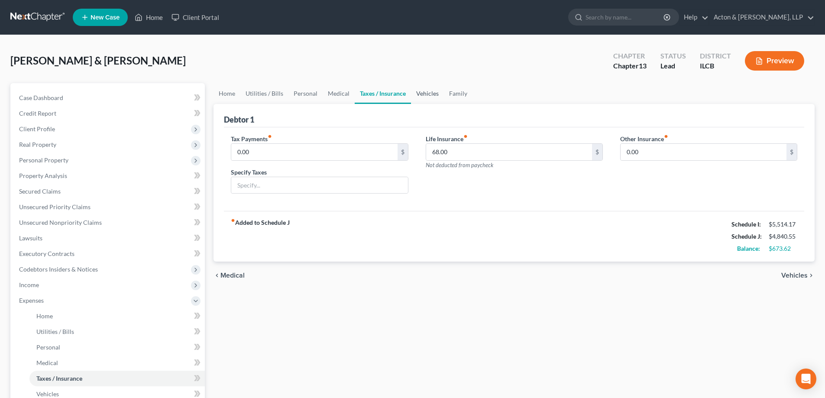
click at [425, 95] on link "Vehicles" at bounding box center [427, 93] width 33 height 21
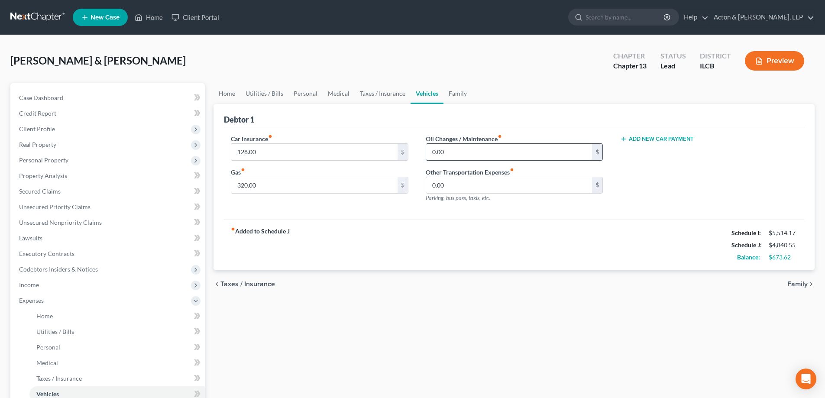
click at [427, 151] on input "0.00" at bounding box center [509, 152] width 166 height 16
click at [495, 235] on div "fiber_manual_record Added to Schedule J Schedule I: $5,514.17 Schedule J: $4,86…" at bounding box center [514, 245] width 580 height 51
click at [456, 91] on link "Family" at bounding box center [458, 93] width 29 height 21
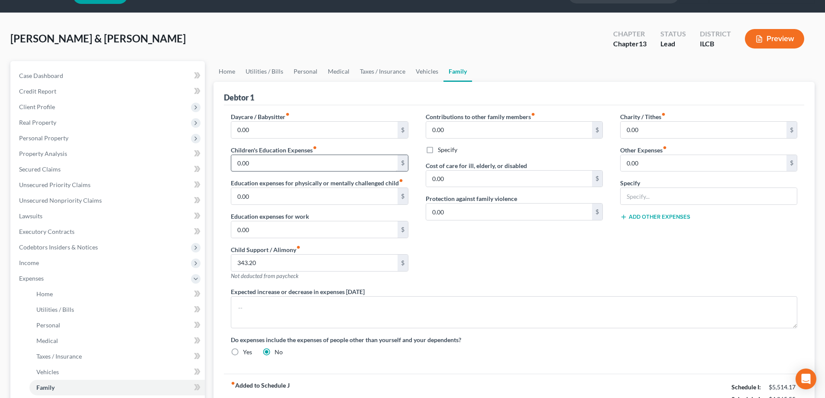
scroll to position [43, 0]
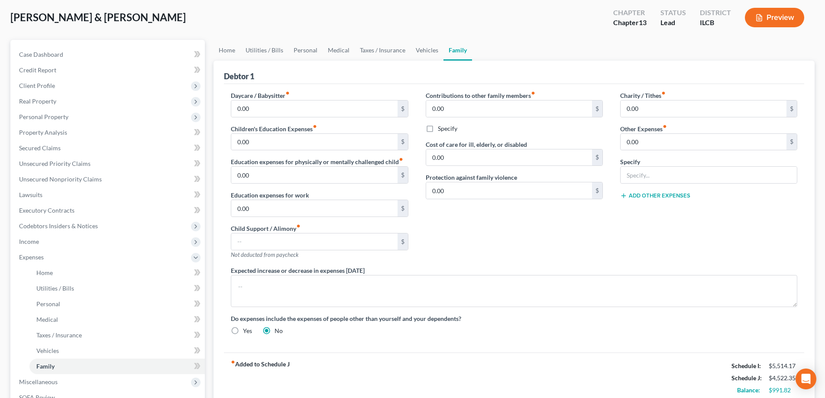
click at [511, 228] on div "Contributions to other family members fiber_manual_record 0.00 $ Specify Cost o…" at bounding box center [514, 178] width 194 height 175
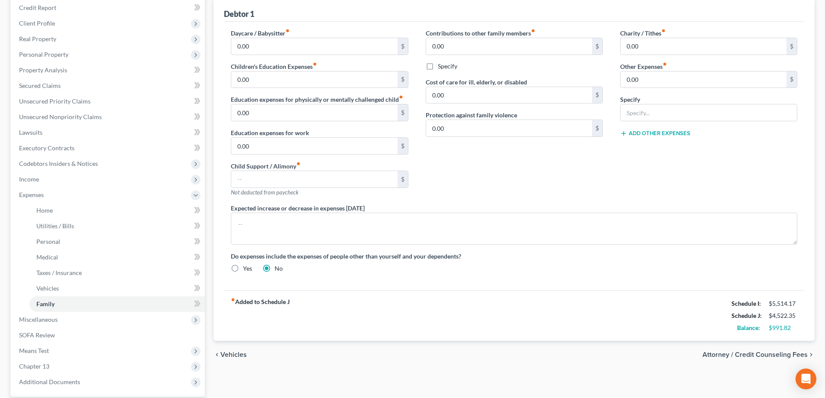
scroll to position [0, 0]
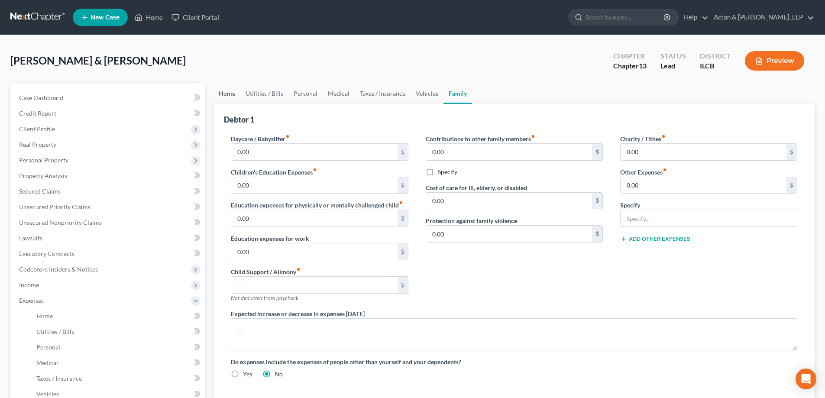
click at [226, 95] on link "Home" at bounding box center [227, 93] width 27 height 21
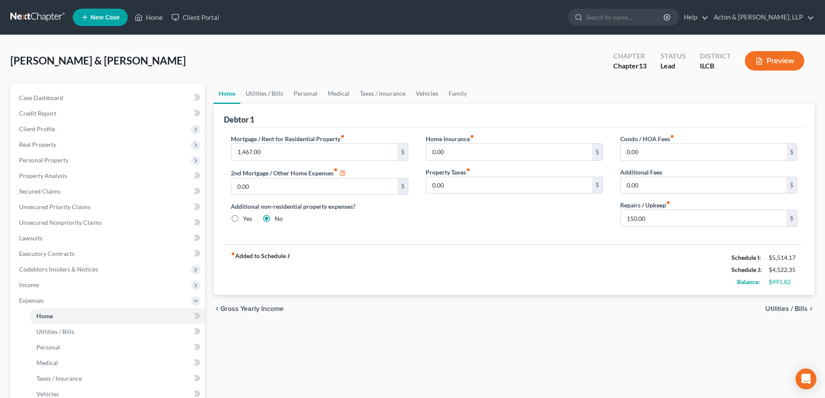
click at [776, 60] on button "Preview" at bounding box center [774, 60] width 59 height 19
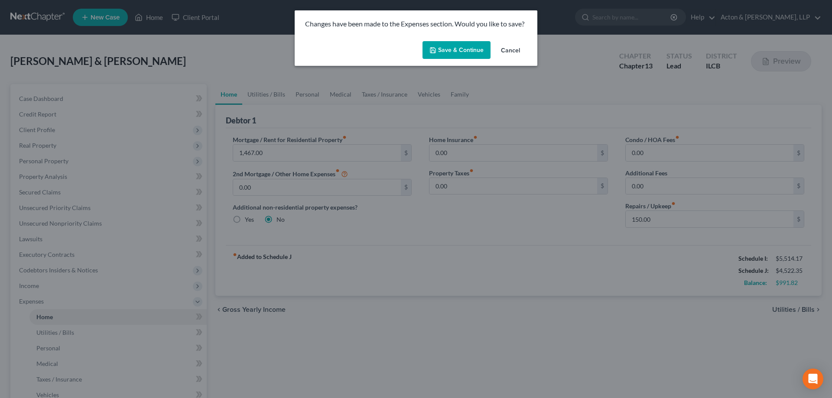
click at [459, 52] on button "Save & Continue" at bounding box center [456, 50] width 68 height 18
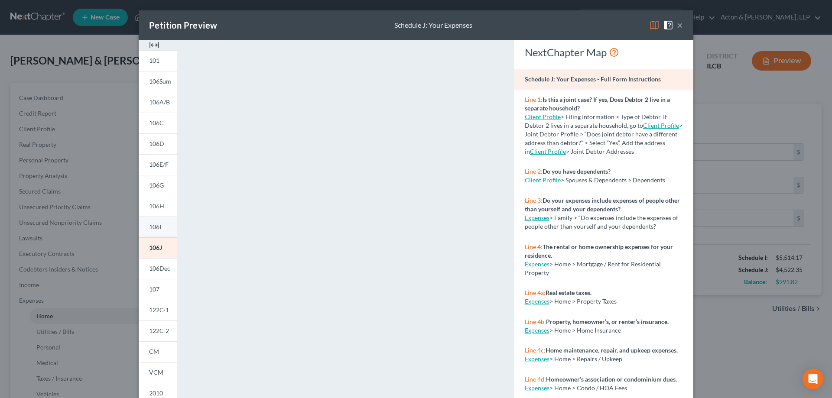
click at [149, 224] on span "106I" at bounding box center [155, 226] width 12 height 7
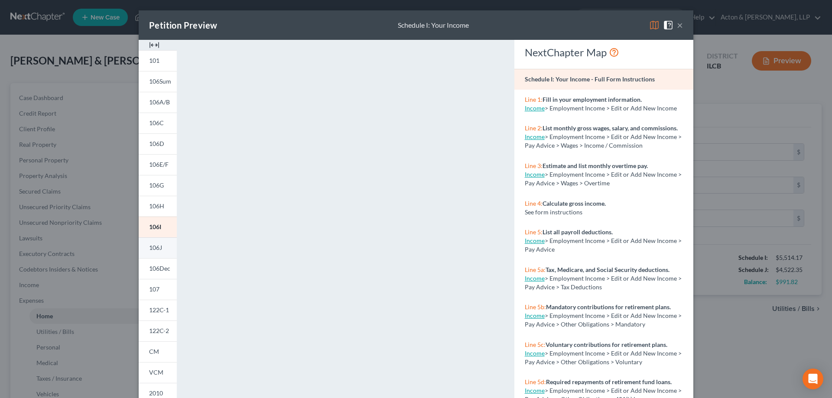
click at [149, 250] on span "106J" at bounding box center [155, 247] width 13 height 7
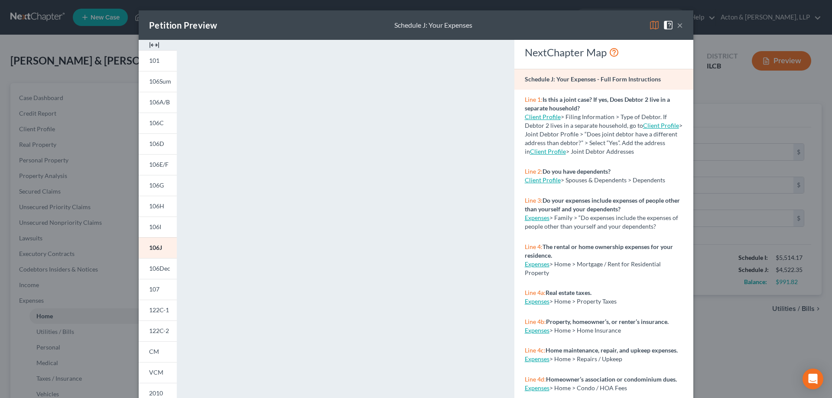
click at [677, 25] on button "×" at bounding box center [680, 25] width 6 height 10
